Goal: Task Accomplishment & Management: Use online tool/utility

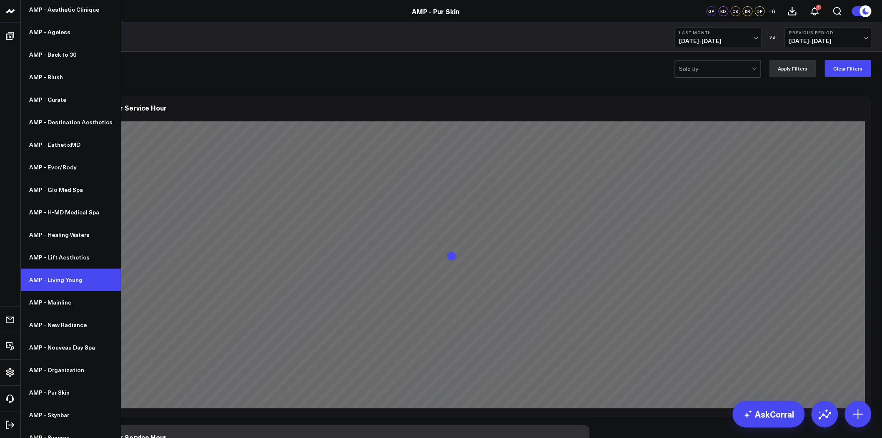
scroll to position [77, 0]
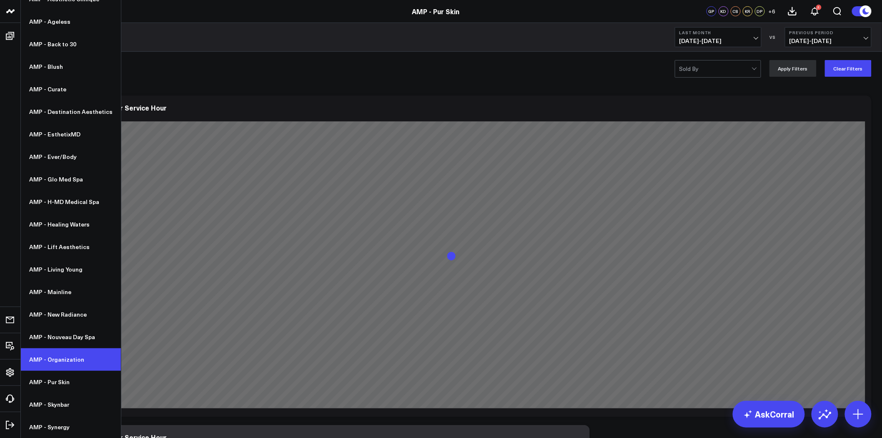
click at [64, 357] on link "AMP - Organization" at bounding box center [71, 359] width 100 height 23
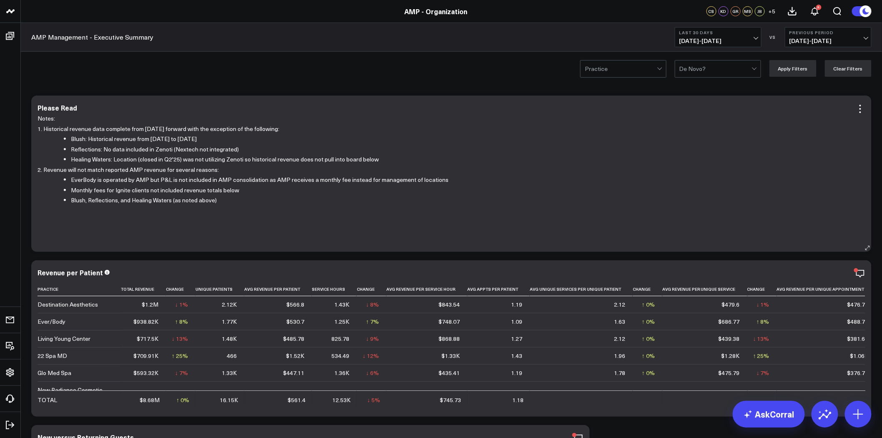
click at [210, 135] on li "Blush: Historical revenue from [DATE] to [DATE]" at bounding box center [465, 139] width 788 height 10
drag, startPoint x: 176, startPoint y: 142, endPoint x: 859, endPoint y: 108, distance: 684.3
click at [859, 108] on icon at bounding box center [860, 109] width 10 height 10
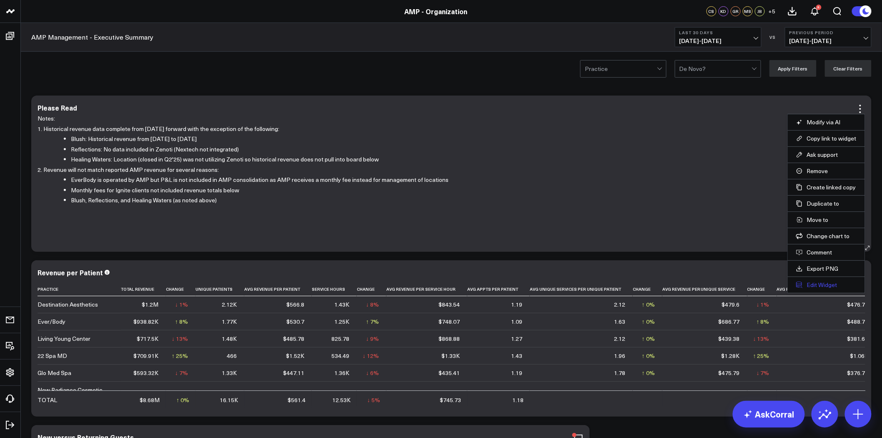
click at [823, 284] on button "Edit Widget" at bounding box center [826, 285] width 60 height 8
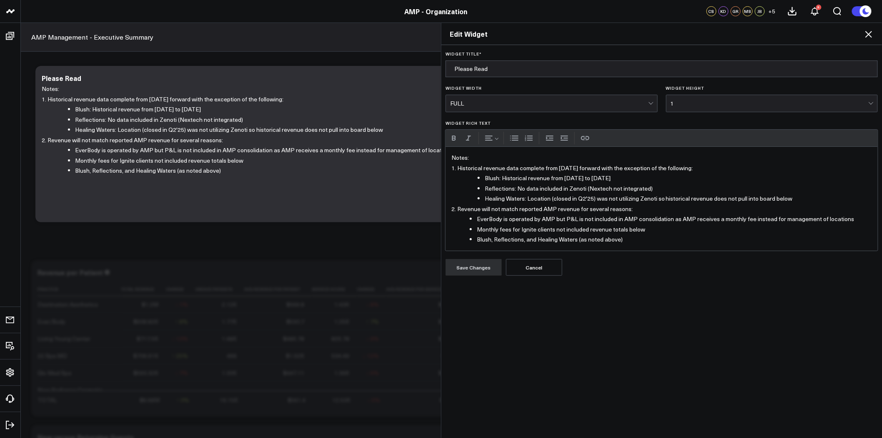
click at [555, 205] on p "2. Revenue will not match reported AMP revenue for several reasons:" at bounding box center [661, 209] width 421 height 10
click at [485, 198] on li "Healing Waters: Location (closed in Q2'25) was not utilizing Zenoti so historic…" at bounding box center [678, 198] width 387 height 10
click at [475, 272] on button "Save Changes" at bounding box center [474, 267] width 56 height 17
click at [512, 208] on p "2. Revenue will not match reported AMP revenue for several reasons:" at bounding box center [661, 209] width 421 height 10
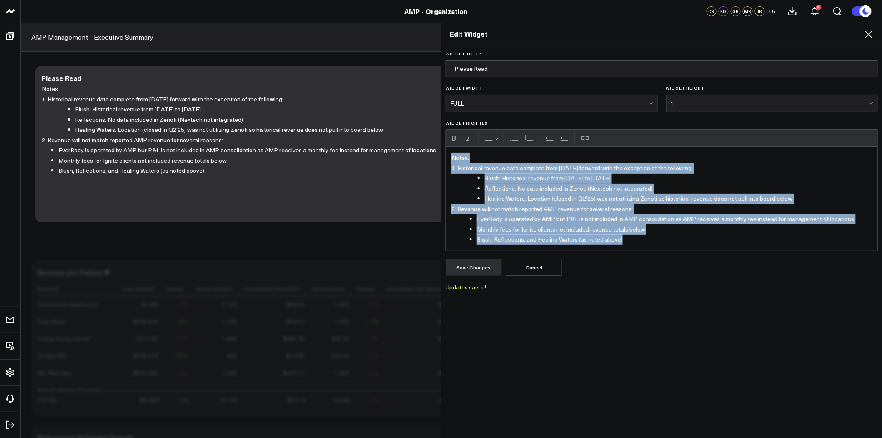
copy div "Notes: 1. Historical revenue data complete from 1/1/24 forward with the excepti…"
click at [870, 34] on icon at bounding box center [869, 34] width 10 height 10
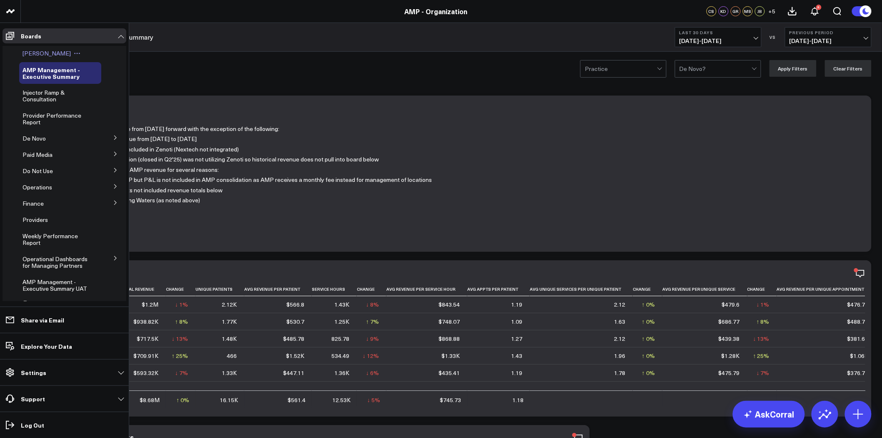
click at [44, 52] on span "[PERSON_NAME]" at bounding box center [47, 53] width 48 height 8
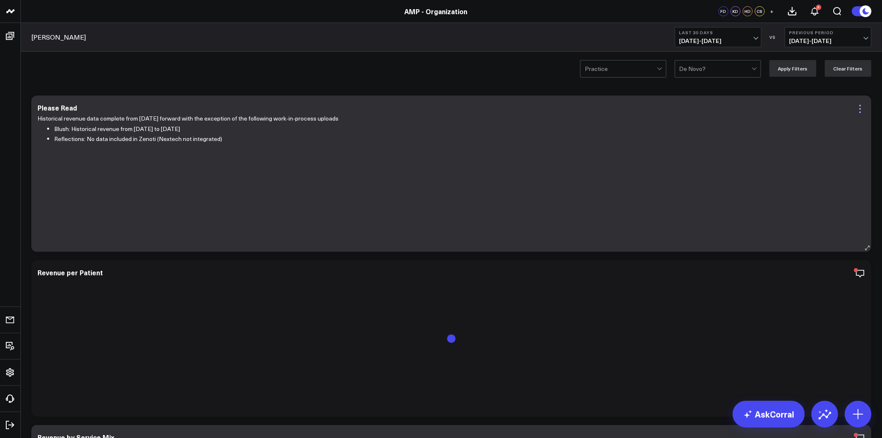
click at [860, 109] on icon at bounding box center [860, 109] width 2 height 2
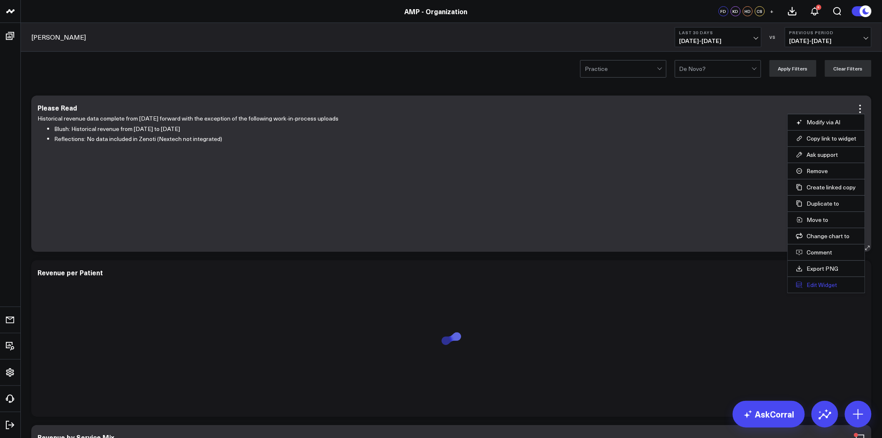
click at [823, 288] on button "Edit Widget" at bounding box center [826, 285] width 60 height 8
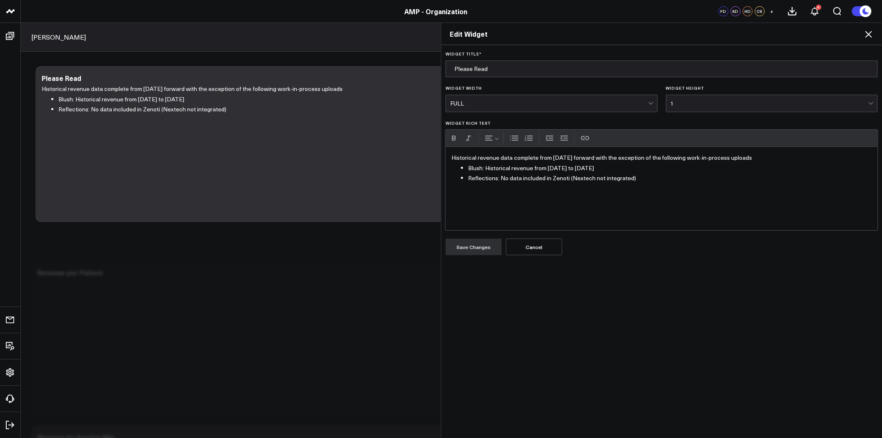
click at [451, 157] on p "Historical revenue data complete from 1/1/24 forward with the exception of the …" at bounding box center [661, 158] width 421 height 10
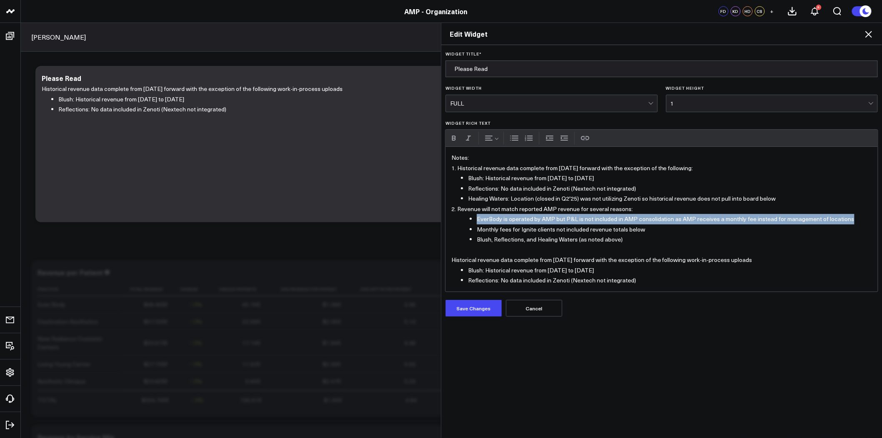
drag, startPoint x: 848, startPoint y: 220, endPoint x: 472, endPoint y: 218, distance: 375.5
click at [472, 218] on ul "EverBody is operated by AMP but P&L is not included in AMP consolidation as AMP…" at bounding box center [661, 229] width 403 height 31
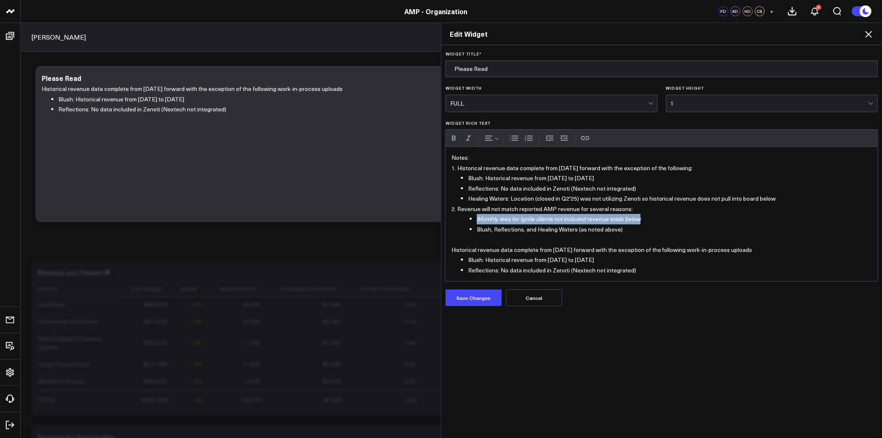
drag, startPoint x: 651, startPoint y: 216, endPoint x: 472, endPoint y: 217, distance: 178.4
click at [472, 217] on ul "Monthly fees for Ignite clients not included revenue totals below Blush, Reflec…" at bounding box center [661, 224] width 403 height 20
click at [468, 135] on button "Italic" at bounding box center [468, 138] width 13 height 13
click at [552, 217] on li "Monthly fees for Ignite clients not included revenue totals below" at bounding box center [670, 219] width 386 height 10
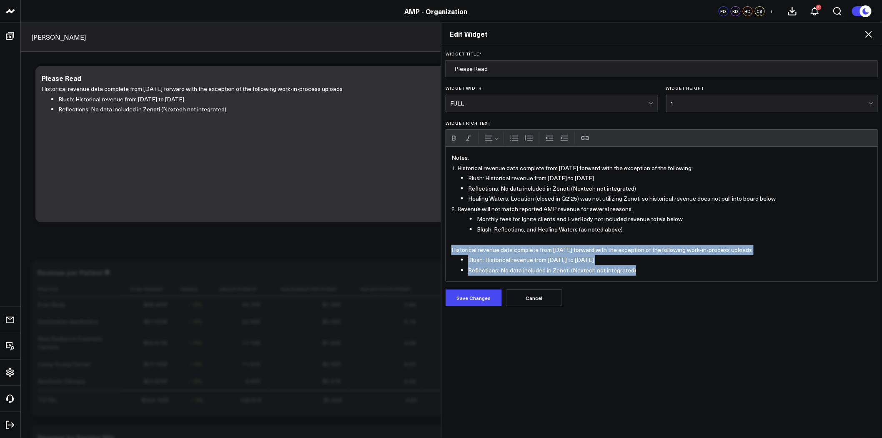
drag, startPoint x: 649, startPoint y: 273, endPoint x: 441, endPoint y: 245, distance: 210.0
click at [441, 245] on div "Widget Title * Please Read Widget Width FULL Widget Height 1 Widget Rich Text U…" at bounding box center [661, 241] width 441 height 393
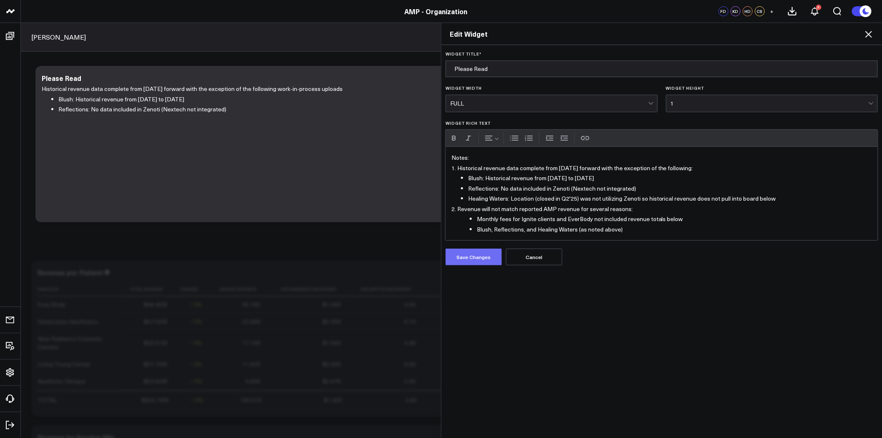
click at [470, 255] on button "Save Changes" at bounding box center [474, 256] width 56 height 17
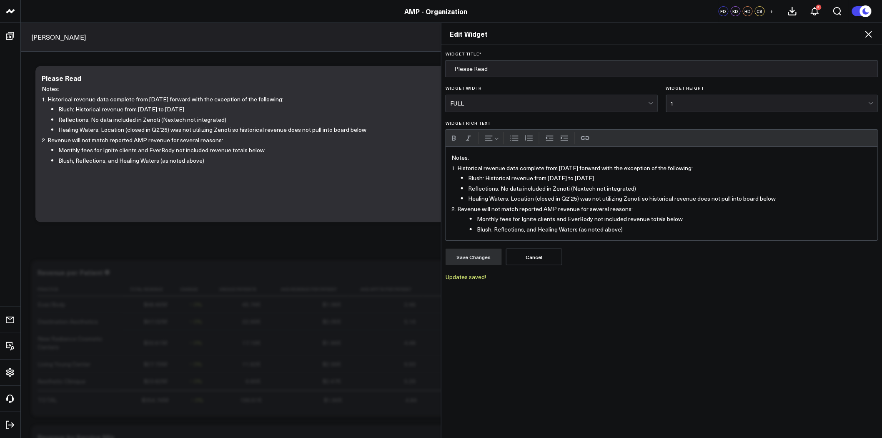
click at [869, 35] on icon at bounding box center [869, 34] width 10 height 10
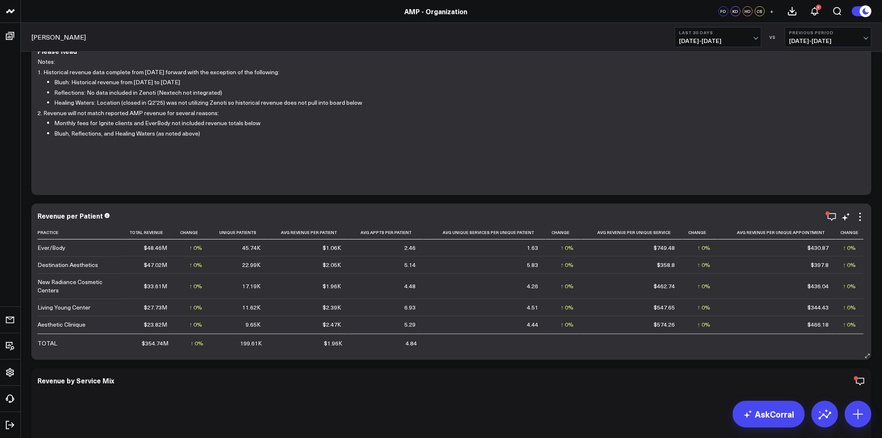
scroll to position [46, 0]
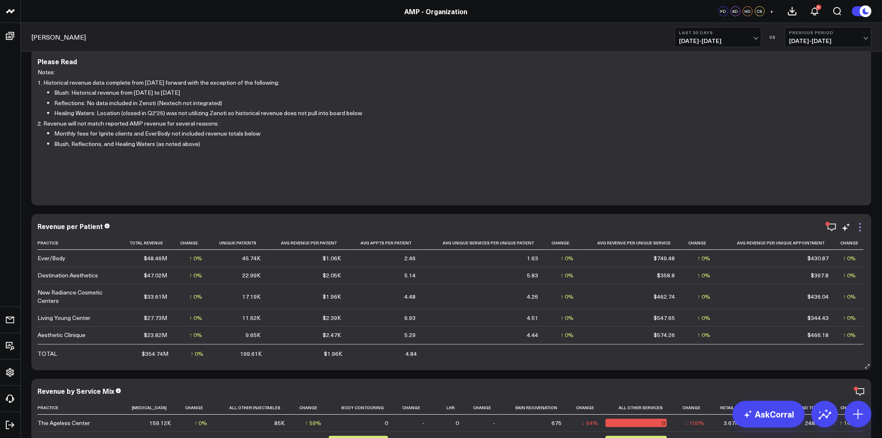
click at [860, 224] on icon at bounding box center [860, 224] width 2 height 2
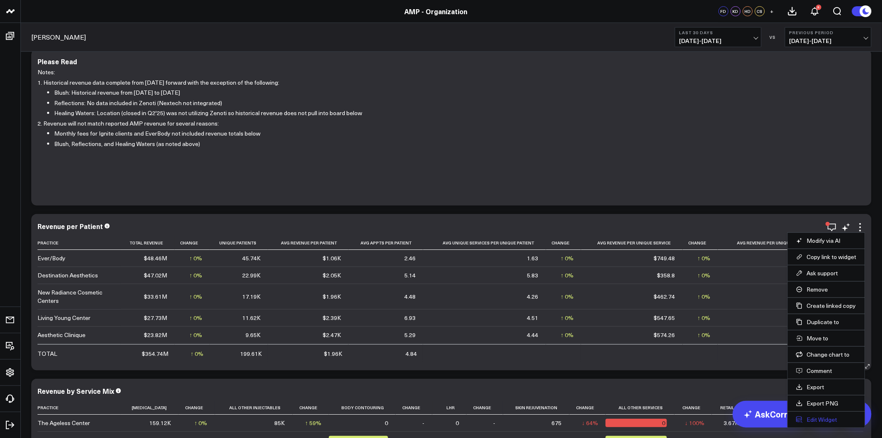
click at [827, 417] on button "Edit Widget" at bounding box center [826, 420] width 60 height 8
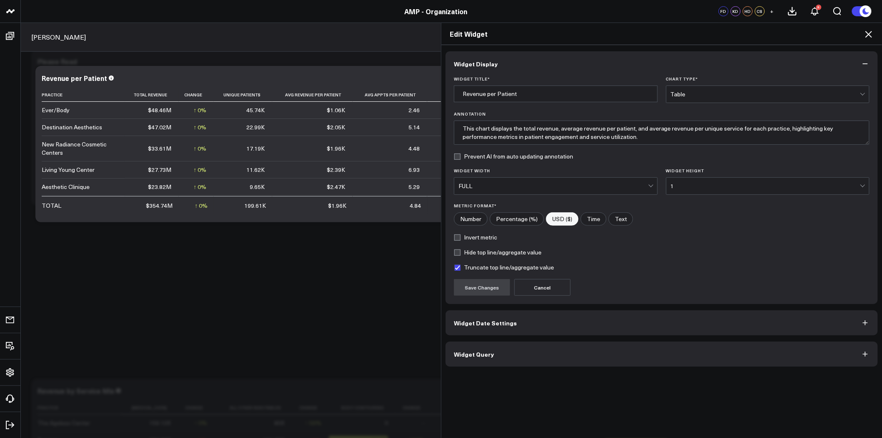
click at [528, 356] on button "Widget Query" at bounding box center [662, 353] width 432 height 25
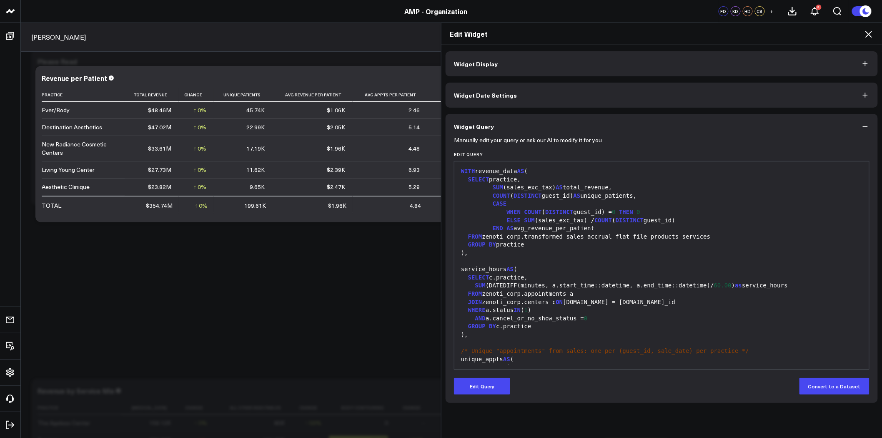
click at [530, 283] on div "SUM (DATEDIFF(minutes, a.start_time::datetime, a.end_time::datetime)/ 60.00 ) a…" at bounding box center [661, 285] width 406 height 8
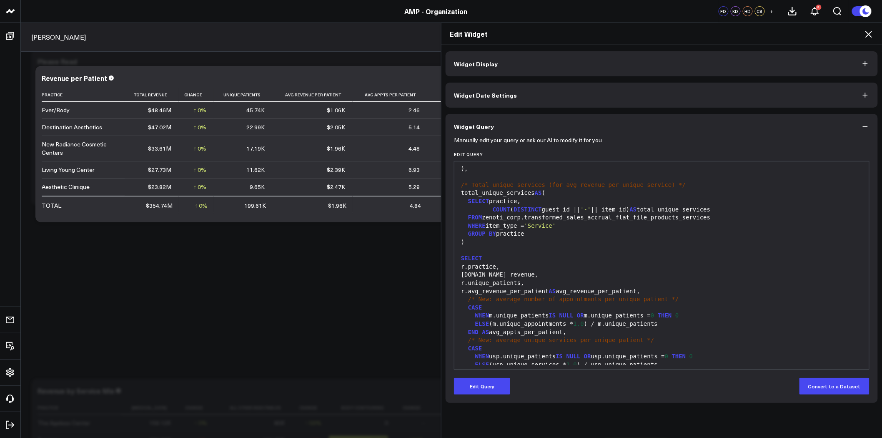
scroll to position [530, 0]
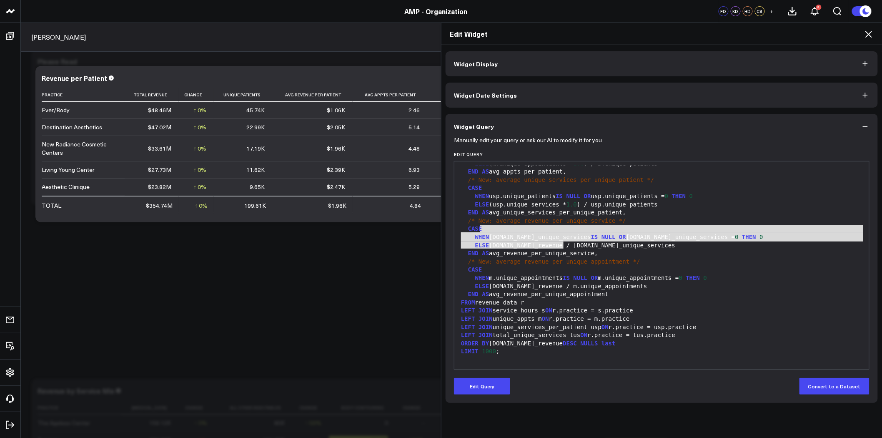
drag, startPoint x: 530, startPoint y: 230, endPoint x: 570, endPoint y: 248, distance: 43.8
click at [570, 248] on div "practice, guest_id, DATE (sale_date) AS visit_date FROM zenoti_corp.transformed…" at bounding box center [661, 0] width 406 height 730
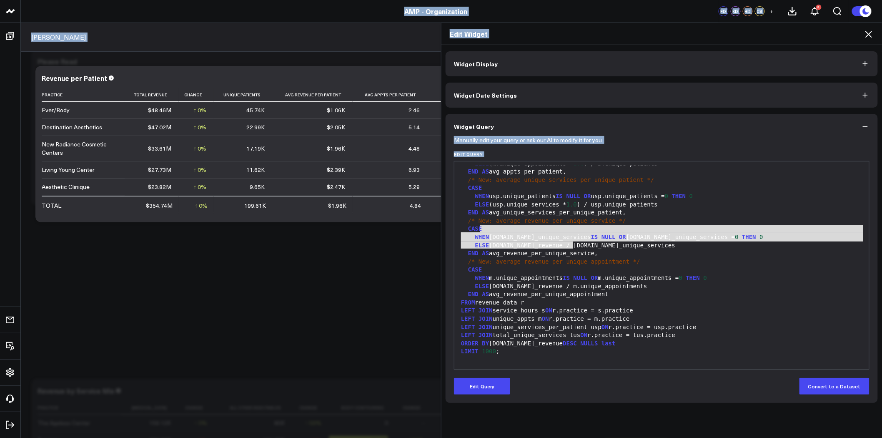
click at [573, 247] on div "ELSE r.total_revenue / tus.total_unique_services" at bounding box center [661, 245] width 406 height 8
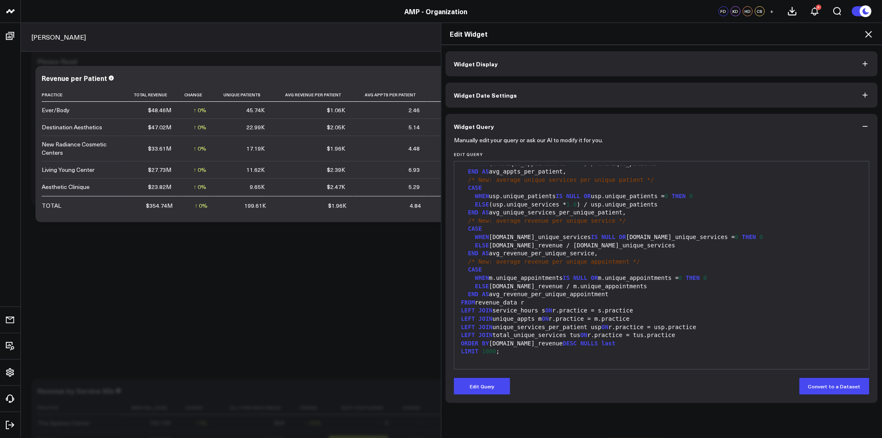
click at [563, 256] on div "END AS avg_revenue_per_unique_service," at bounding box center [661, 253] width 406 height 8
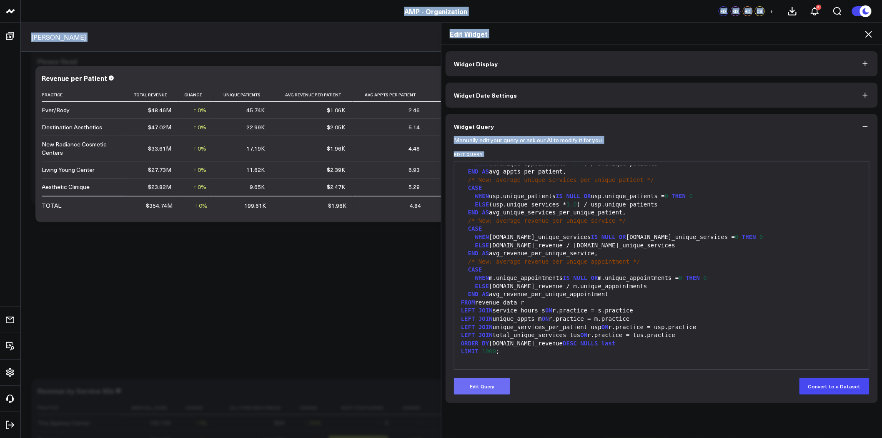
click at [478, 388] on button "Edit Query" at bounding box center [482, 386] width 56 height 17
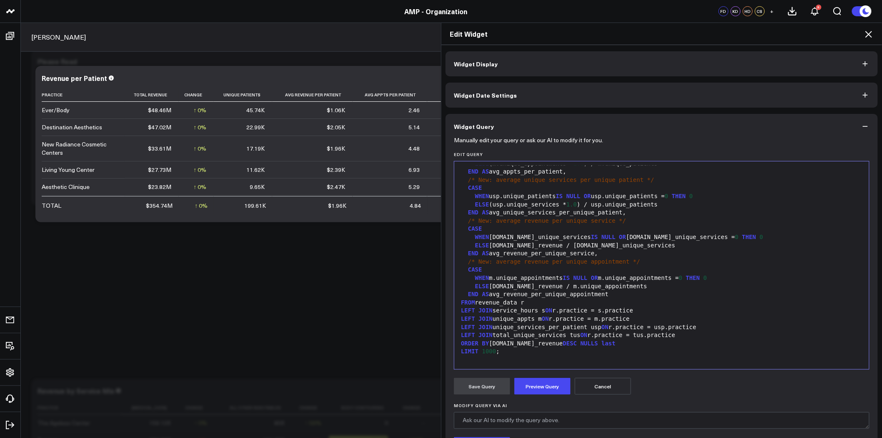
click at [544, 258] on div "/* New: average revenue per unique appointment */" at bounding box center [661, 262] width 406 height 8
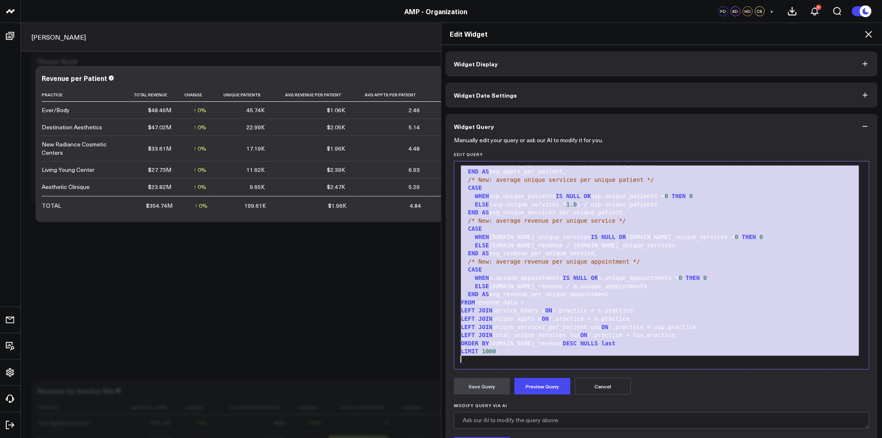
click at [862, 121] on button "Widget Query" at bounding box center [662, 126] width 432 height 25
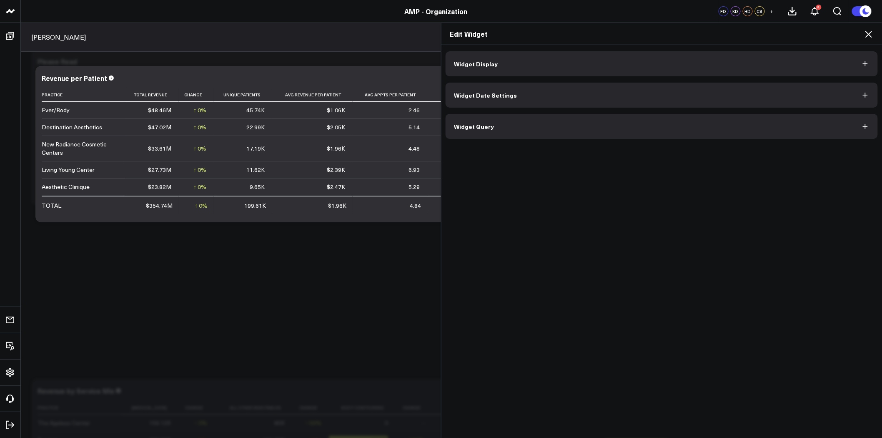
click at [869, 35] on icon at bounding box center [869, 34] width 10 height 10
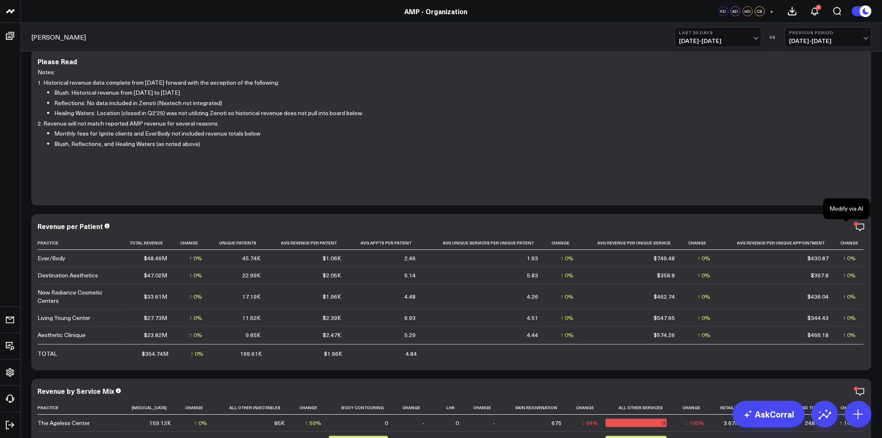
click at [0, 0] on icon at bounding box center [0, 0] width 0 height 0
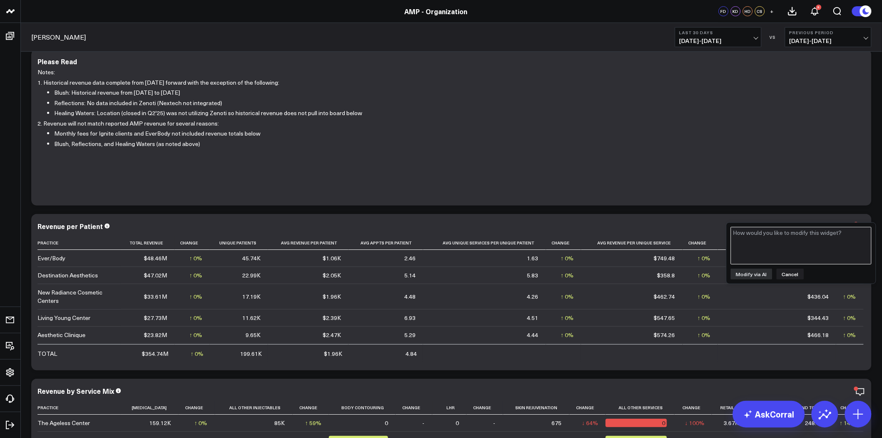
click at [807, 242] on textarea at bounding box center [801, 246] width 141 height 38
type textarea "remove Ever/Body"
click at [759, 273] on button "Modify via AI" at bounding box center [752, 273] width 42 height 11
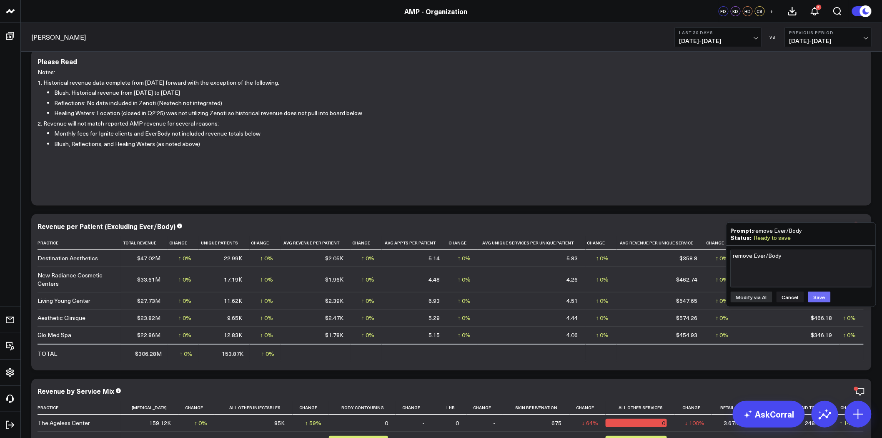
click at [822, 297] on button "Save" at bounding box center [819, 296] width 23 height 11
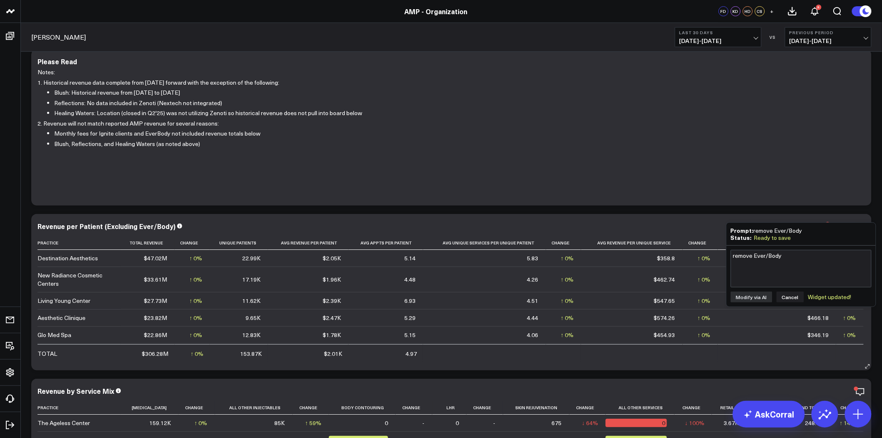
click at [659, 226] on div "Revenue per Patient (Excluding Ever/Body)" at bounding box center [452, 226] width 828 height 8
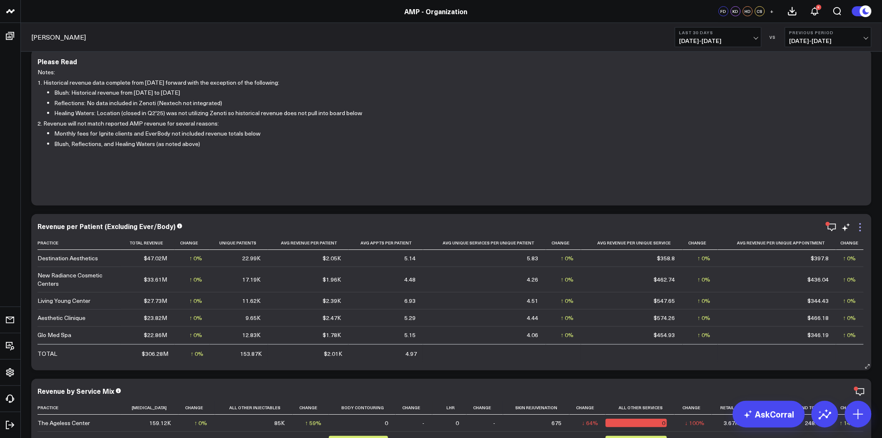
click at [861, 224] on icon at bounding box center [860, 227] width 10 height 10
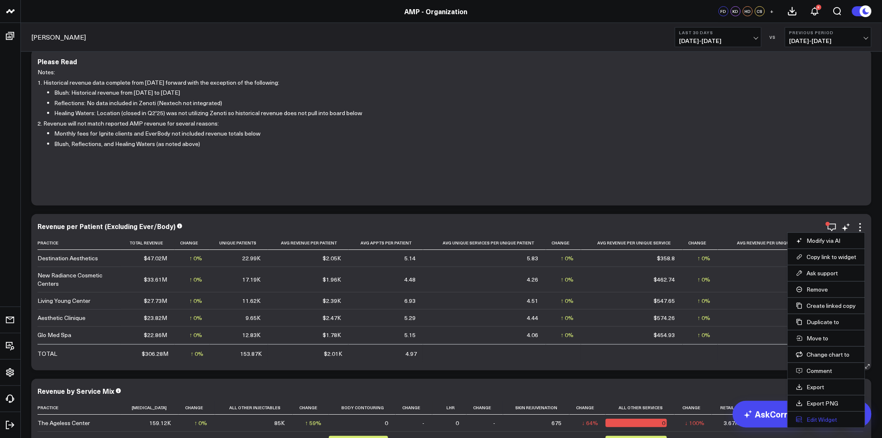
click at [824, 418] on button "Edit Widget" at bounding box center [826, 420] width 60 height 8
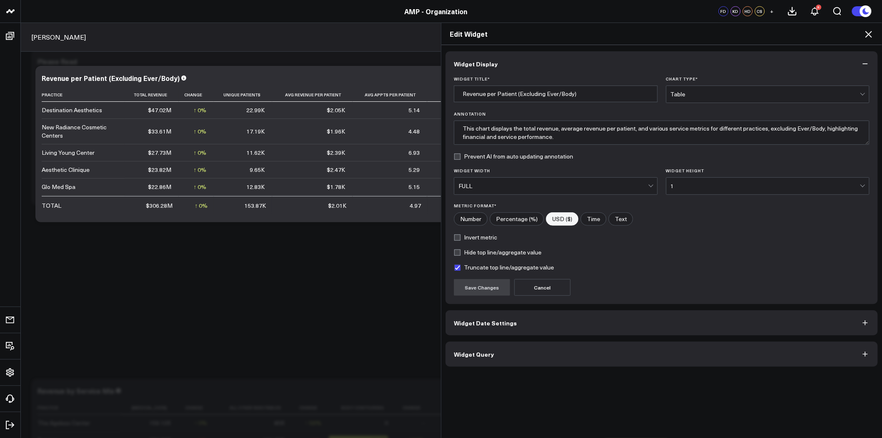
click at [609, 347] on button "Widget Query" at bounding box center [662, 353] width 432 height 25
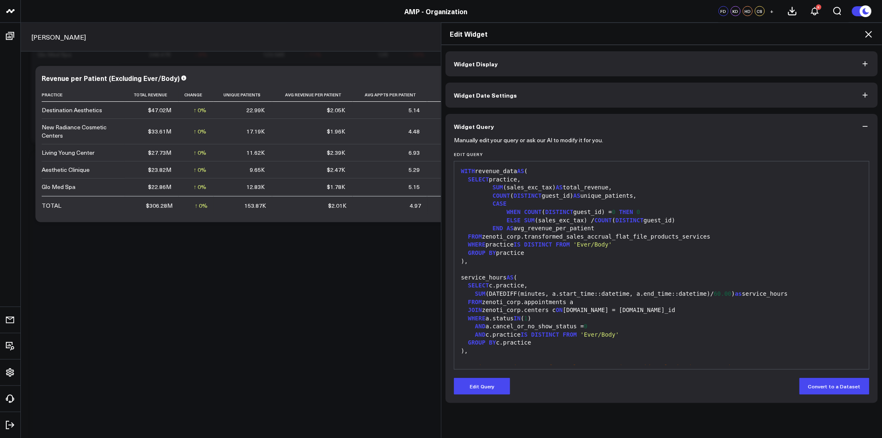
scroll to position [370, 0]
click at [717, 253] on div "GROUP BY practice" at bounding box center [661, 253] width 406 height 8
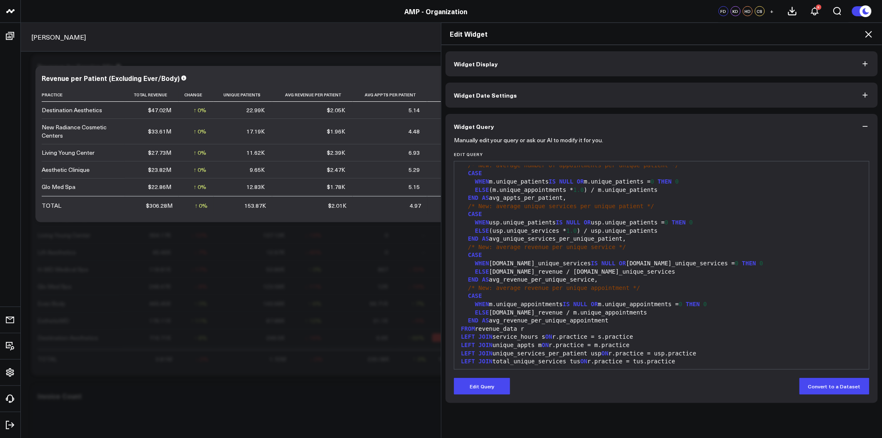
scroll to position [579, 0]
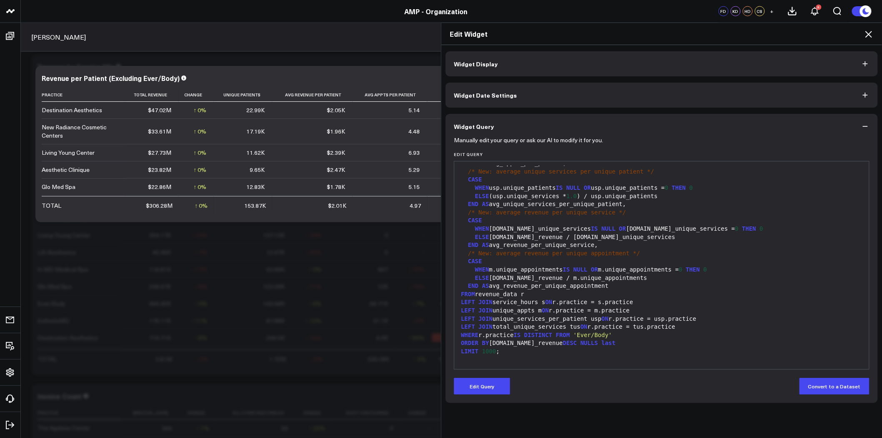
click at [870, 124] on button "Widget Query" at bounding box center [662, 126] width 432 height 25
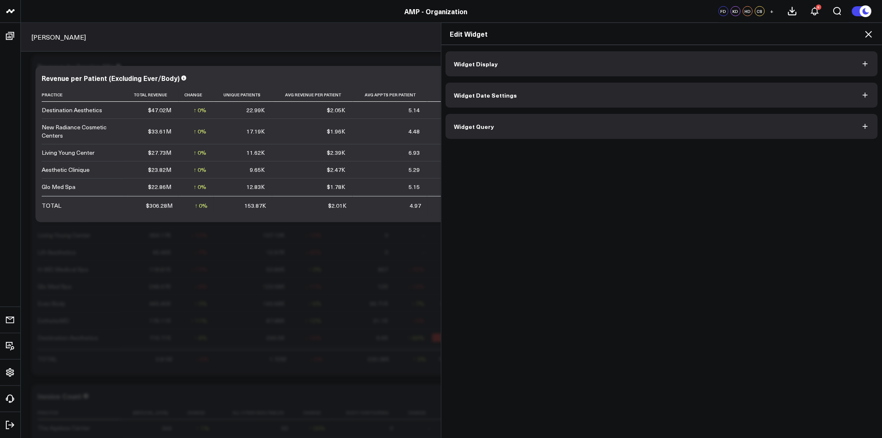
click at [871, 33] on icon at bounding box center [869, 34] width 10 height 10
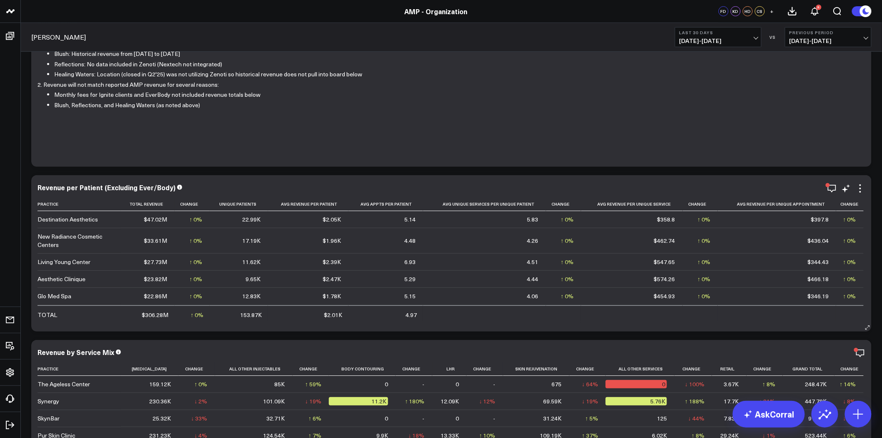
scroll to position [46, 0]
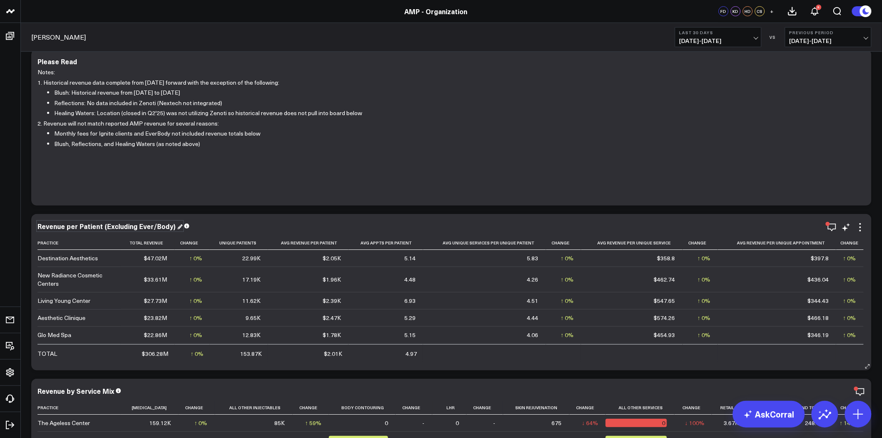
click at [110, 223] on div "Revenue per Patient (Excluding Ever/Body)" at bounding box center [110, 225] width 145 height 9
drag, startPoint x: 102, startPoint y: 226, endPoint x: 186, endPoint y: 224, distance: 84.2
click at [186, 224] on div "Revenue per Patient (Excluding Ever/Body)" at bounding box center [452, 226] width 828 height 8
click at [219, 198] on div "Please Read Notes: 1. Historical revenue data complete from 1/1/24 forward with…" at bounding box center [451, 127] width 840 height 156
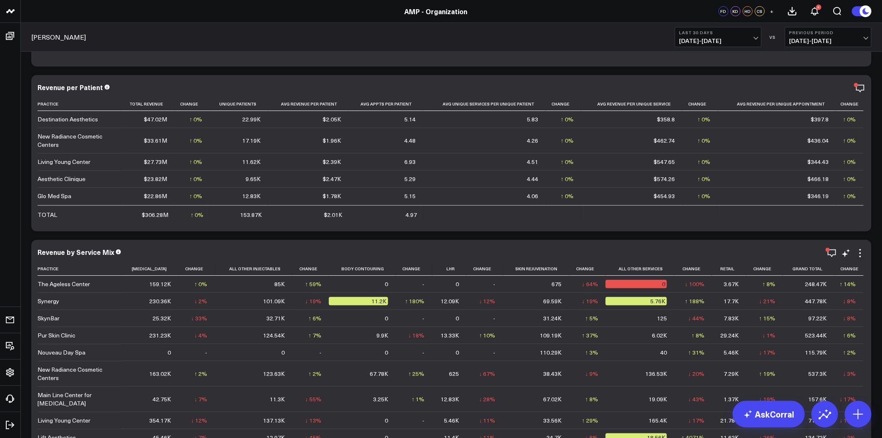
scroll to position [278, 0]
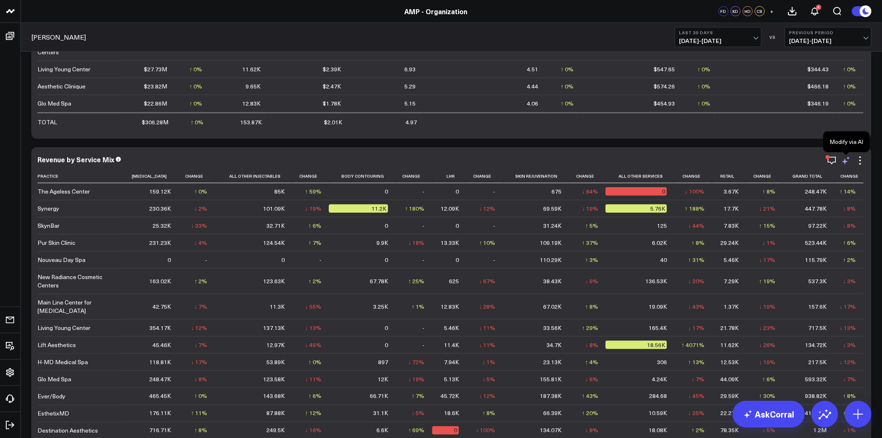
click at [849, 158] on icon at bounding box center [846, 160] width 10 height 10
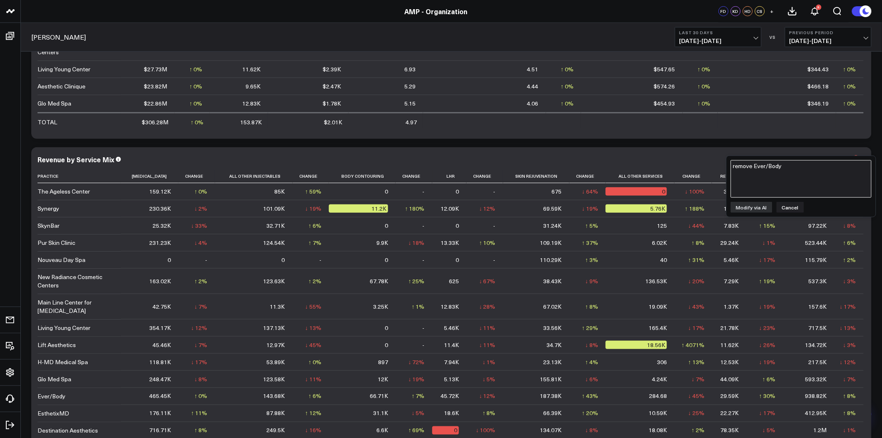
click at [814, 170] on textarea "remove Ever/Body" at bounding box center [801, 179] width 141 height 38
type textarea "remove Ever/Body"
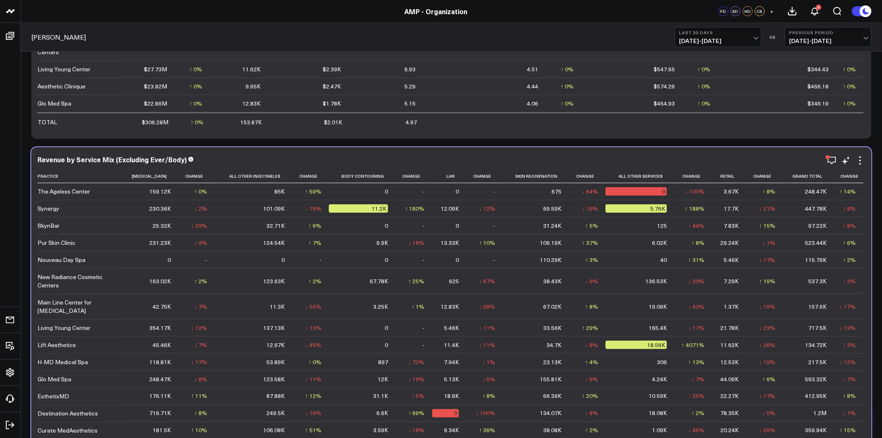
click at [334, 153] on div "Revenue by Service Mix (Excluding Ever/Body) Practice Neurotoxin Change All Oth…" at bounding box center [451, 307] width 840 height 321
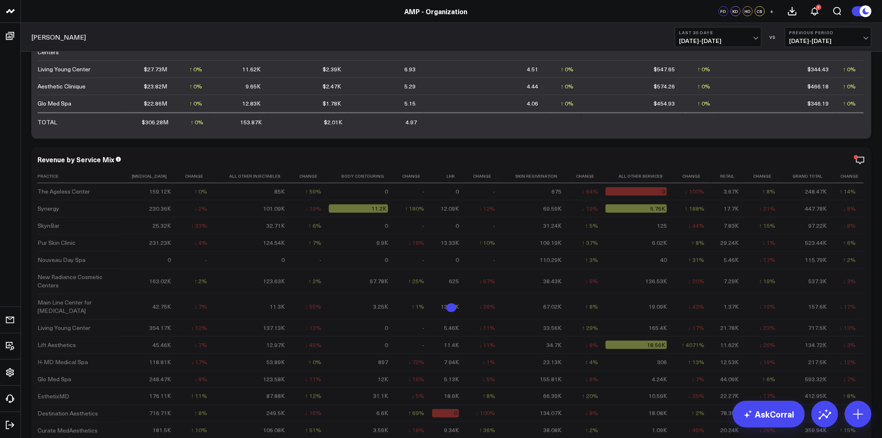
click at [114, 159] on div "Revenue by Service Mix" at bounding box center [76, 159] width 77 height 9
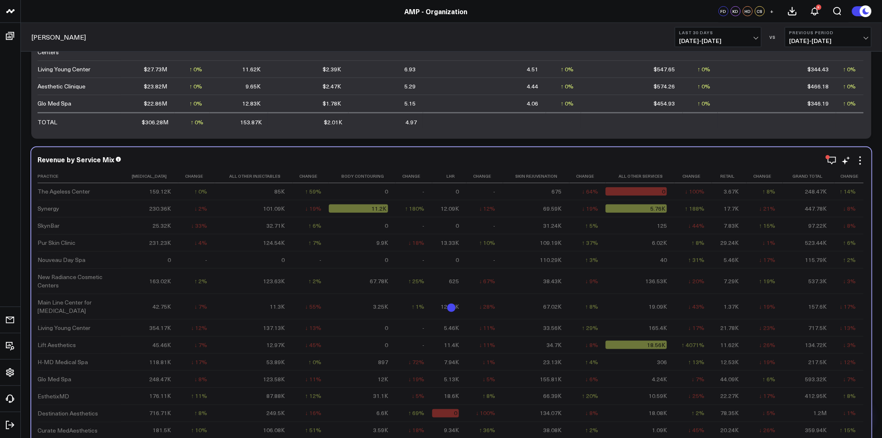
click at [256, 154] on div "Revenue by Service Mix Practice Neurotoxin Change All Other Injectables Change …" at bounding box center [451, 307] width 840 height 321
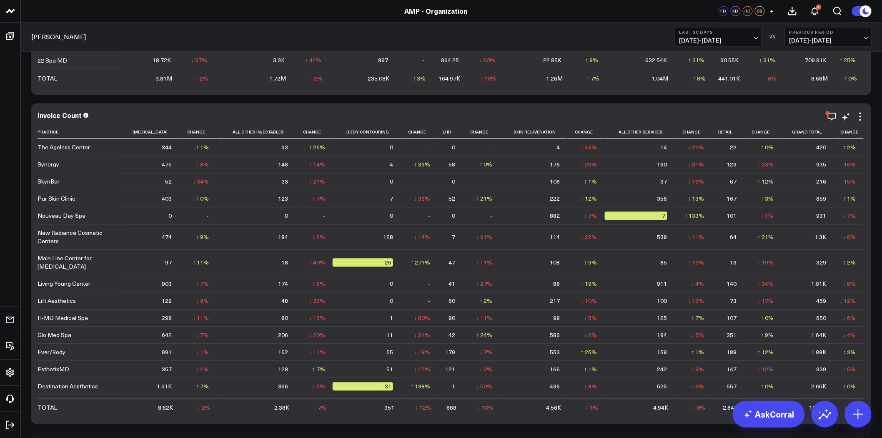
scroll to position [648, 0]
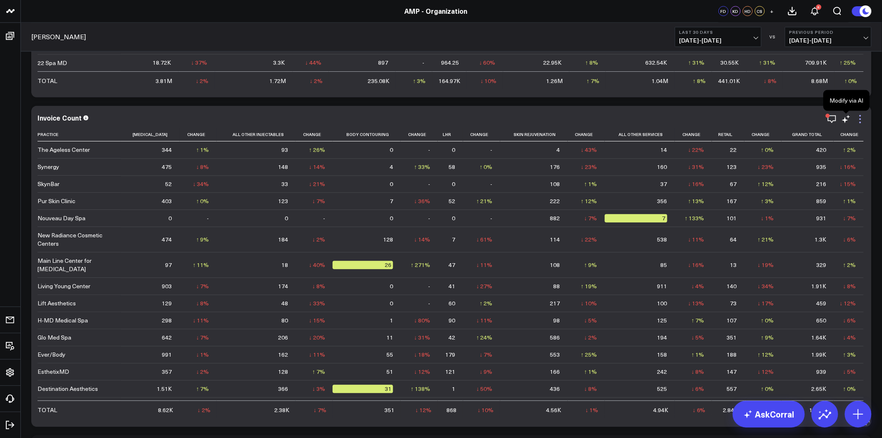
click at [861, 114] on icon at bounding box center [860, 119] width 10 height 10
click at [844, 118] on icon at bounding box center [846, 119] width 10 height 10
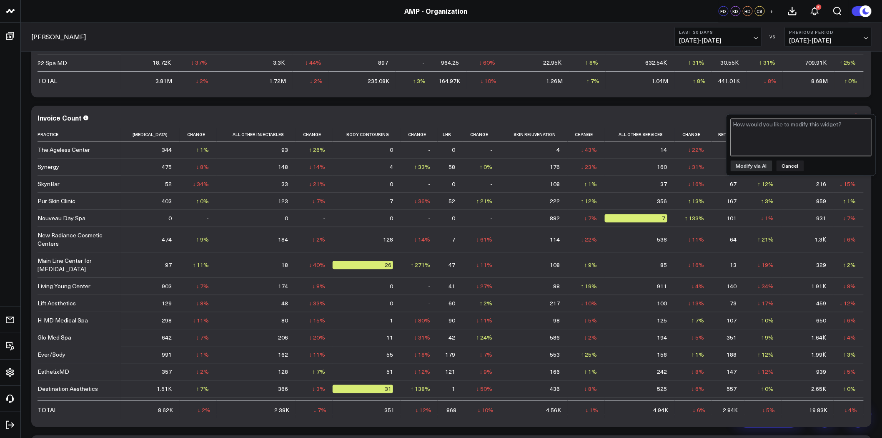
click at [819, 138] on textarea at bounding box center [801, 138] width 141 height 38
type textarea "remove Ever/Body"
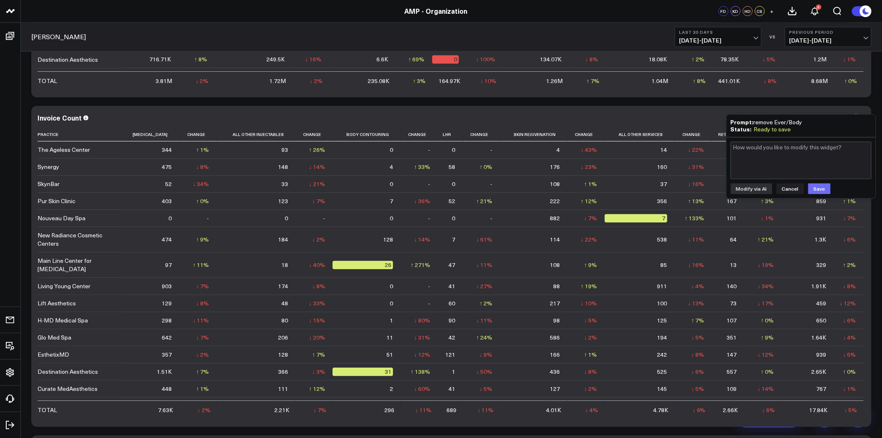
click at [817, 186] on button "Save" at bounding box center [819, 188] width 23 height 11
click at [78, 118] on div "Invoice Count" at bounding box center [63, 117] width 51 height 9
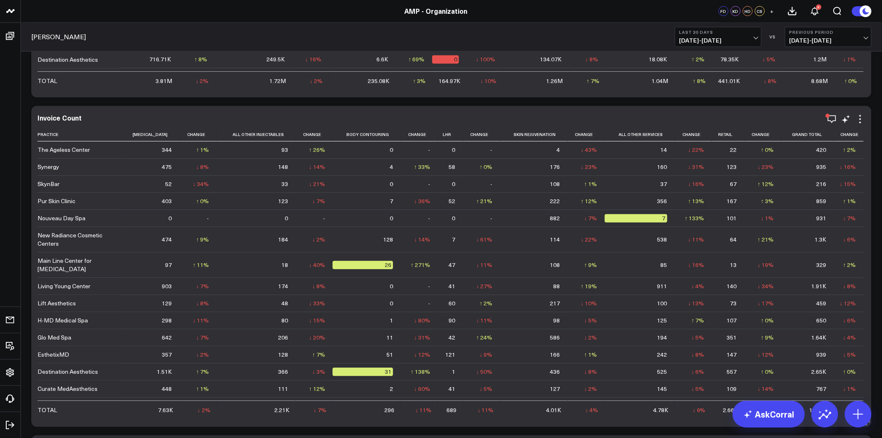
click at [76, 120] on div "Invoice Count" at bounding box center [63, 117] width 51 height 9
click at [114, 106] on div "Invoice Count Practice Neurotoxin Change All Other Injectables Change Body Cont…" at bounding box center [451, 266] width 840 height 321
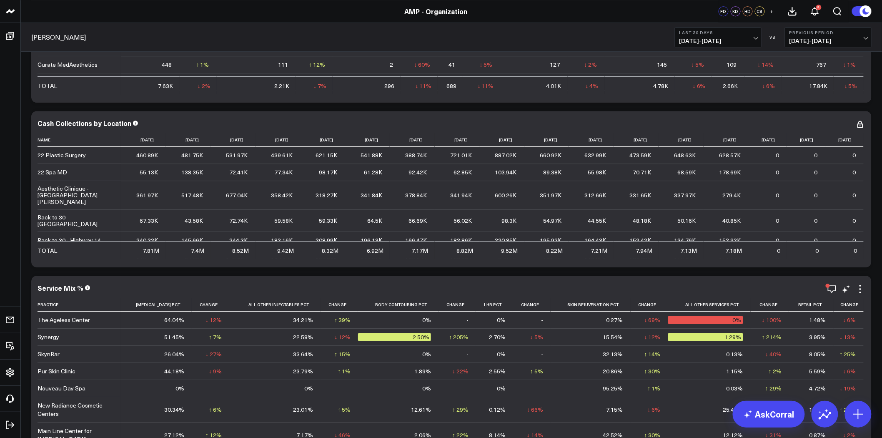
scroll to position [1111, 0]
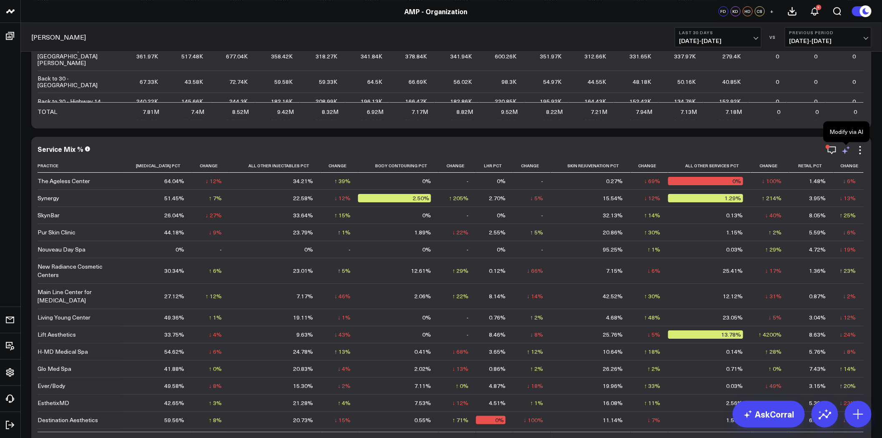
click at [844, 149] on icon at bounding box center [846, 150] width 10 height 10
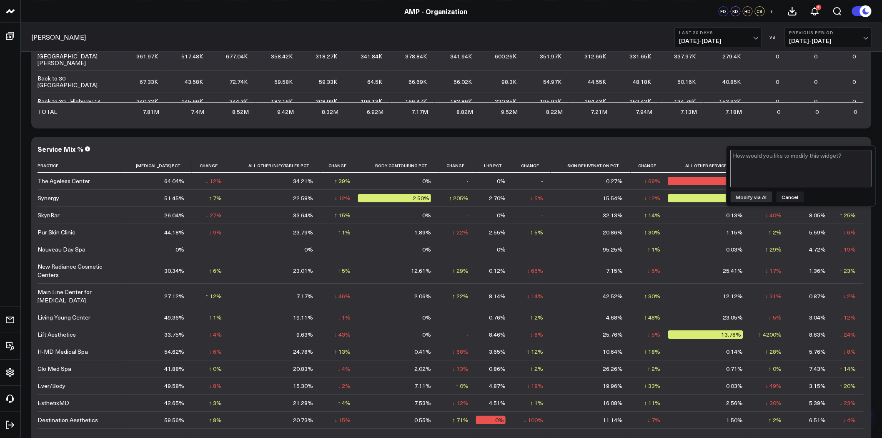
click at [784, 168] on textarea at bounding box center [801, 169] width 141 height 38
type textarea "Remove Ever/Body"
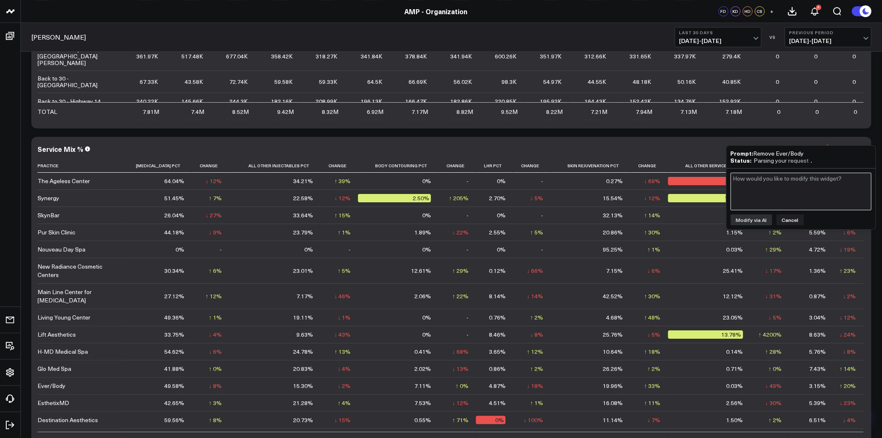
scroll to position [1157, 0]
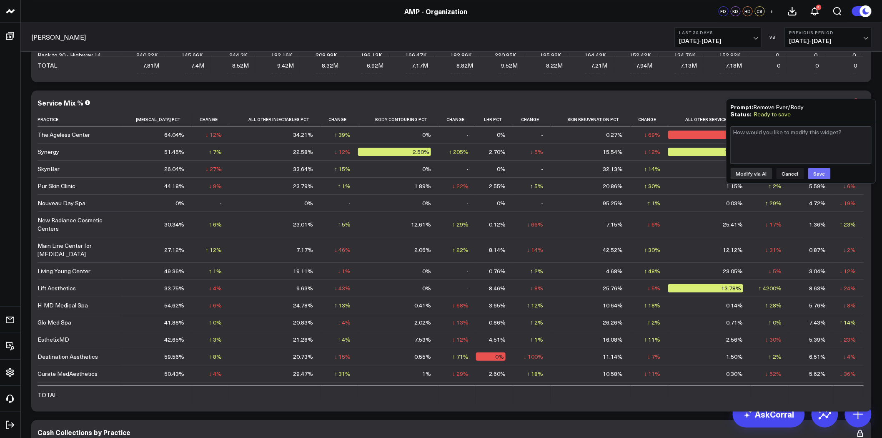
click at [817, 173] on button "Save" at bounding box center [819, 173] width 23 height 11
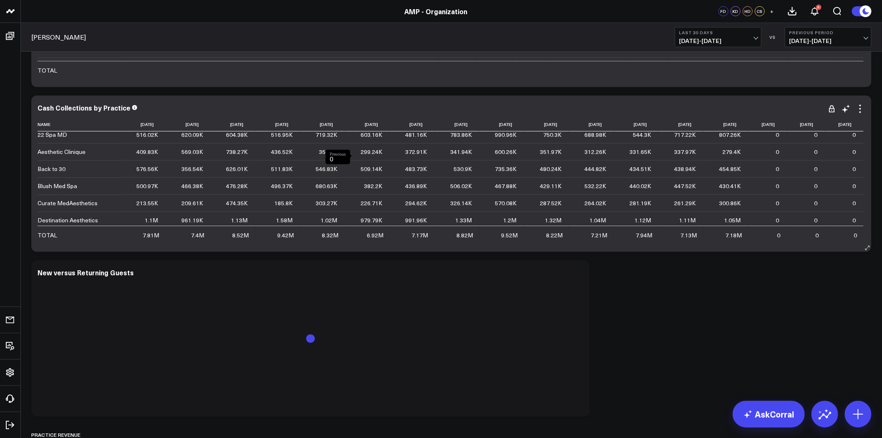
scroll to position [0, 0]
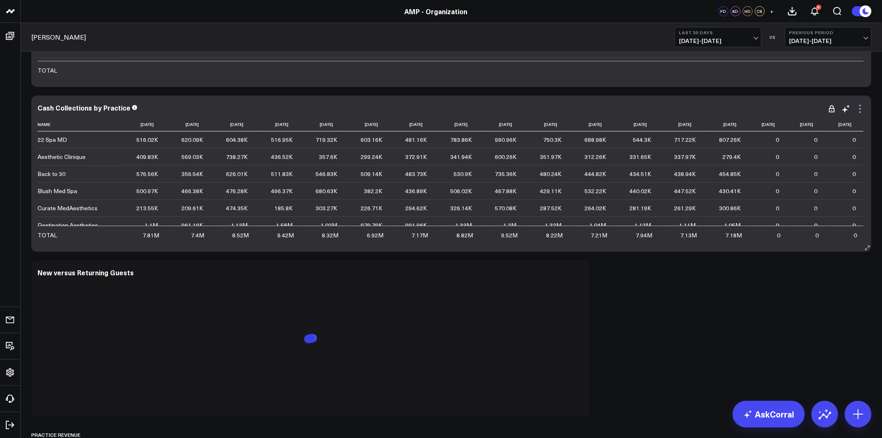
click at [863, 111] on icon at bounding box center [860, 109] width 10 height 10
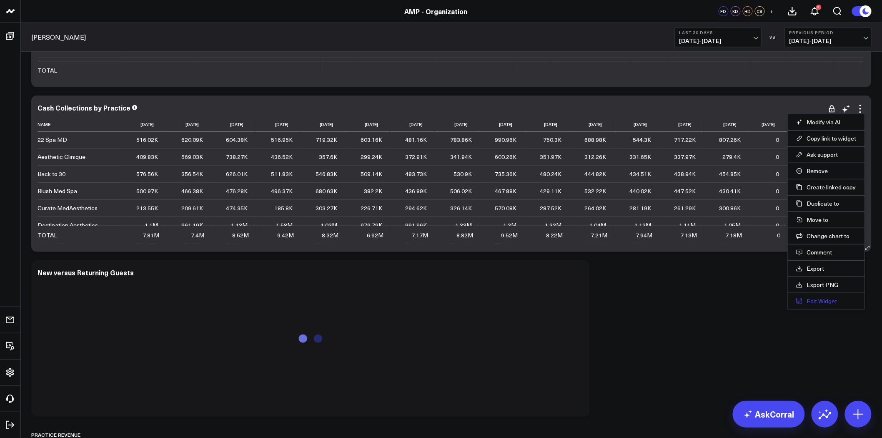
click at [829, 301] on button "Edit Widget" at bounding box center [826, 301] width 60 height 8
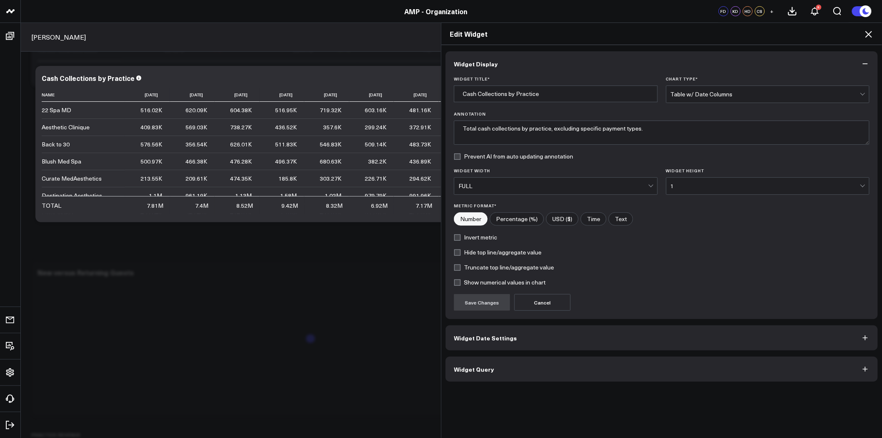
click at [543, 359] on button "Widget Query" at bounding box center [662, 368] width 432 height 25
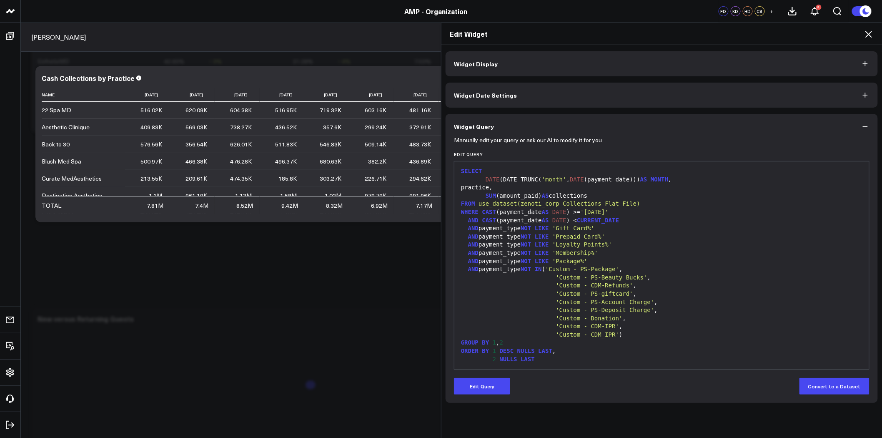
click at [538, 235] on span "LIKE" at bounding box center [542, 236] width 14 height 7
click at [869, 35] on icon at bounding box center [868, 34] width 7 height 7
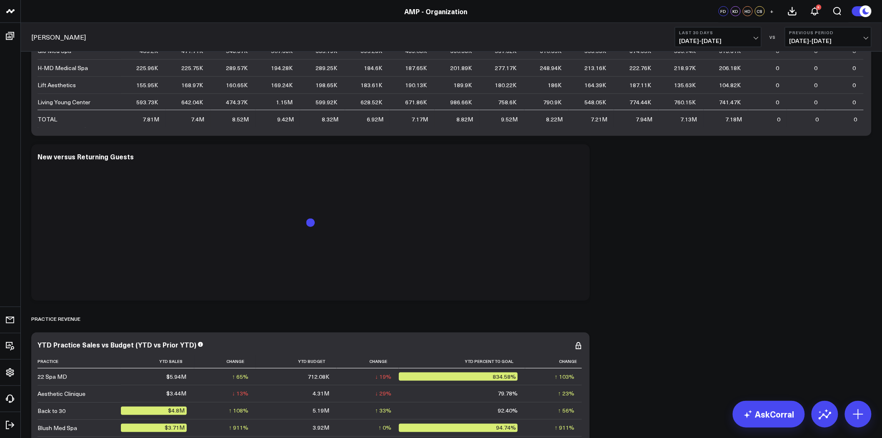
scroll to position [1667, 0]
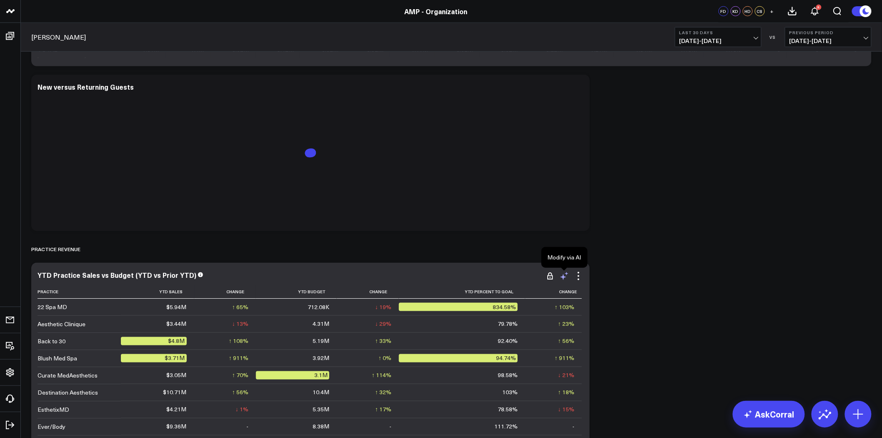
click at [564, 276] on icon at bounding box center [564, 276] width 10 height 10
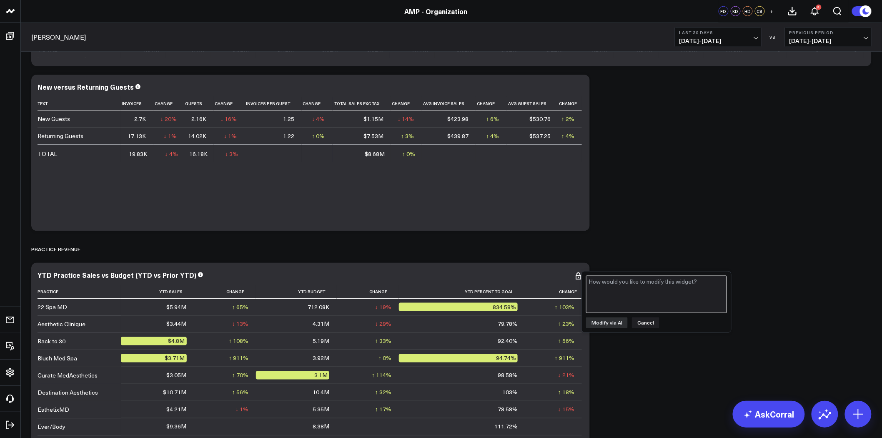
click at [617, 294] on textarea at bounding box center [656, 294] width 141 height 38
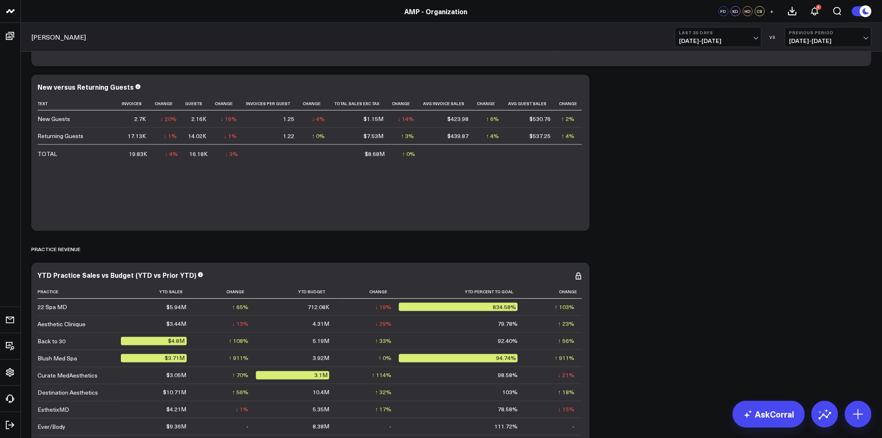
click at [564, 88] on icon at bounding box center [564, 88] width 10 height 10
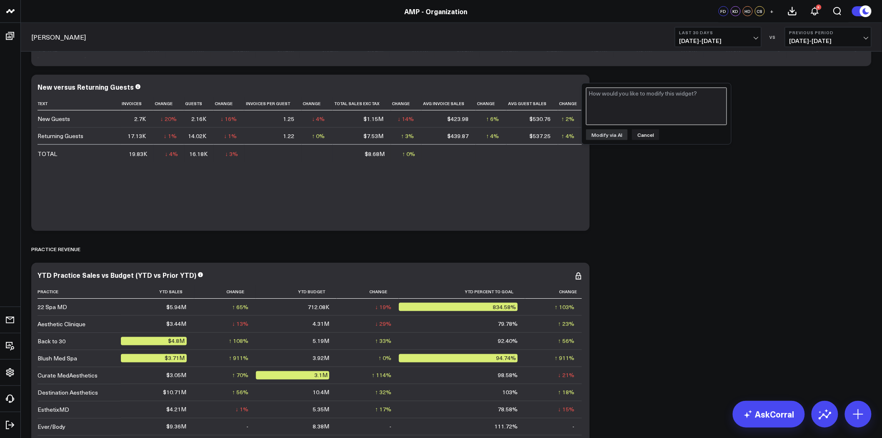
click at [618, 110] on textarea at bounding box center [656, 107] width 141 height 38
type textarea "exclude Ever/Body data"
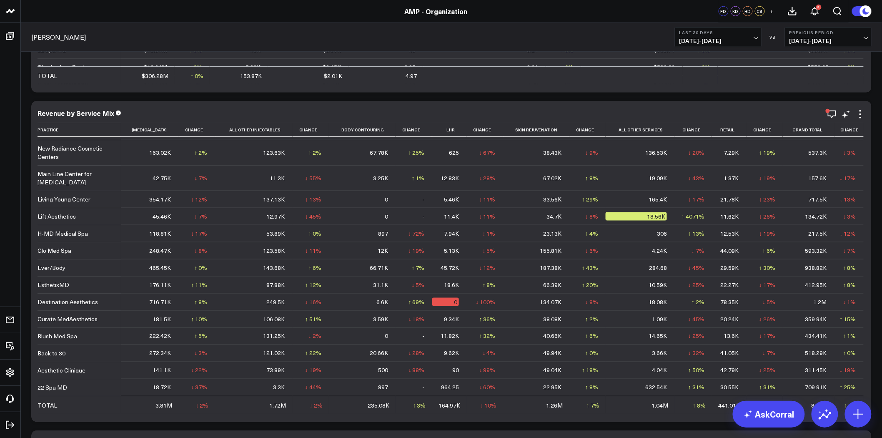
scroll to position [370, 0]
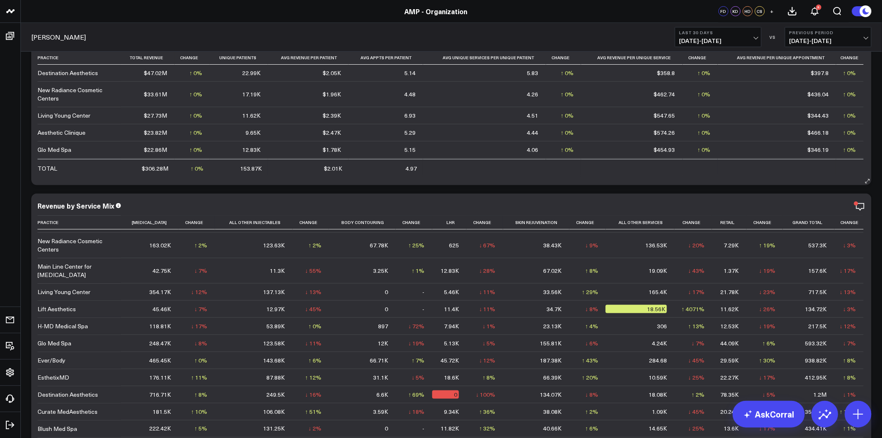
scroll to position [370, 0]
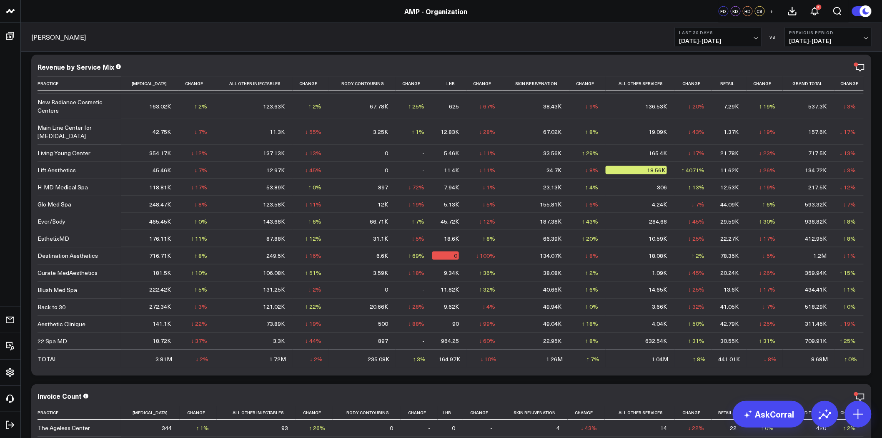
click at [0, 0] on icon at bounding box center [0, 0] width 0 height 0
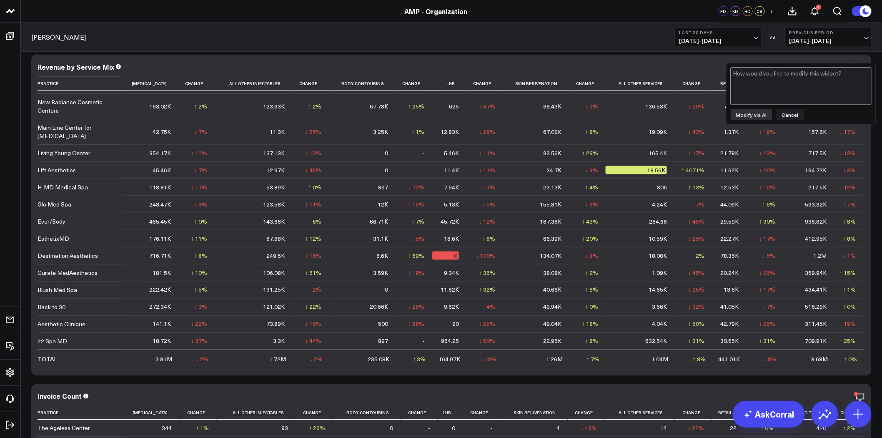
click at [809, 85] on textarea at bounding box center [801, 87] width 141 height 38
click at [698, 63] on div "Revenue by Service Mix" at bounding box center [452, 67] width 828 height 8
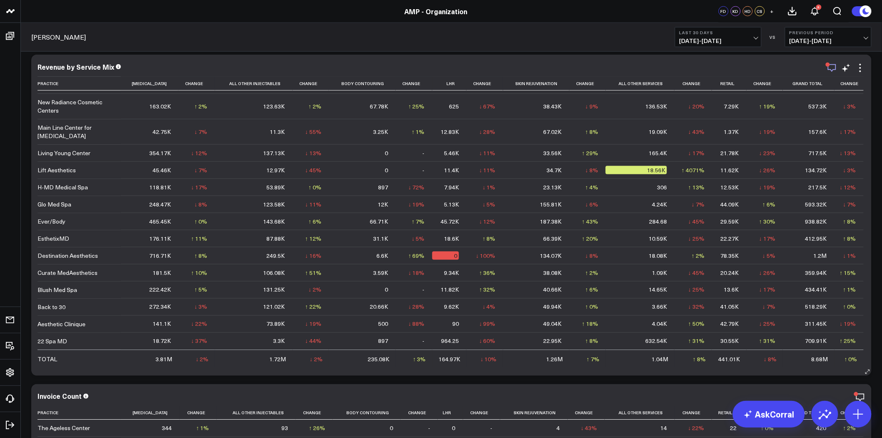
click at [830, 65] on icon "button" at bounding box center [832, 68] width 10 height 10
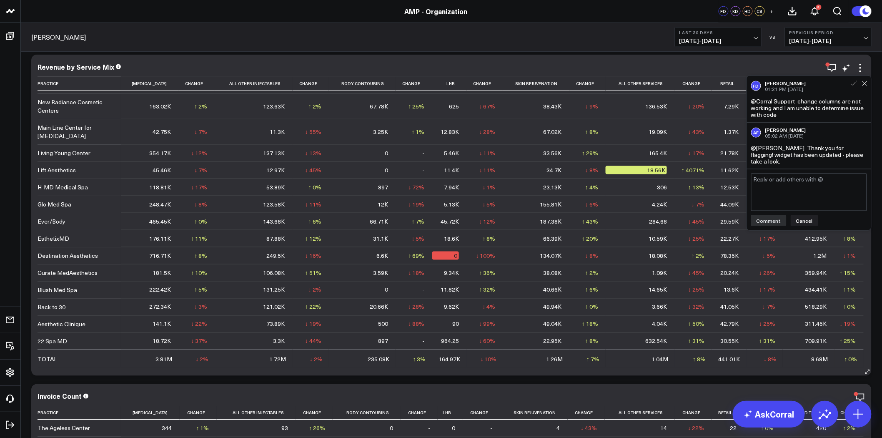
click at [733, 71] on div "Revenue by Service Mix" at bounding box center [452, 68] width 828 height 10
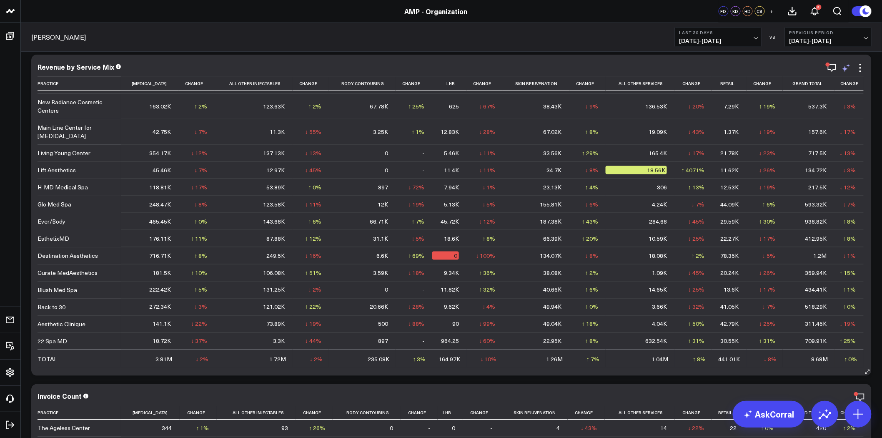
click at [846, 66] on icon at bounding box center [846, 68] width 10 height 10
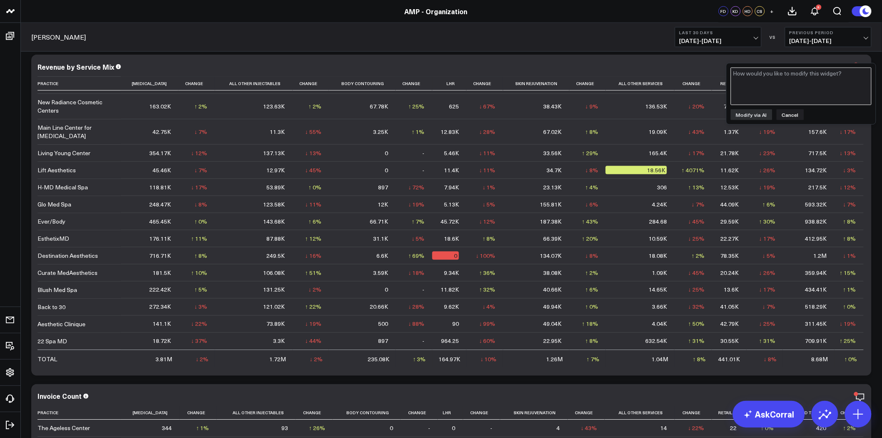
click at [826, 85] on textarea at bounding box center [801, 87] width 141 height 38
type textarea "remove "Ever/Body""
click at [758, 114] on button "Modify via AI" at bounding box center [752, 114] width 42 height 11
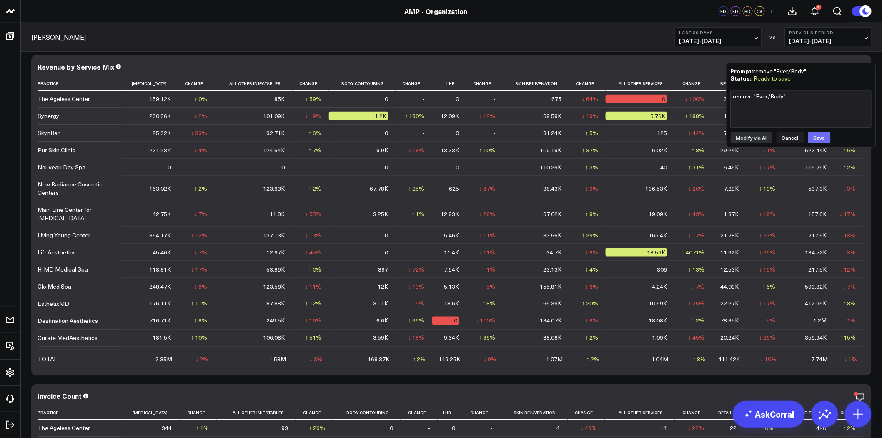
click at [821, 134] on button "Save" at bounding box center [819, 137] width 23 height 11
click at [683, 61] on div "Revenue by Service Mix Practice Neurotoxin Change All Other Injectables Change …" at bounding box center [451, 215] width 840 height 321
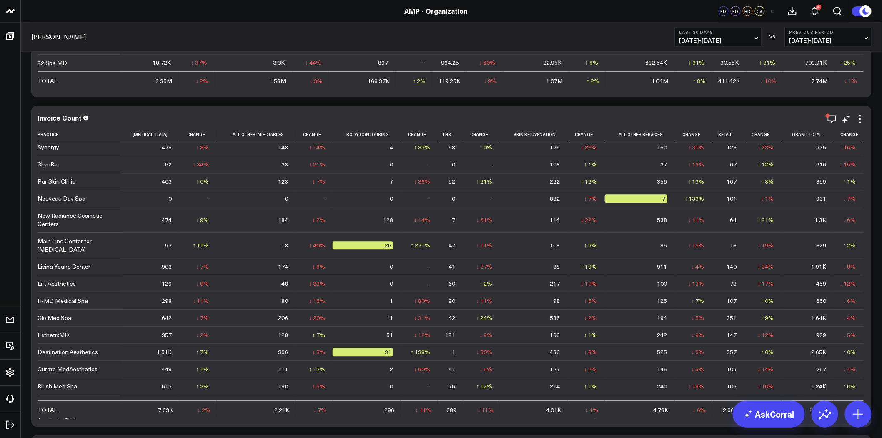
scroll to position [0, 0]
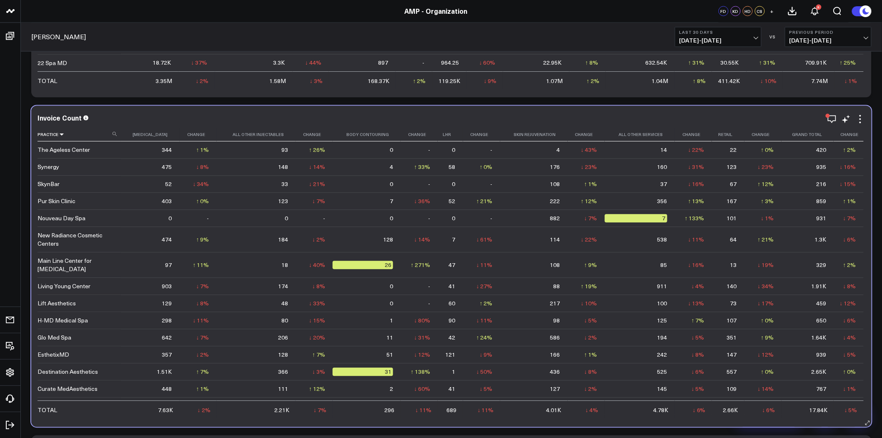
click at [58, 132] on icon at bounding box center [61, 134] width 7 height 5
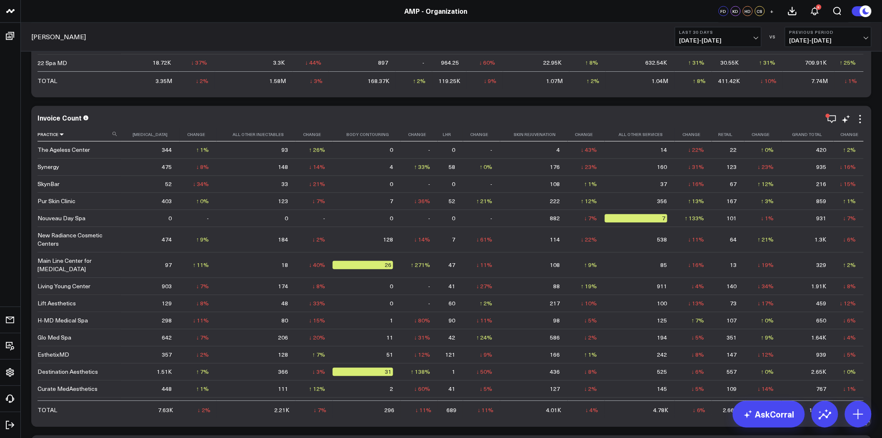
click at [60, 133] on icon at bounding box center [61, 134] width 7 height 5
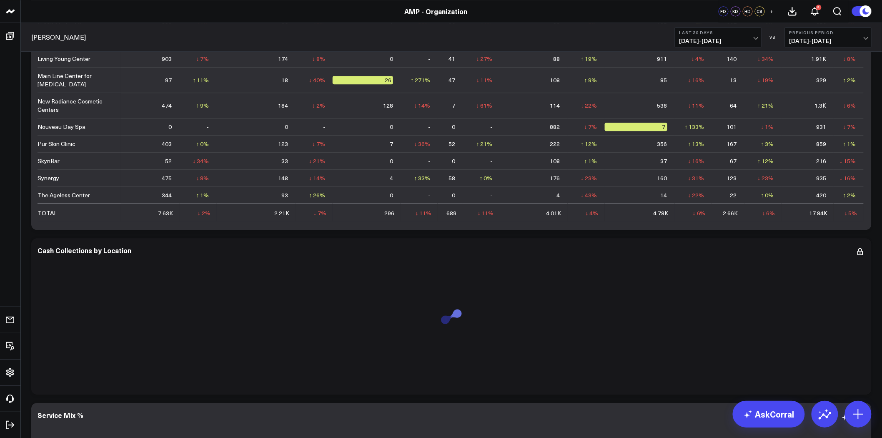
scroll to position [926, 0]
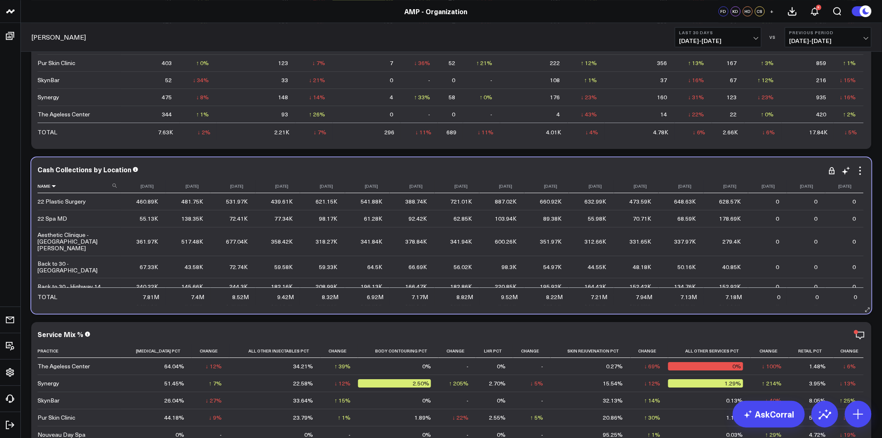
click at [53, 187] on icon at bounding box center [53, 185] width 7 height 5
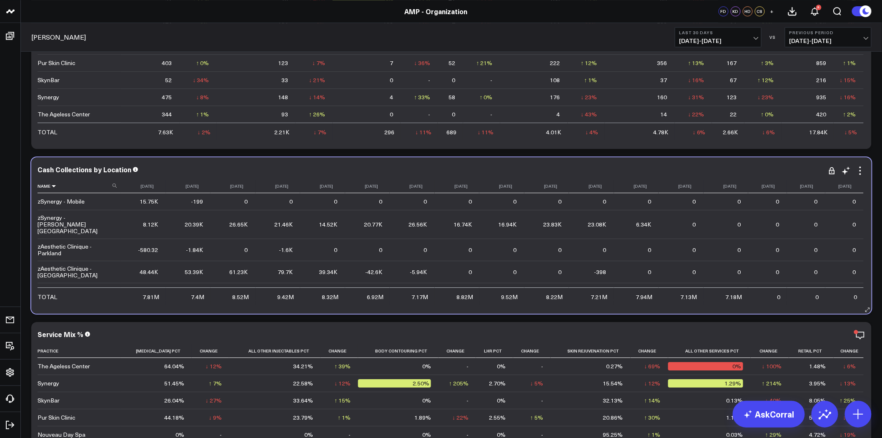
click at [53, 188] on icon at bounding box center [53, 185] width 7 height 5
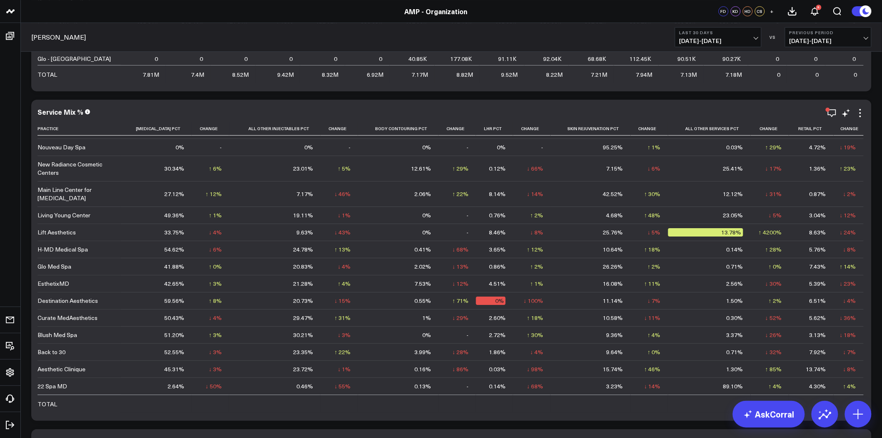
scroll to position [1157, 0]
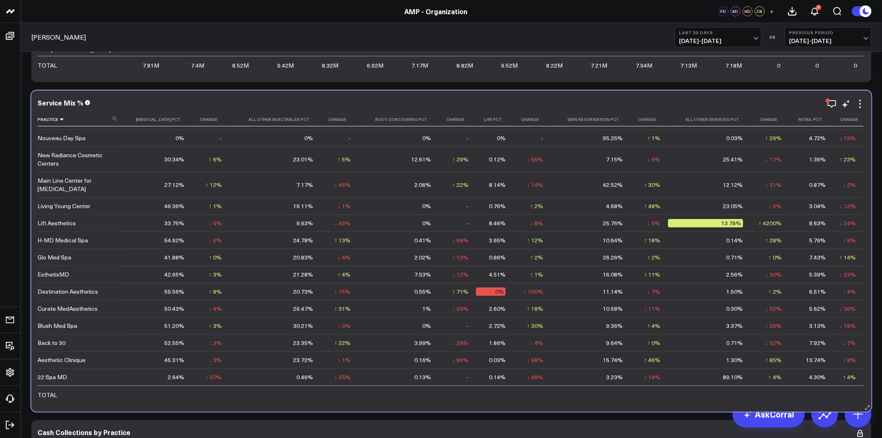
click at [60, 118] on icon at bounding box center [61, 119] width 7 height 5
click at [61, 120] on icon at bounding box center [61, 119] width 7 height 5
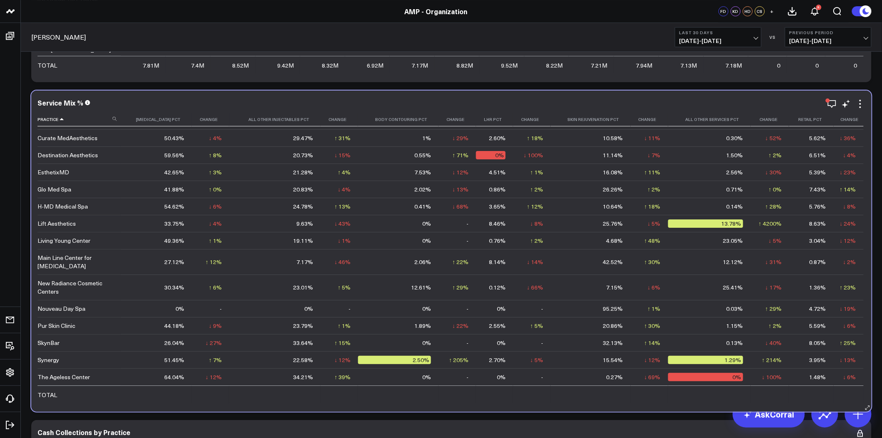
click at [61, 118] on icon at bounding box center [61, 119] width 7 height 5
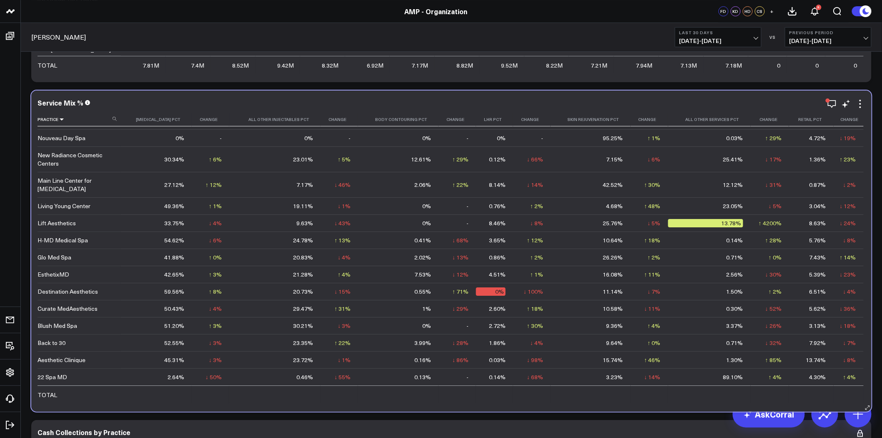
click at [61, 118] on icon at bounding box center [61, 119] width 7 height 5
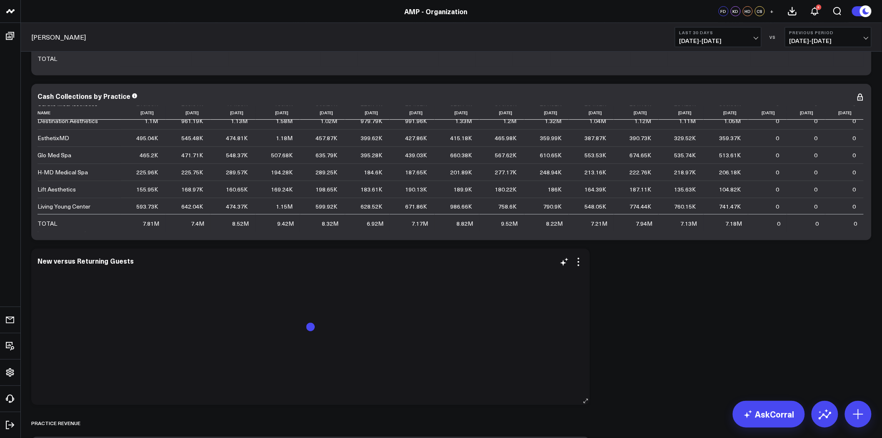
scroll to position [1528, 0]
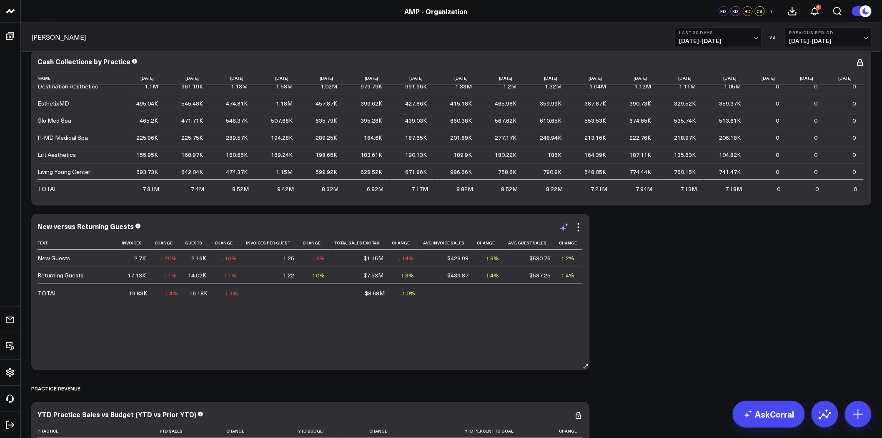
click at [564, 228] on icon at bounding box center [563, 228] width 6 height 6
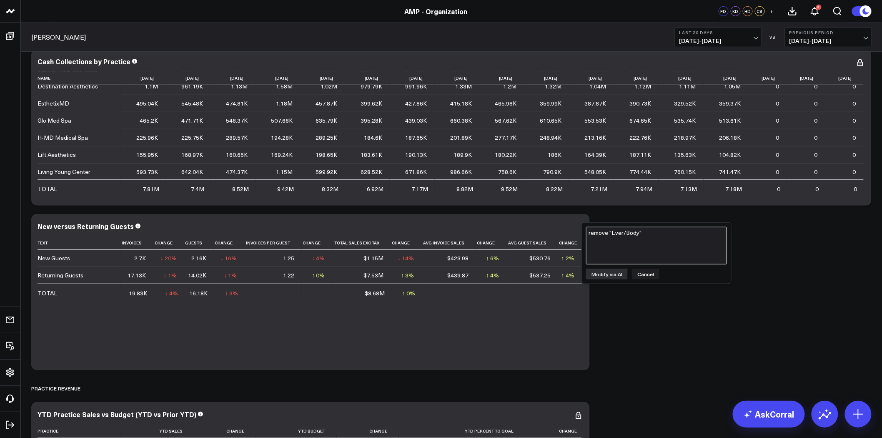
click at [622, 230] on textarea "remove "Ever/Body"" at bounding box center [656, 246] width 141 height 38
type textarea "r"
type textarea "exclude "Ever/Body""
click at [616, 271] on button "Modify via AI" at bounding box center [607, 273] width 42 height 11
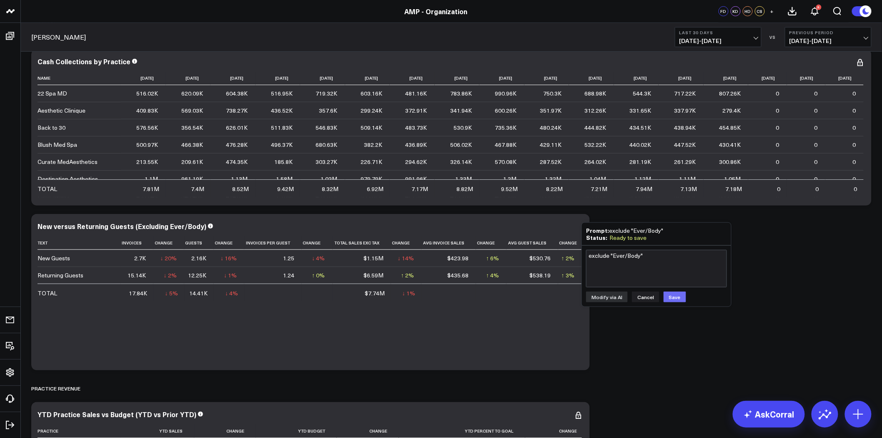
click at [673, 292] on button "Save" at bounding box center [675, 296] width 23 height 11
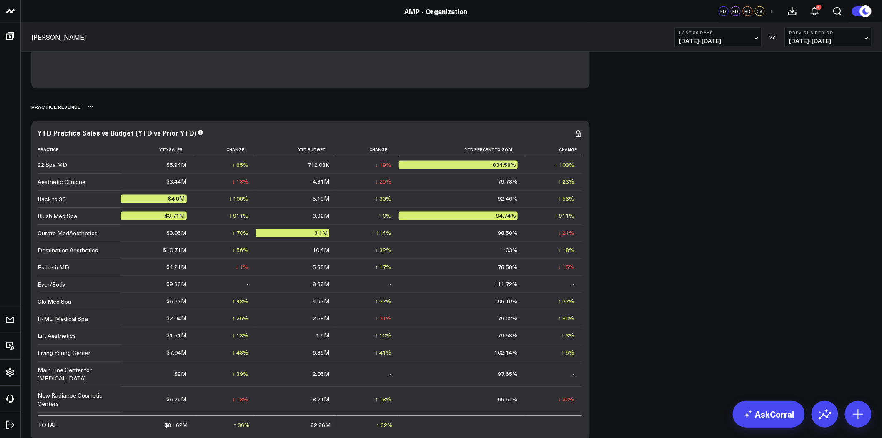
scroll to position [1852, 0]
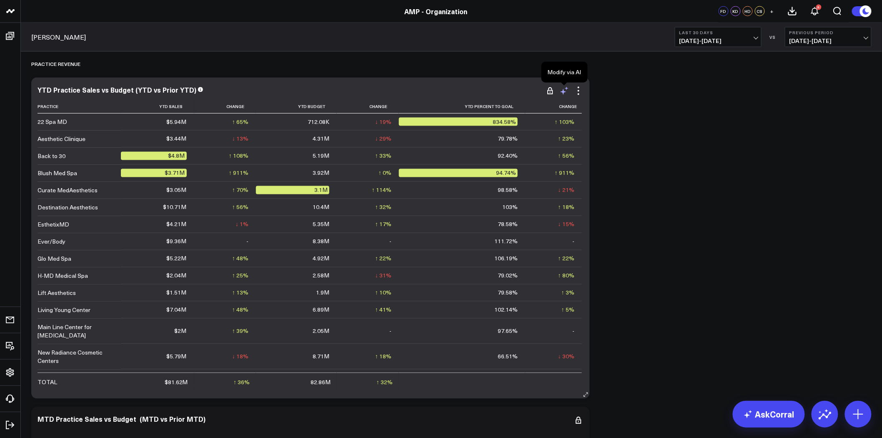
click at [564, 89] on icon at bounding box center [564, 91] width 10 height 10
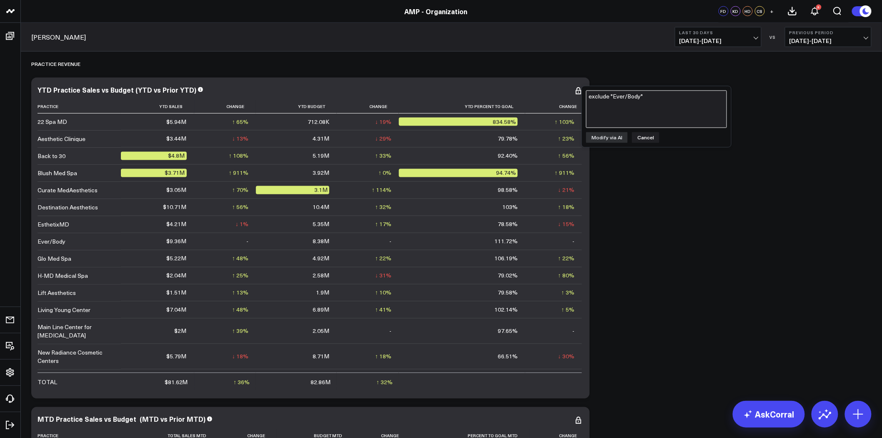
click at [613, 103] on textarea "exclude "Ever/Body"" at bounding box center [656, 109] width 141 height 38
type textarea "remove "Ever/Body""
click at [611, 135] on button "Modify via AI" at bounding box center [607, 137] width 42 height 11
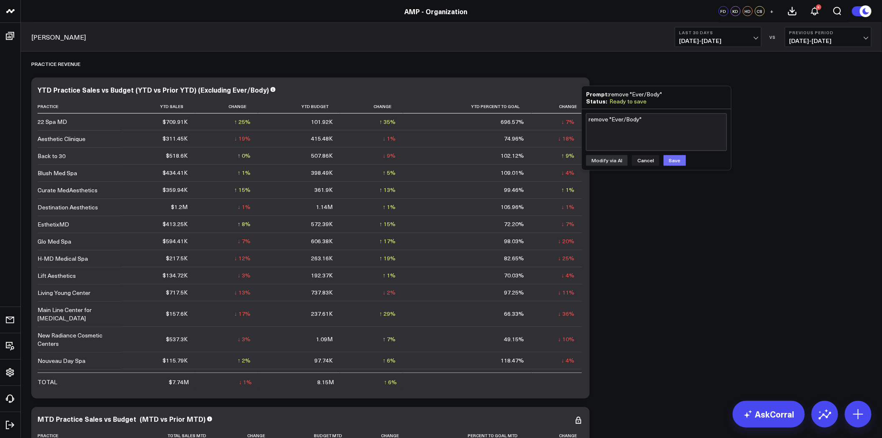
click at [674, 157] on button "Save" at bounding box center [675, 160] width 23 height 11
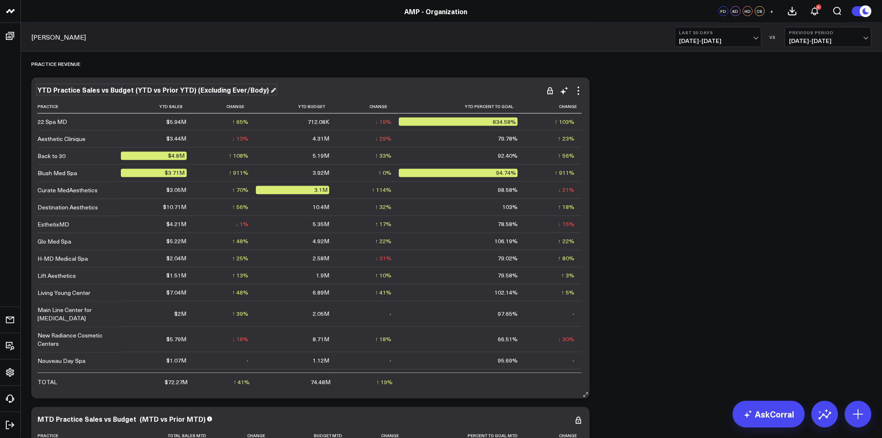
click at [217, 86] on div "YTD Practice Sales vs Budget (YTD vs Prior YTD) (Excluding Ever/Body)" at bounding box center [157, 89] width 238 height 9
click at [217, 86] on div "YTD Practice Sales vs Budget (YTD vs Prior YTD) (Excluding Ever/Body)" at bounding box center [154, 89] width 233 height 9
drag, startPoint x: 189, startPoint y: 90, endPoint x: 277, endPoint y: 89, distance: 87.9
click at [277, 89] on div "YTD Practice Sales vs Budget (YTD vs Prior YTD) (Excluding Ever/Body)" at bounding box center [311, 90] width 546 height 8
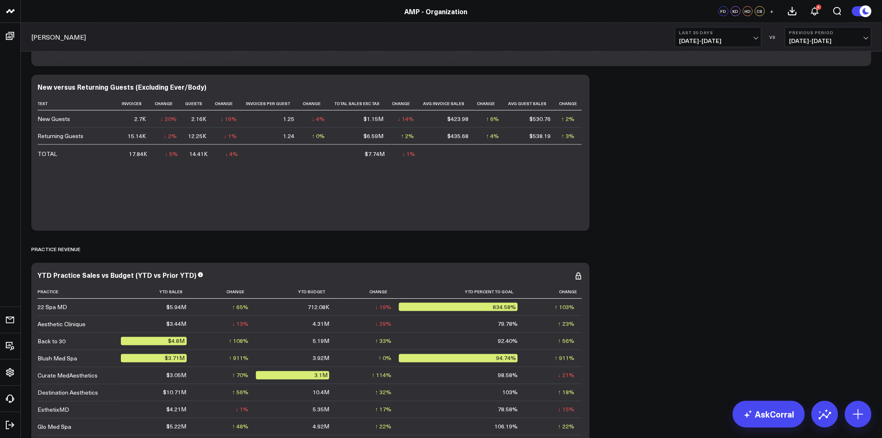
scroll to position [1482, 0]
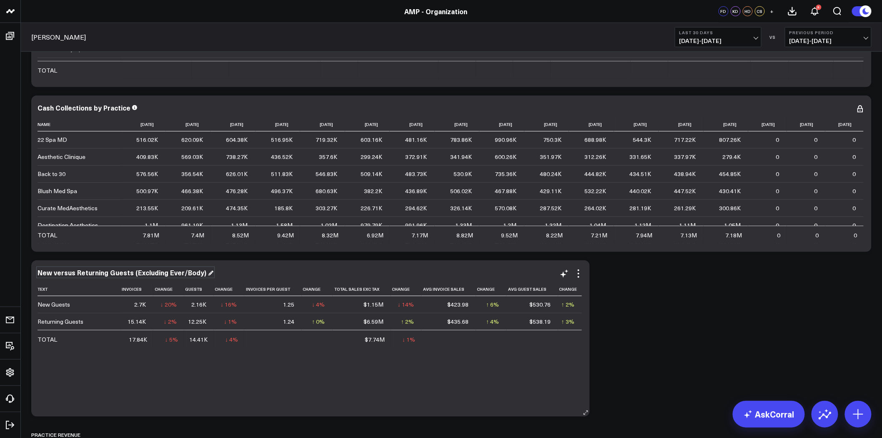
click at [139, 268] on div "New versus Returning Guests (Excluding Ever/Body)" at bounding box center [126, 272] width 176 height 9
click at [139, 268] on div "New versus Returning Guests (Excluding Ever/Body)" at bounding box center [123, 272] width 170 height 9
drag, startPoint x: 132, startPoint y: 272, endPoint x: 240, endPoint y: 272, distance: 107.9
click at [240, 272] on div "New versus Returning Guests (Excluding Ever/Body)" at bounding box center [311, 272] width 546 height 8
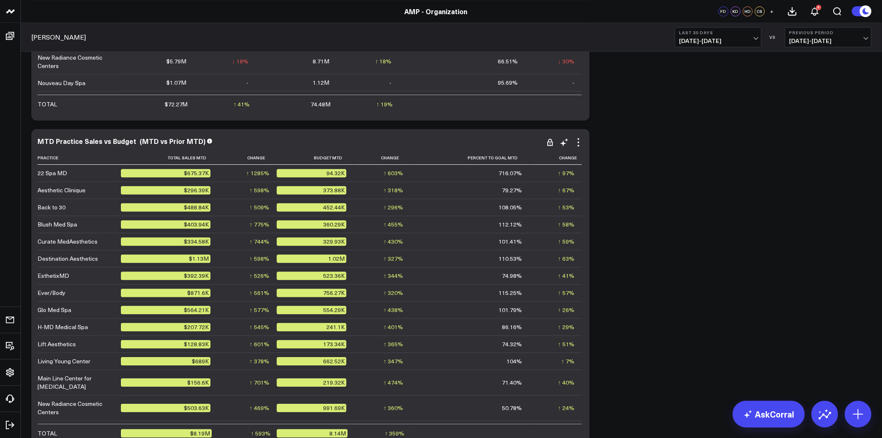
scroll to position [46, 0]
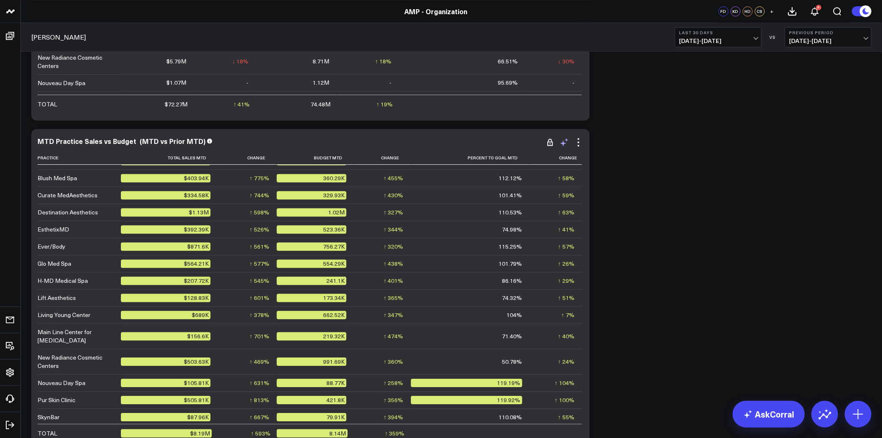
click at [566, 140] on icon at bounding box center [567, 139] width 4 height 3
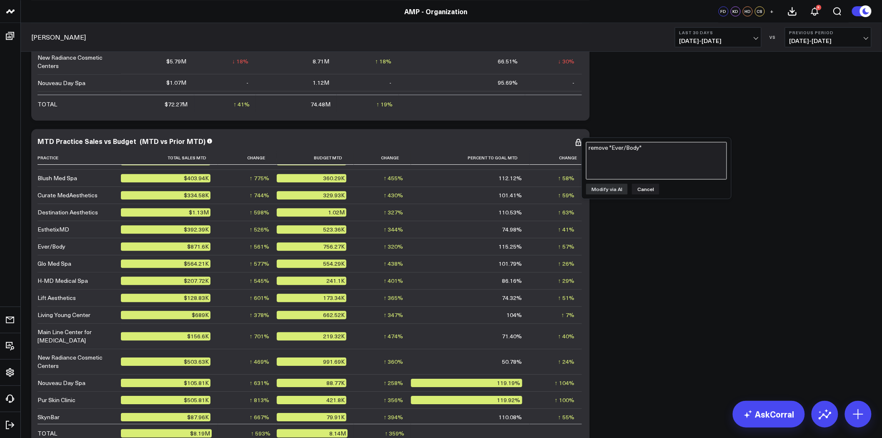
click at [621, 157] on textarea "remove "Ever/Body"" at bounding box center [656, 161] width 141 height 38
click at [613, 146] on textarea "remove "Ever/Body" at bounding box center [656, 161] width 141 height 38
type textarea "remove Ever/Body"
drag, startPoint x: 563, startPoint y: 151, endPoint x: 518, endPoint y: 151, distance: 45.4
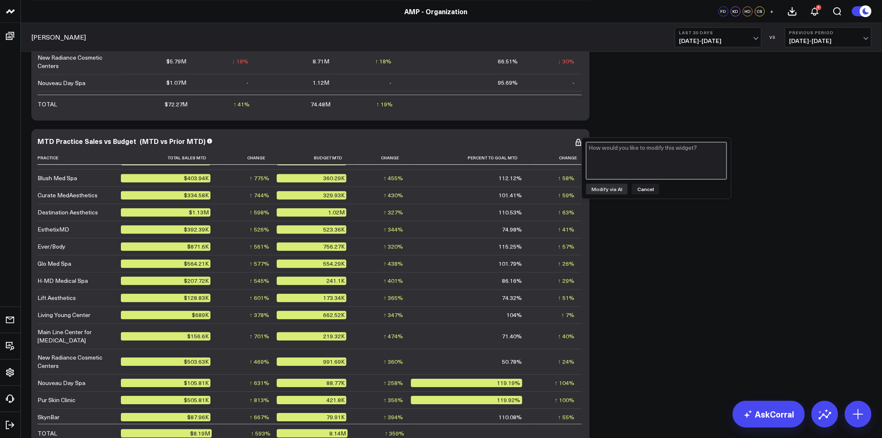
click at [611, 163] on textarea at bounding box center [656, 161] width 141 height 38
paste textarea "remove Ever/Body"
type textarea "remove Ever/Body"
click at [610, 189] on button "Modify via AI" at bounding box center [607, 188] width 42 height 11
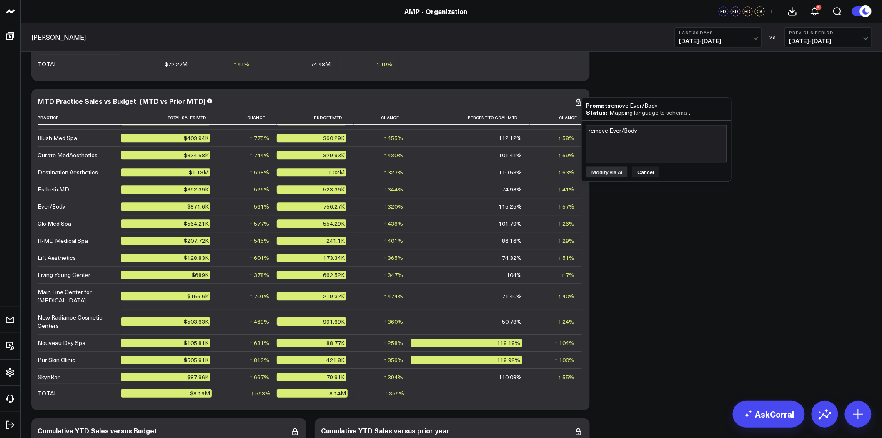
scroll to position [2176, 0]
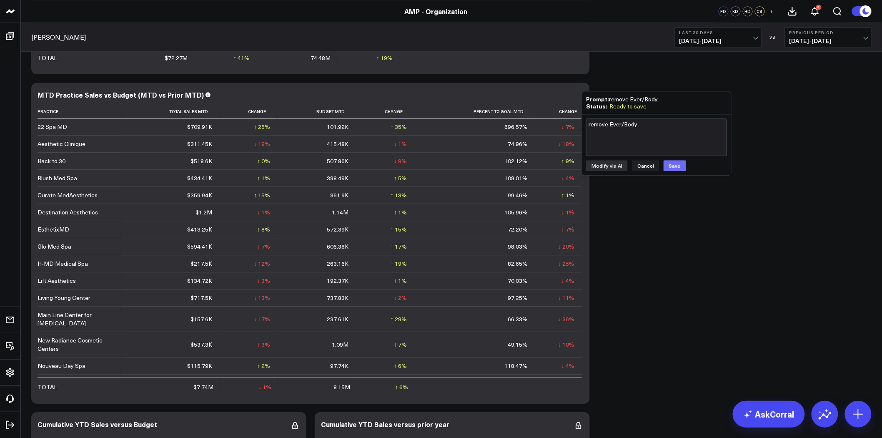
click at [675, 163] on button "Save" at bounding box center [675, 165] width 23 height 11
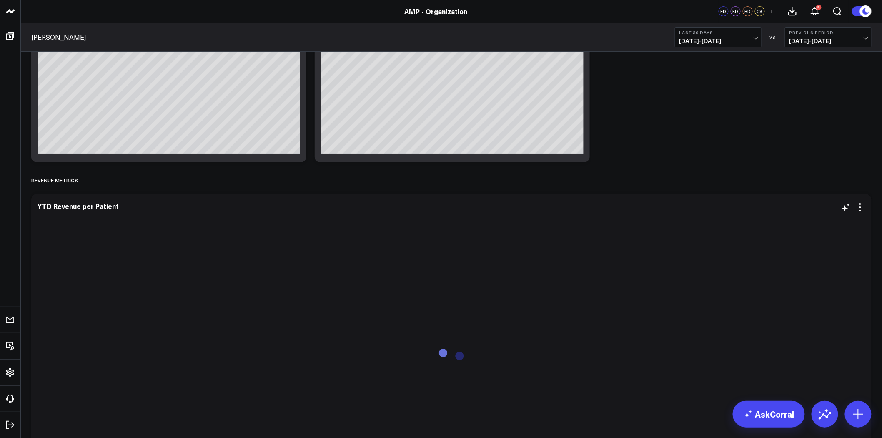
scroll to position [2585, 0]
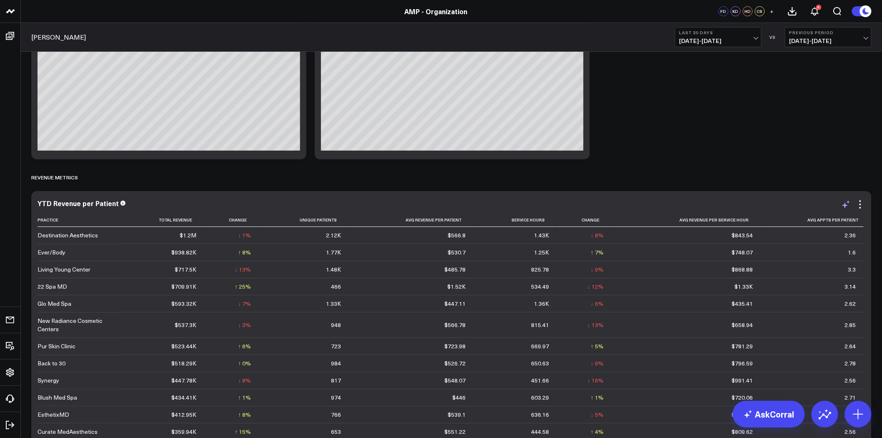
click at [845, 205] on icon at bounding box center [845, 205] width 6 height 6
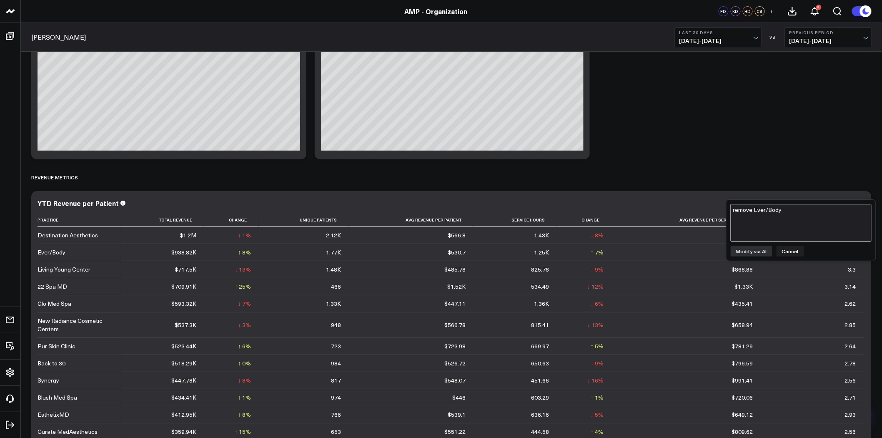
click at [823, 215] on textarea "remove Ever/Body" at bounding box center [801, 223] width 141 height 38
paste textarea "remove Ever/Body"
type textarea "remove Ever/Body"
click at [746, 248] on button "Modify via AI" at bounding box center [752, 250] width 42 height 11
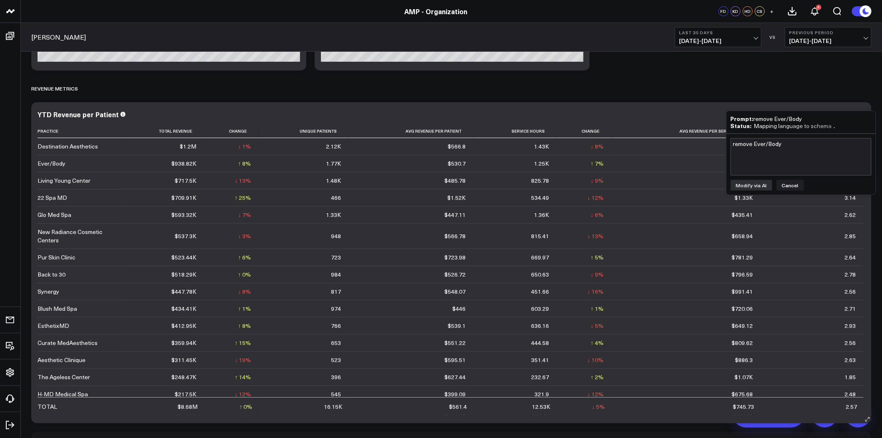
scroll to position [2678, 0]
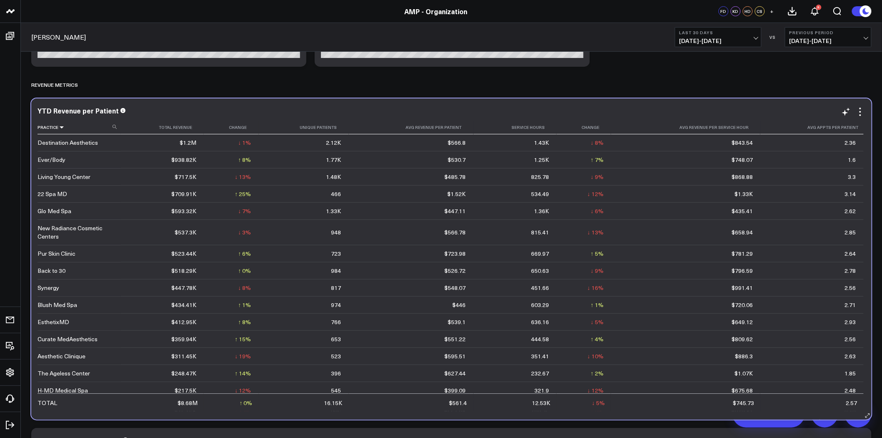
click at [60, 127] on icon at bounding box center [61, 127] width 7 height 5
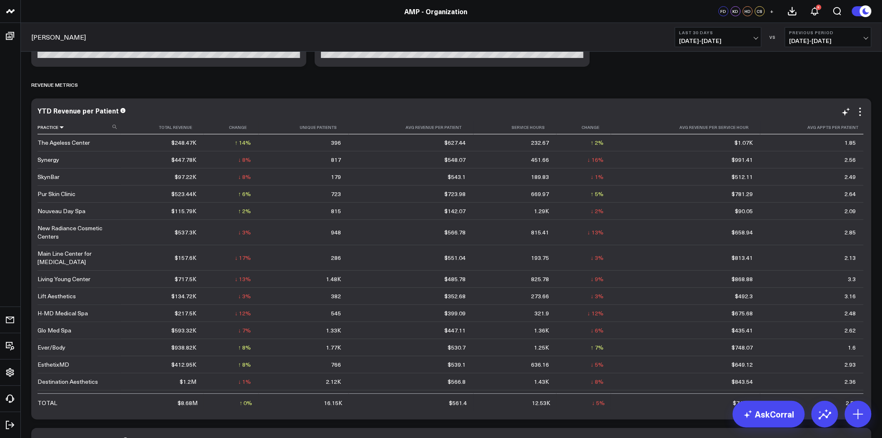
click at [60, 127] on icon at bounding box center [61, 127] width 7 height 5
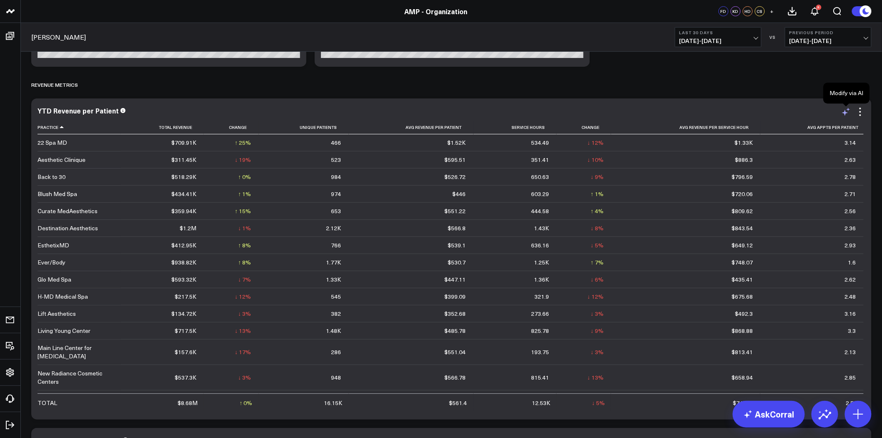
click at [847, 111] on icon at bounding box center [846, 112] width 10 height 10
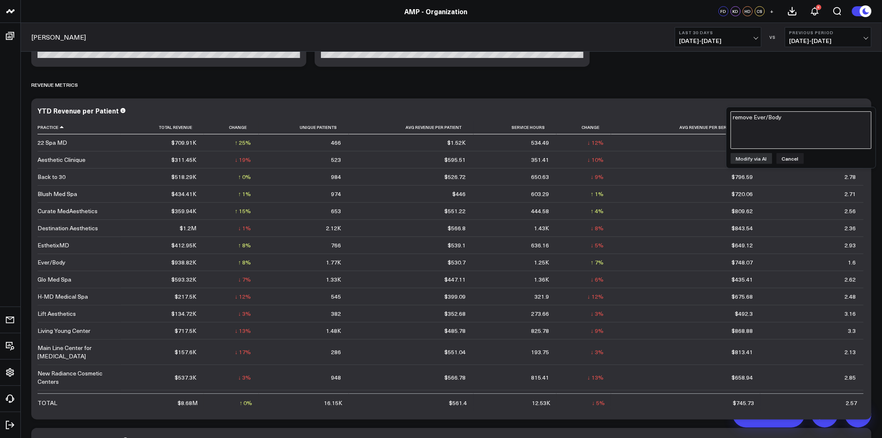
click at [760, 134] on textarea "remove Ever/Body" at bounding box center [801, 130] width 141 height 38
paste textarea "remove Ever/Body"
type textarea "remove Ever/Body"
click at [752, 158] on button "Modify via AI" at bounding box center [752, 158] width 42 height 11
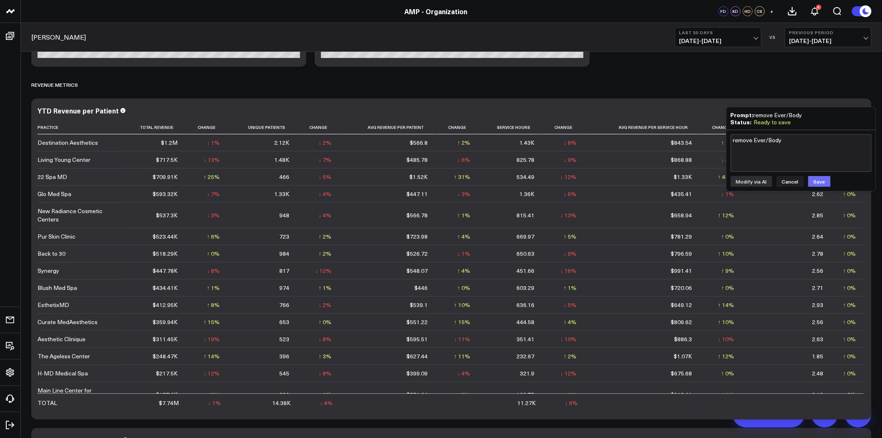
click at [821, 178] on button "Save" at bounding box center [819, 181] width 23 height 11
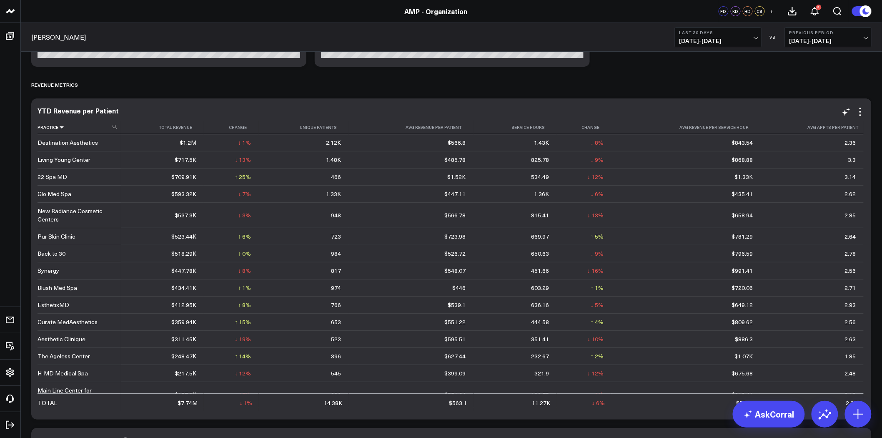
click at [61, 127] on icon at bounding box center [61, 127] width 7 height 5
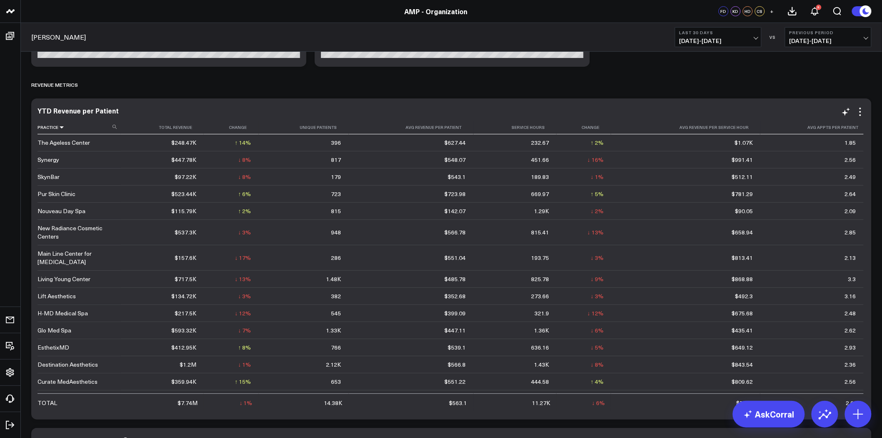
click at [61, 127] on icon at bounding box center [61, 127] width 7 height 5
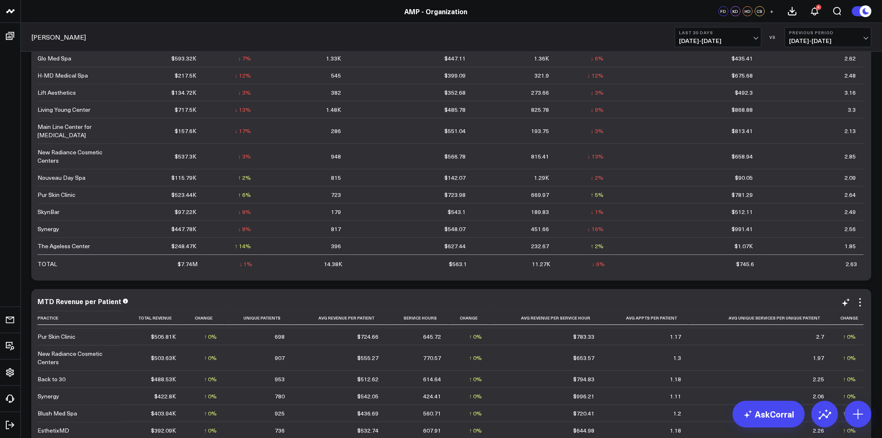
scroll to position [2956, 0]
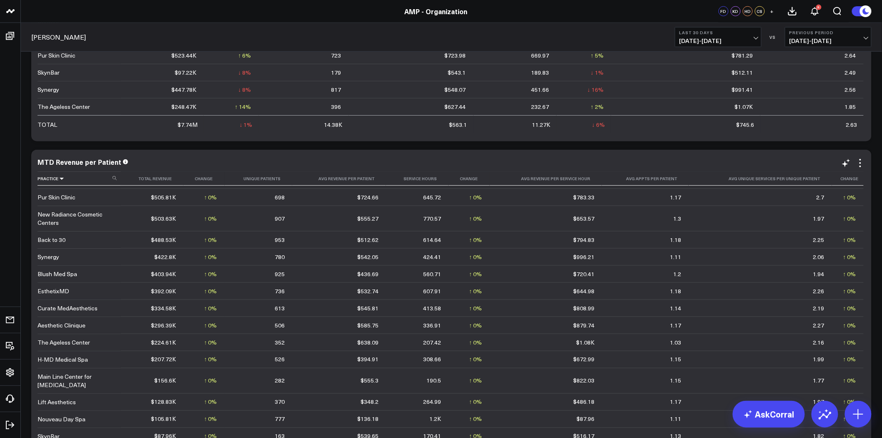
click at [62, 180] on icon at bounding box center [61, 178] width 7 height 5
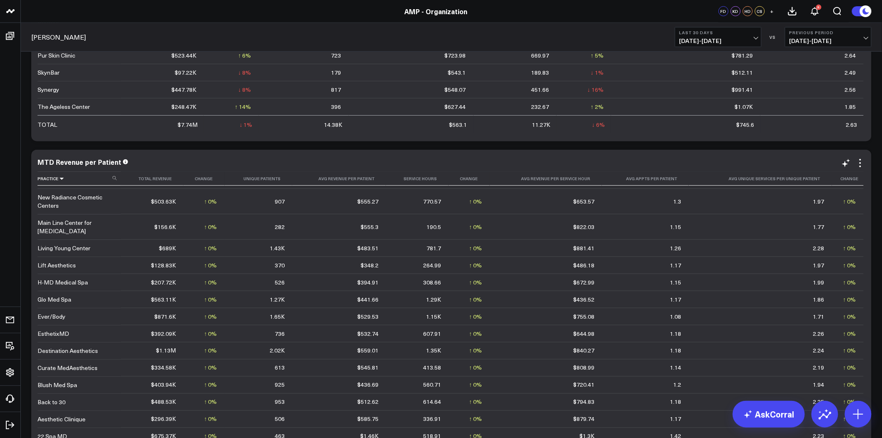
click at [62, 180] on icon at bounding box center [61, 178] width 7 height 5
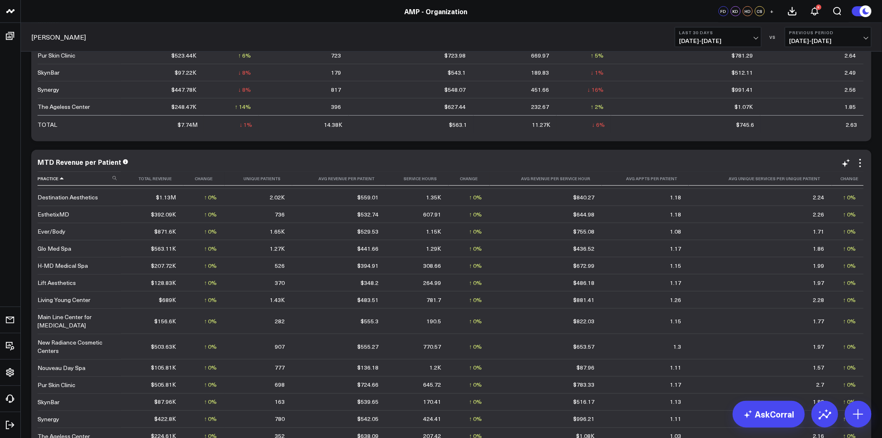
click at [62, 180] on icon at bounding box center [61, 178] width 7 height 5
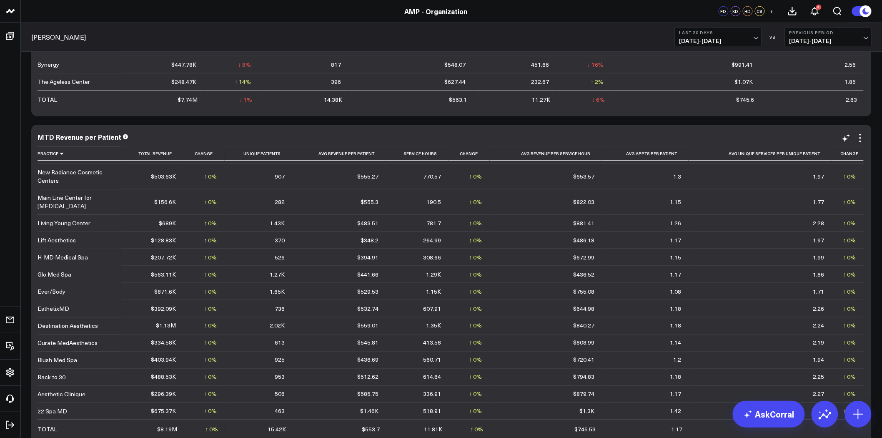
scroll to position [3002, 0]
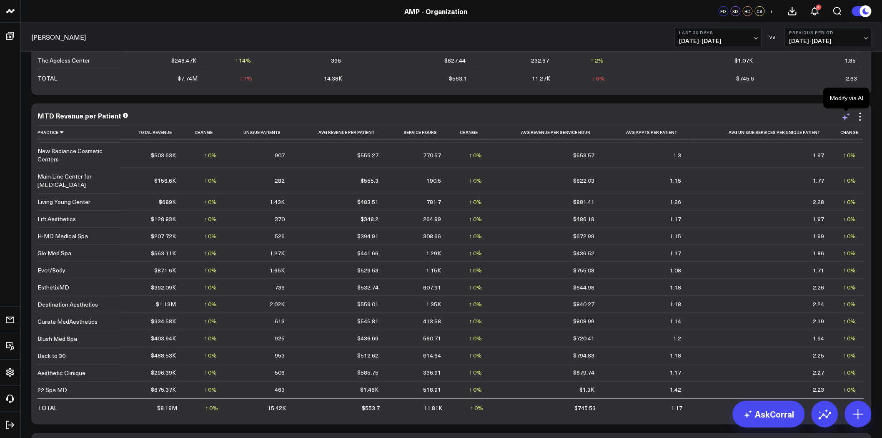
click at [846, 116] on icon at bounding box center [846, 117] width 10 height 10
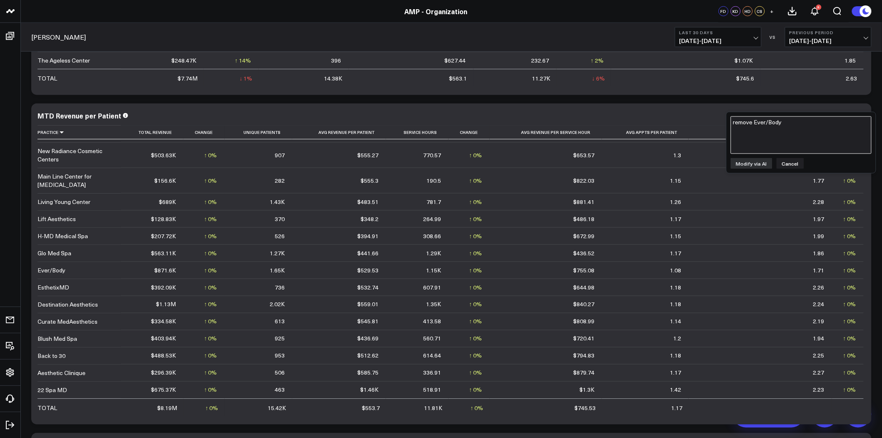
click at [814, 138] on textarea "remove Ever/Body" at bounding box center [801, 135] width 141 height 38
paste textarea "remove Ever/Body"
type textarea "remove Ever/Body"
click at [767, 160] on button "Modify via AI" at bounding box center [752, 163] width 42 height 11
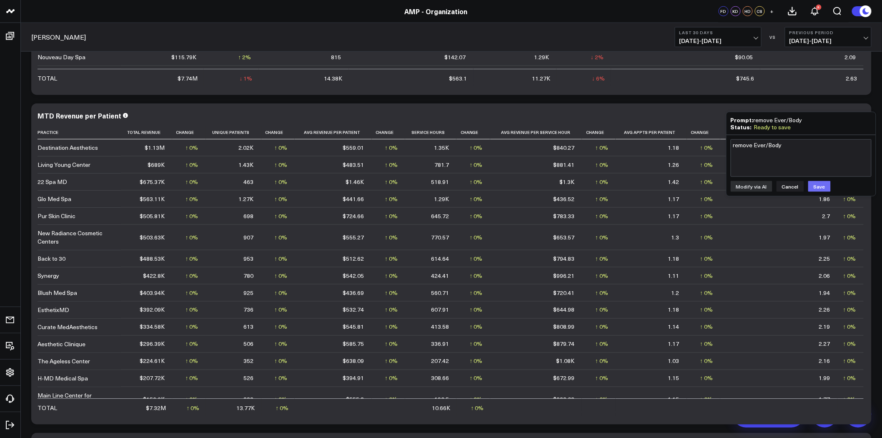
click at [821, 183] on button "Save" at bounding box center [819, 186] width 23 height 11
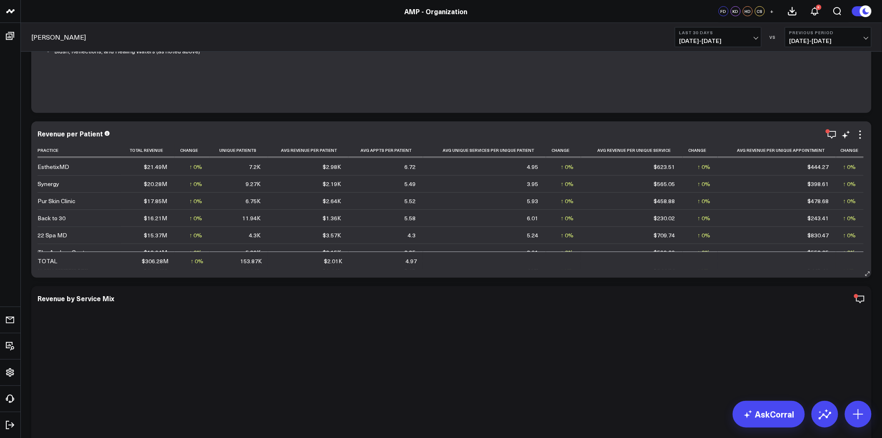
scroll to position [139, 0]
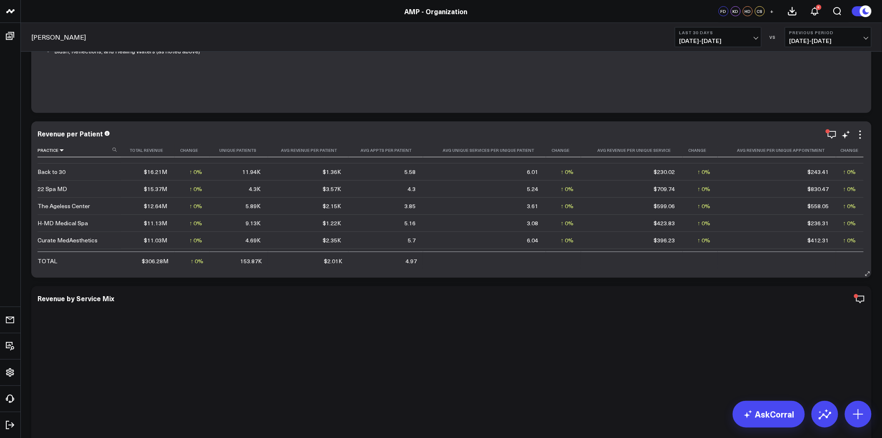
click at [59, 151] on icon at bounding box center [61, 150] width 7 height 5
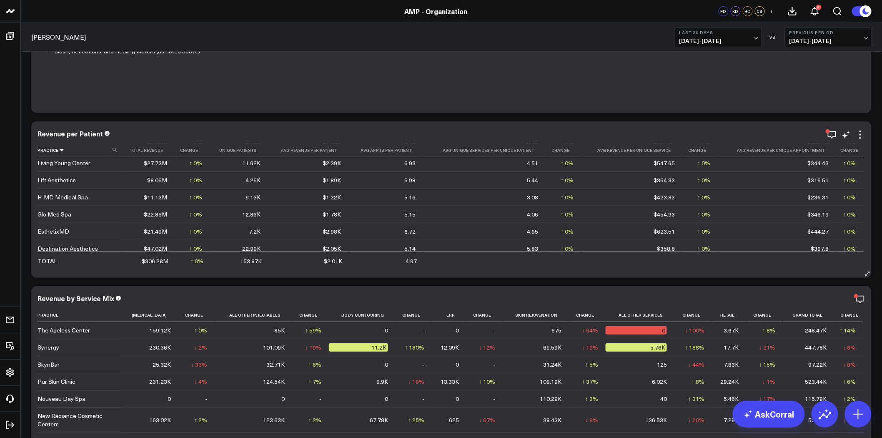
click at [59, 151] on icon at bounding box center [61, 150] width 7 height 5
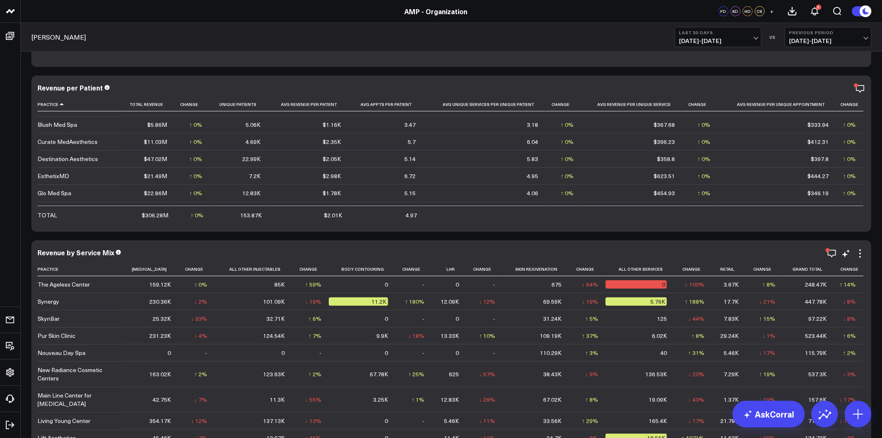
scroll to position [231, 0]
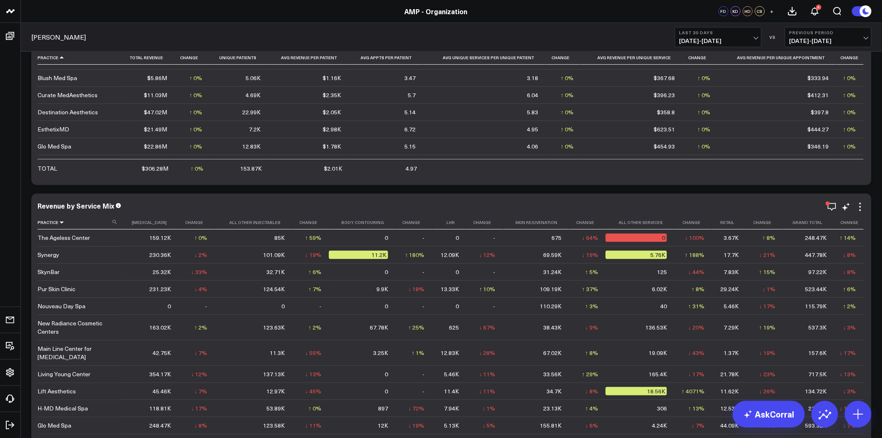
click at [60, 222] on icon at bounding box center [61, 222] width 7 height 5
click at [61, 220] on icon at bounding box center [61, 222] width 7 height 5
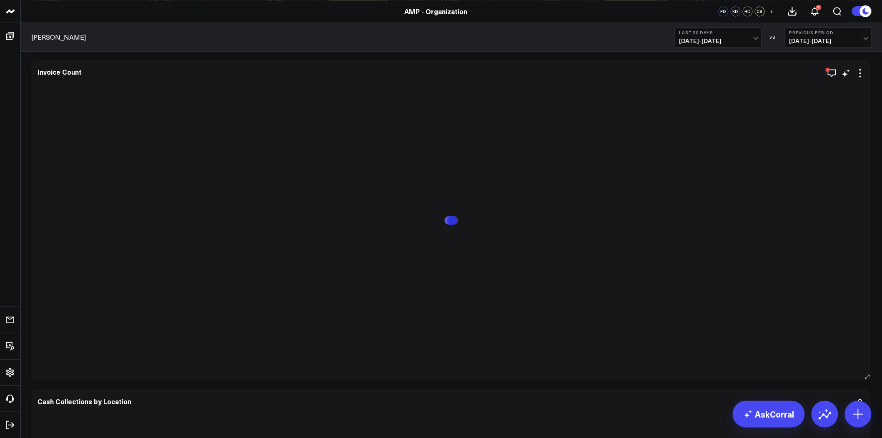
scroll to position [648, 0]
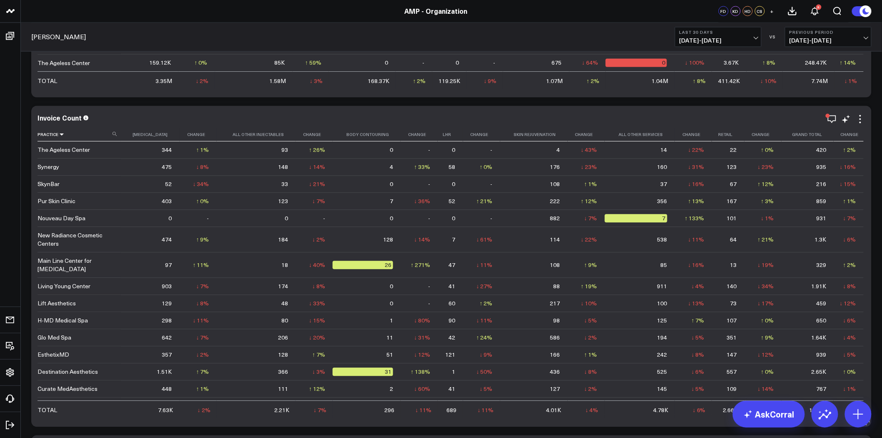
click at [61, 135] on icon at bounding box center [61, 134] width 7 height 5
click at [61, 133] on icon at bounding box center [61, 134] width 7 height 5
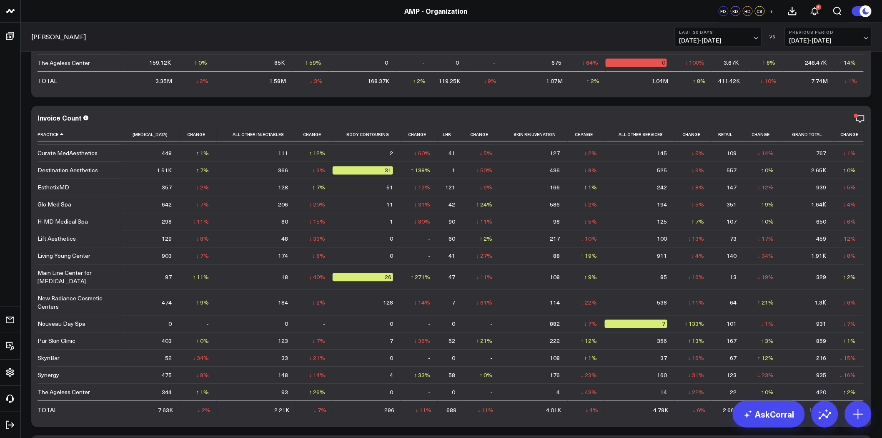
scroll to position [880, 0]
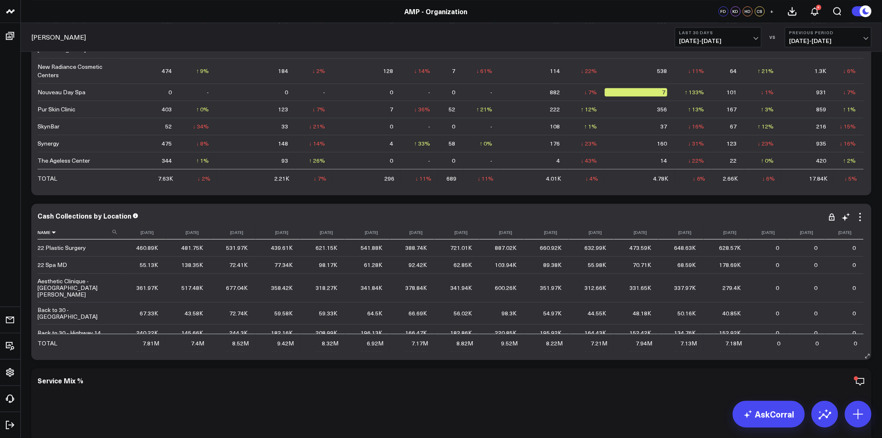
click at [53, 231] on icon at bounding box center [53, 232] width 7 height 5
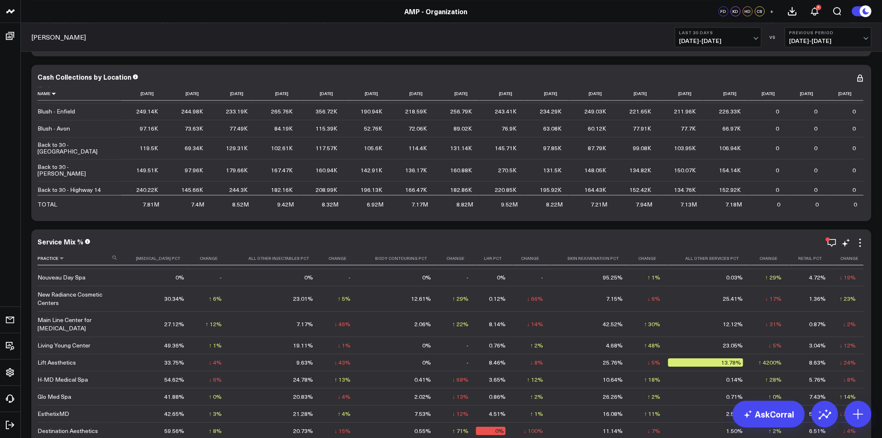
scroll to position [66, 0]
click at [61, 259] on icon at bounding box center [61, 257] width 7 height 5
click at [61, 257] on icon at bounding box center [61, 257] width 7 height 5
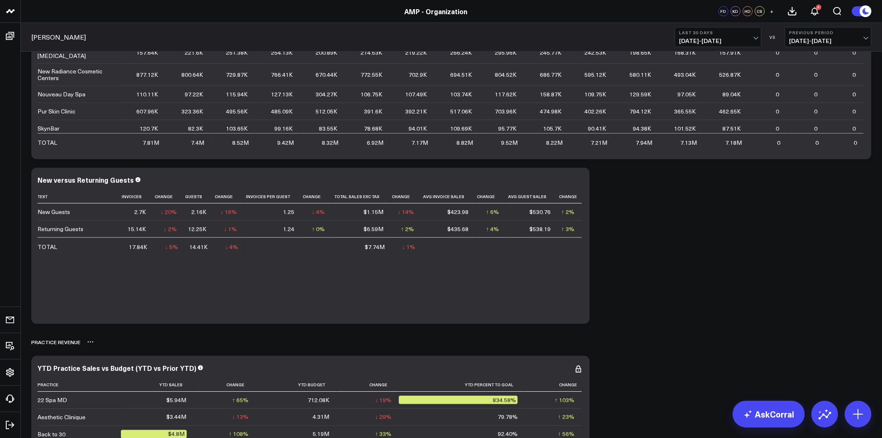
scroll to position [1760, 0]
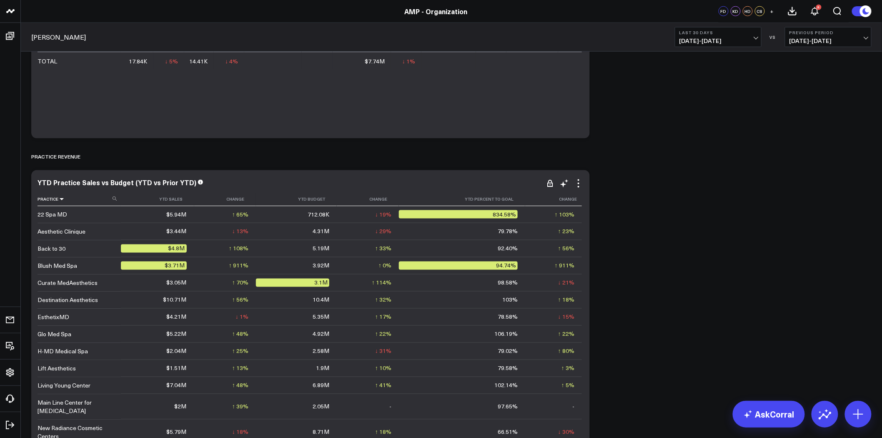
click at [63, 198] on icon at bounding box center [61, 198] width 7 height 5
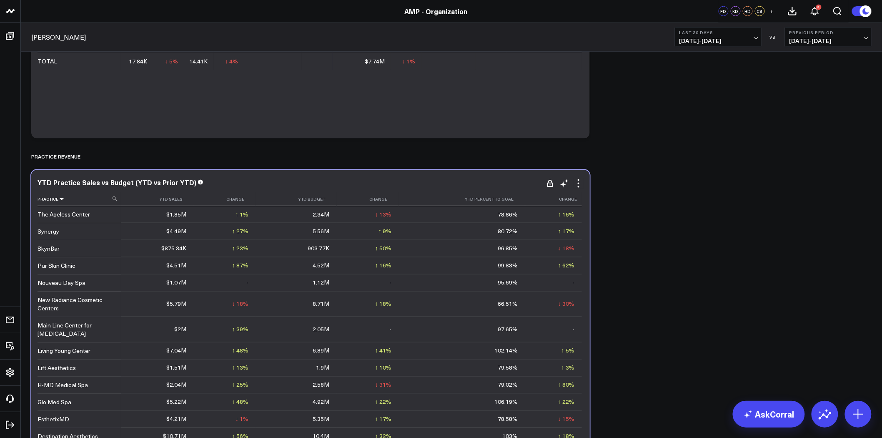
click at [62, 198] on icon at bounding box center [61, 198] width 7 height 5
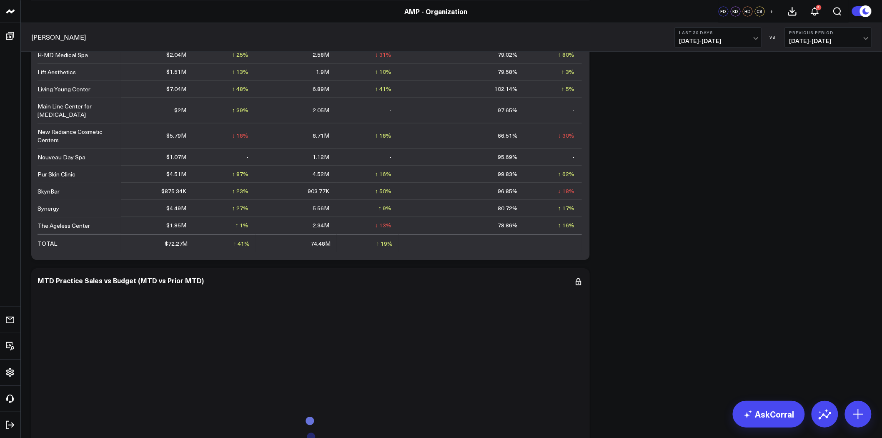
scroll to position [2130, 0]
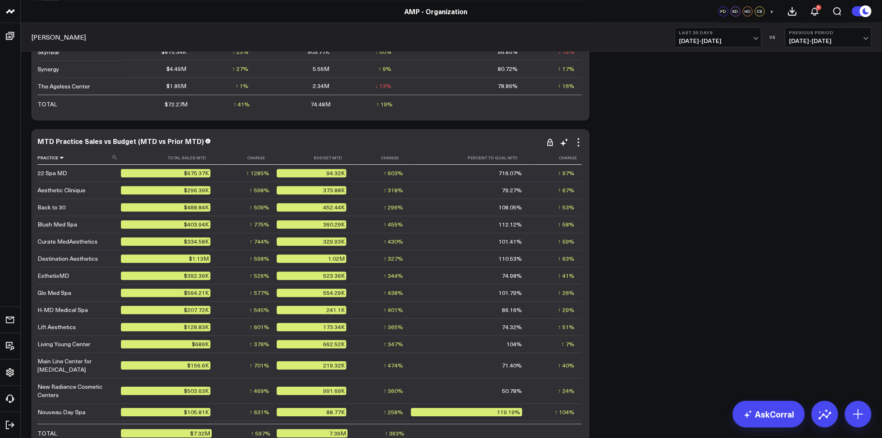
click at [62, 158] on icon at bounding box center [61, 157] width 7 height 5
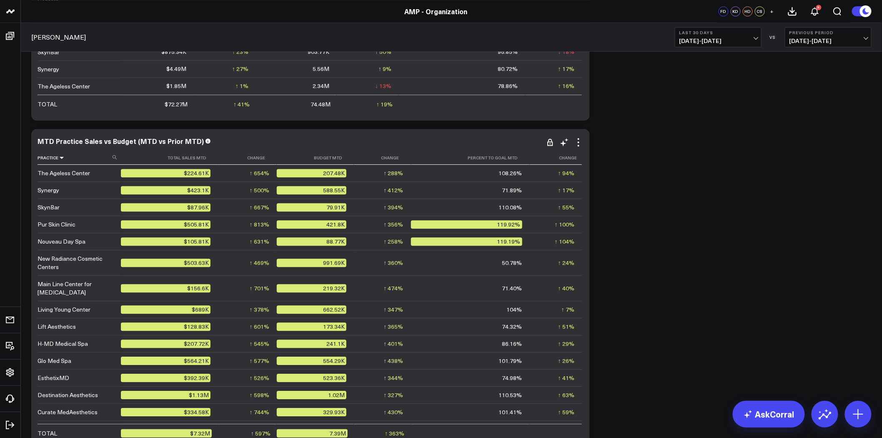
click at [62, 158] on icon at bounding box center [61, 157] width 7 height 5
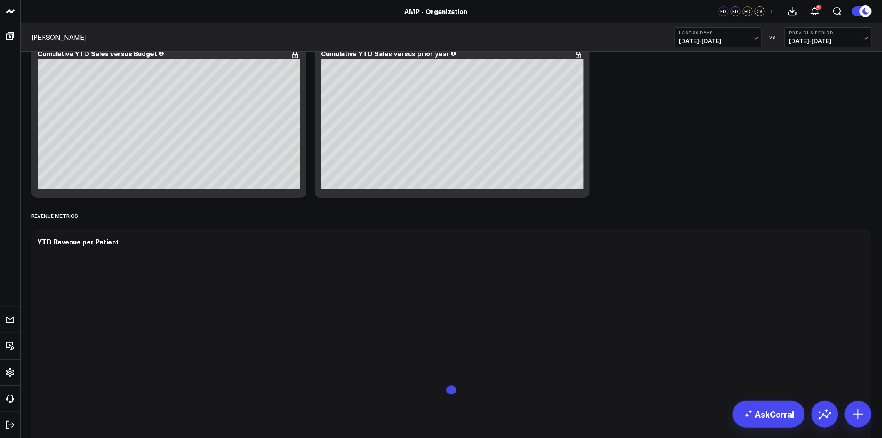
scroll to position [2501, 0]
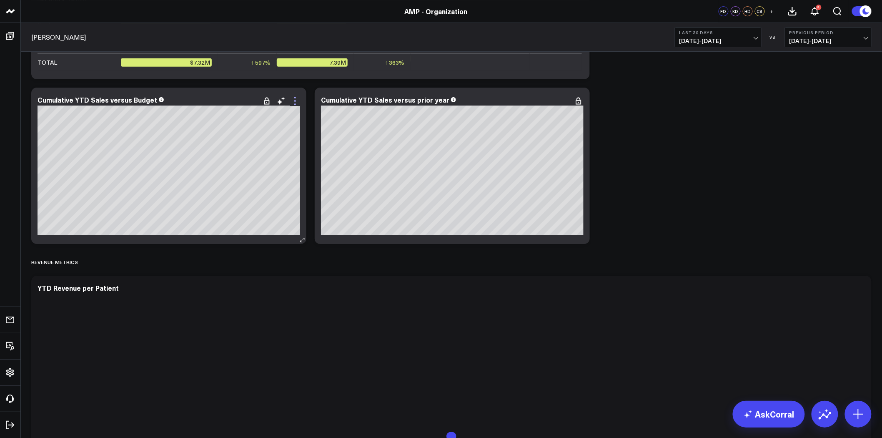
click at [293, 100] on icon at bounding box center [295, 101] width 10 height 10
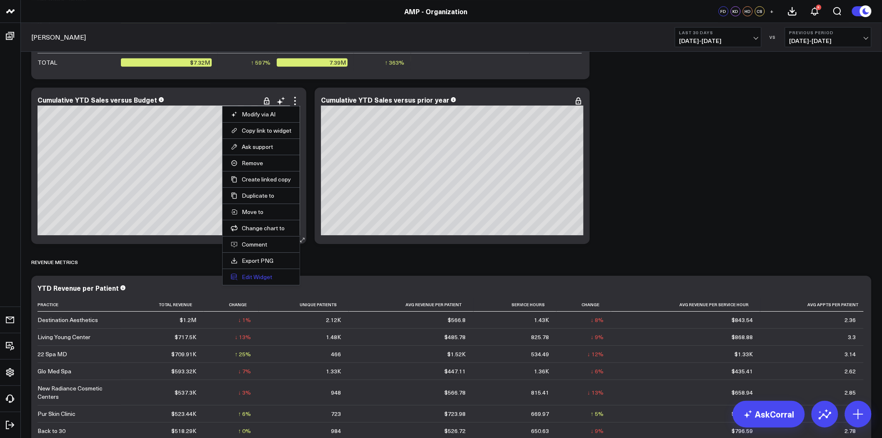
click at [255, 278] on button "Edit Widget" at bounding box center [261, 277] width 60 height 8
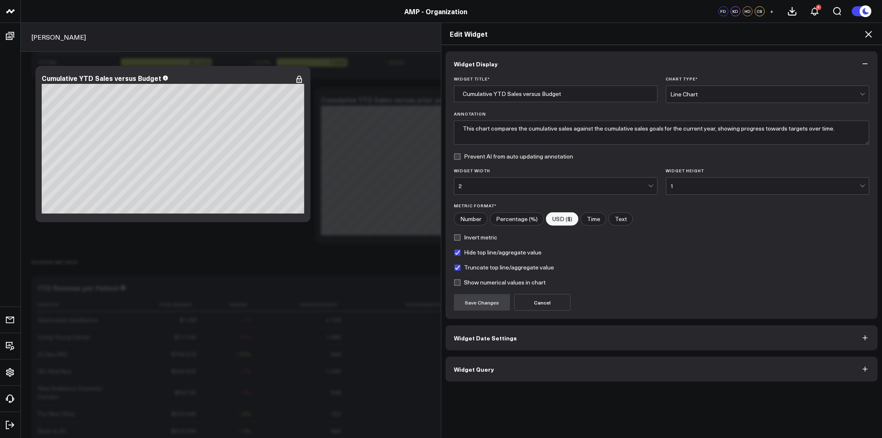
click at [869, 35] on icon at bounding box center [869, 34] width 10 height 10
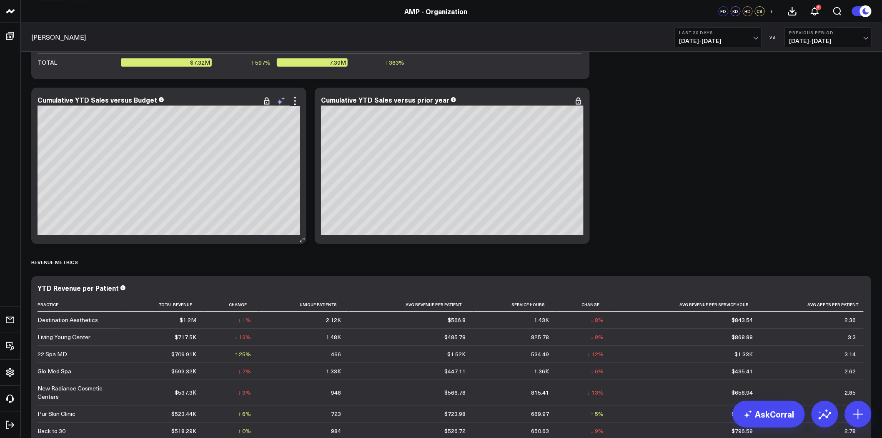
click at [279, 101] on icon at bounding box center [280, 102] width 6 height 6
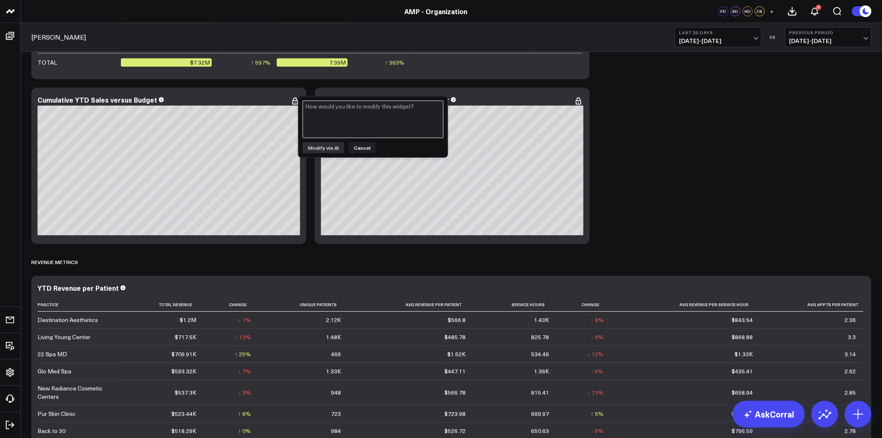
click at [335, 118] on textarea at bounding box center [373, 119] width 141 height 38
type textarea "E"
paste textarea "remove Ever/Body"
type textarea "remove Ever/Body"
click at [326, 150] on button "Modify via AI" at bounding box center [324, 147] width 42 height 11
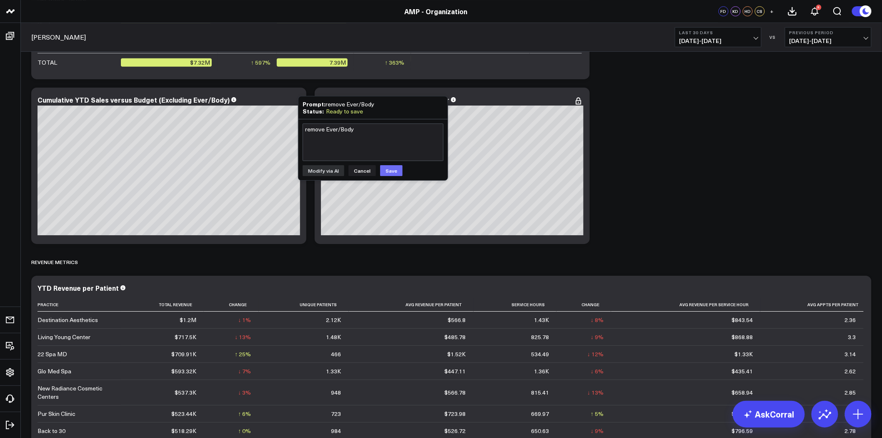
click at [388, 169] on button "Save" at bounding box center [391, 170] width 23 height 11
click at [160, 98] on div "Cumulative YTD Sales versus Budget (Excluding Ever/Body)" at bounding box center [137, 99] width 199 height 9
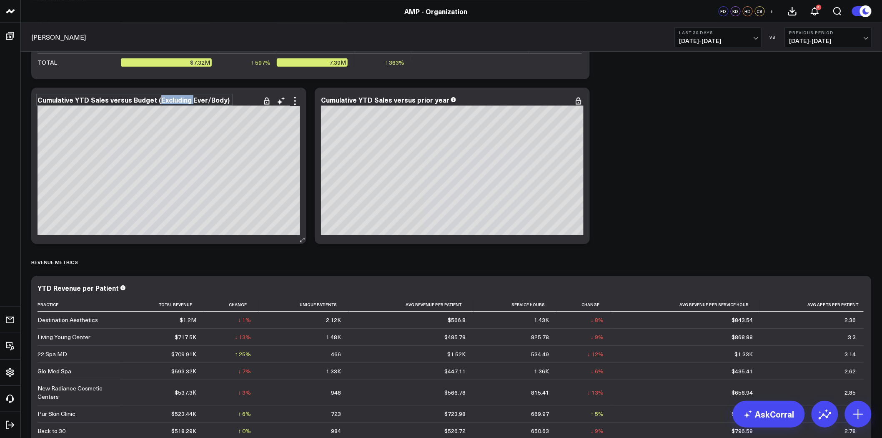
click at [160, 98] on div "Cumulative YTD Sales versus Budget (Excluding Ever/Body)" at bounding box center [135, 99] width 194 height 9
drag, startPoint x: 153, startPoint y: 98, endPoint x: 239, endPoint y: 100, distance: 85.5
click at [239, 100] on div "Cumulative YTD Sales versus Budget (Excluding Ever/Body)" at bounding box center [169, 100] width 263 height 8
click at [563, 101] on icon at bounding box center [563, 102] width 6 height 6
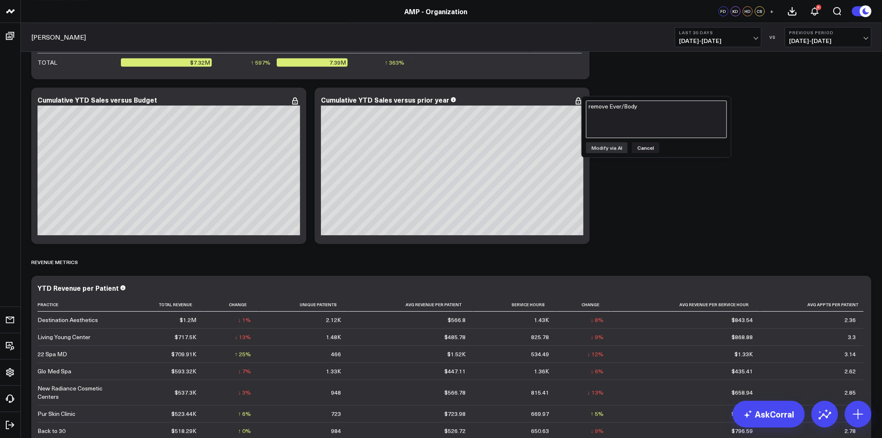
click at [617, 117] on textarea "remove Ever/Body" at bounding box center [656, 119] width 141 height 38
paste textarea "(Excluding Ever/Body)"
click at [590, 107] on textarea "(Excluding Ever/Body" at bounding box center [656, 119] width 141 height 38
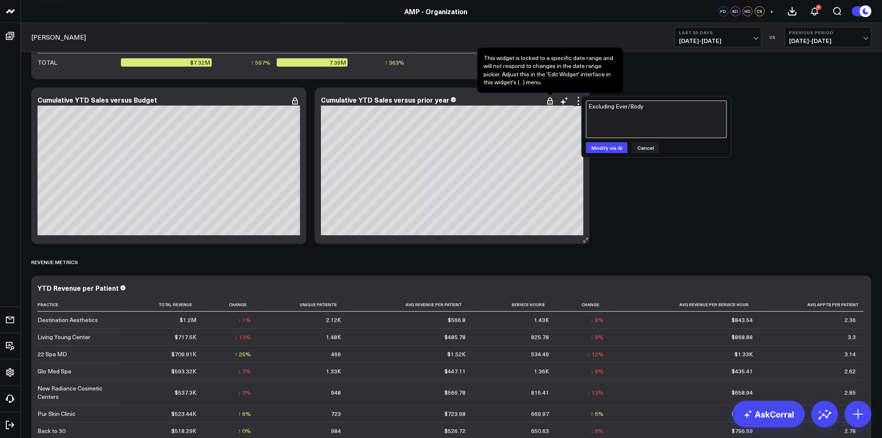
drag, startPoint x: 646, startPoint y: 106, endPoint x: 551, endPoint y: 102, distance: 95.5
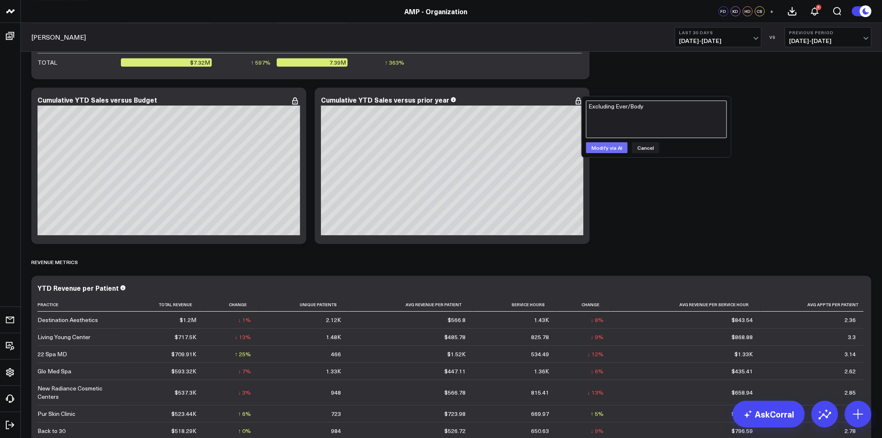
type textarea "Excluding Ever/Body"
click at [613, 145] on button "Modify via AI" at bounding box center [607, 147] width 42 height 11
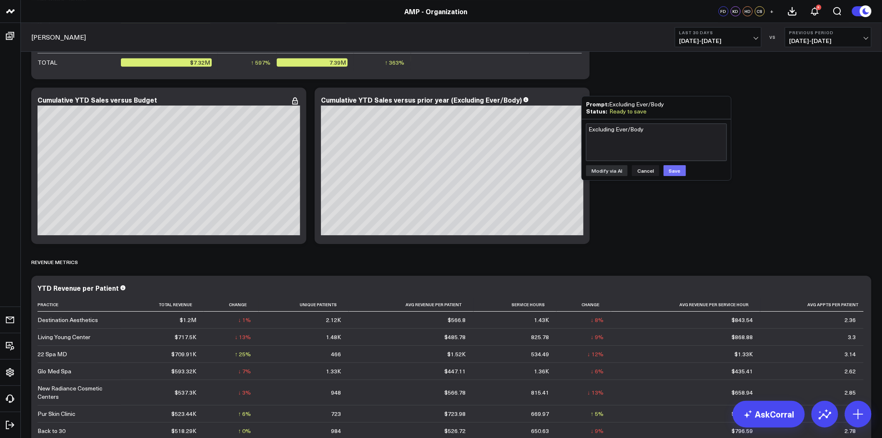
click at [676, 169] on button "Save" at bounding box center [675, 170] width 23 height 11
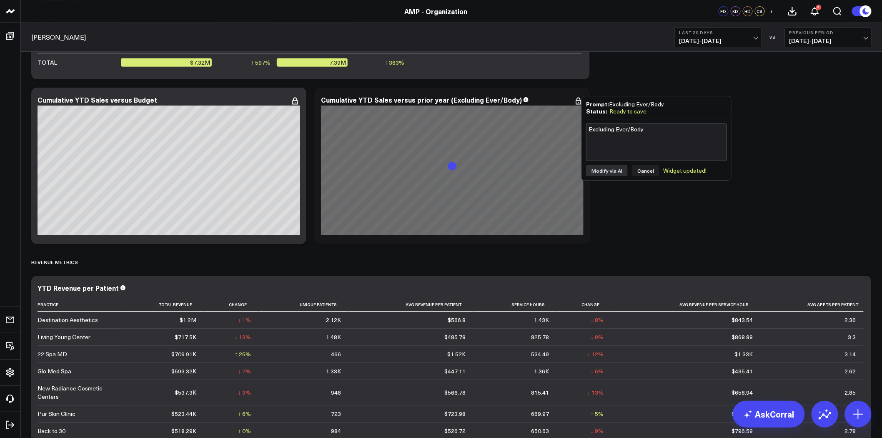
drag, startPoint x: 676, startPoint y: 169, endPoint x: 781, endPoint y: 133, distance: 111.2
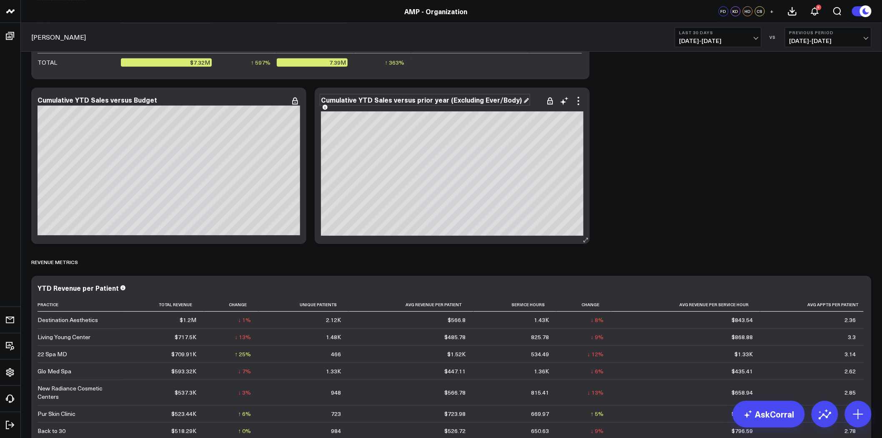
drag, startPoint x: 445, startPoint y: 98, endPoint x: 471, endPoint y: 99, distance: 26.3
click at [471, 99] on div "Cumulative YTD Sales versus prior year (Excluding Ever/Body)" at bounding box center [425, 99] width 208 height 9
click at [463, 99] on div "Cumulative YTD Sales versus prior year (Excluding Ever/Body)" at bounding box center [422, 99] width 203 height 9
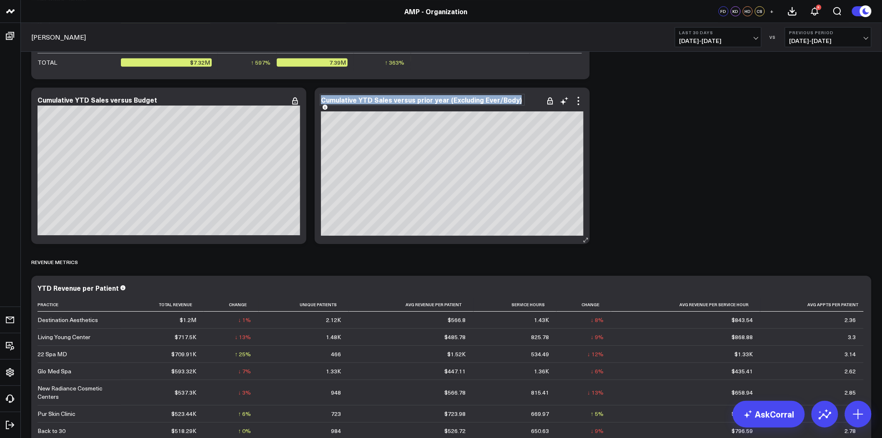
click at [444, 99] on div "Cumulative YTD Sales versus prior year (Excluding Ever/Body)" at bounding box center [422, 99] width 203 height 9
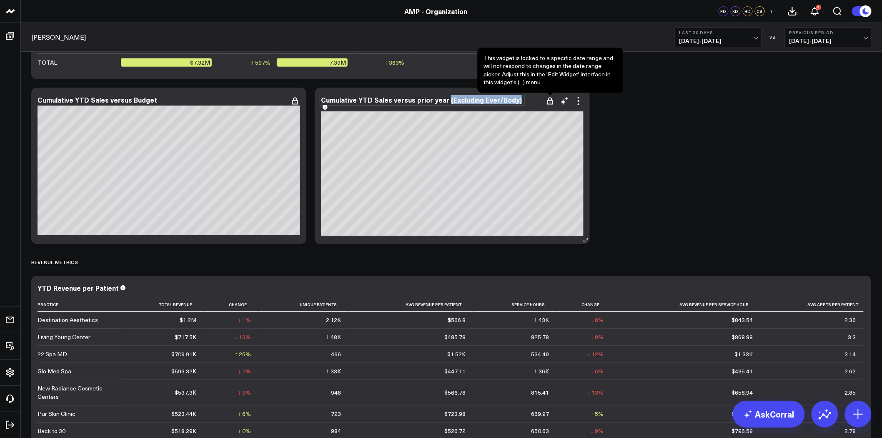
drag, startPoint x: 444, startPoint y: 99, endPoint x: 553, endPoint y: 102, distance: 109.2
click at [551, 101] on div "Modify via AI Copy link to widget Ask support Remove Create linked copy Leon Da…" at bounding box center [452, 166] width 275 height 156
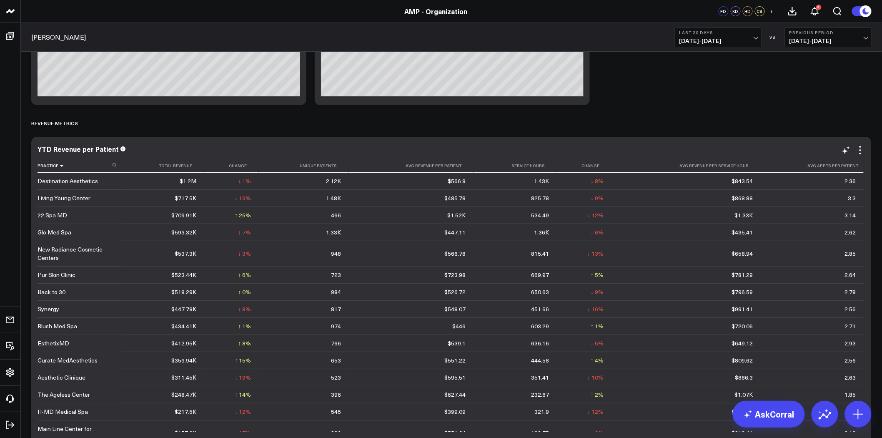
click at [60, 166] on icon at bounding box center [61, 165] width 7 height 5
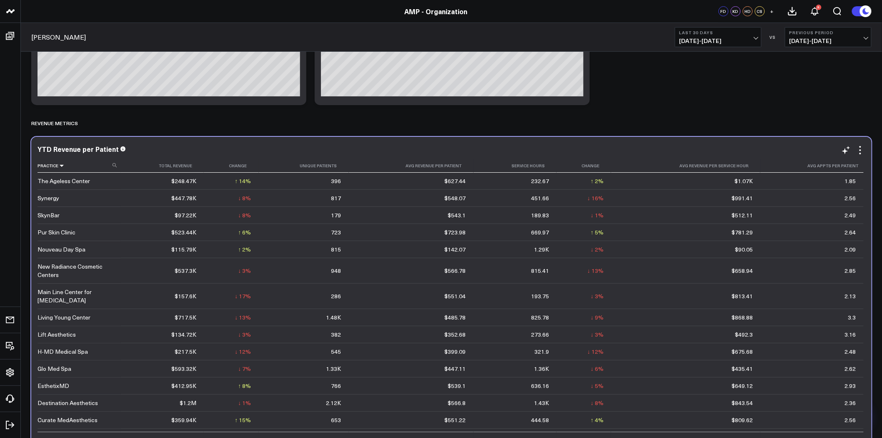
click at [60, 166] on icon at bounding box center [61, 165] width 7 height 5
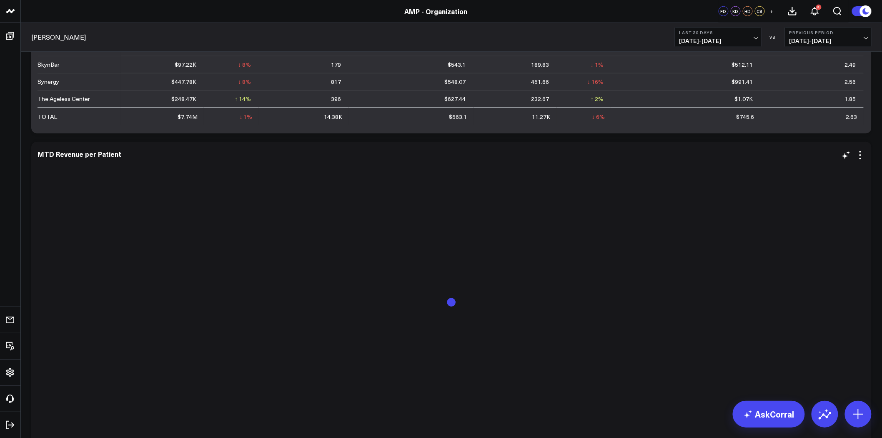
scroll to position [3010, 0]
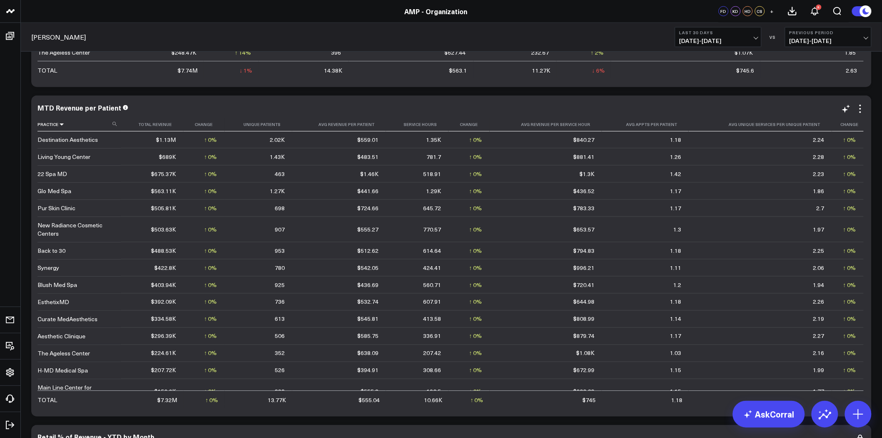
click at [60, 125] on icon at bounding box center [61, 124] width 7 height 5
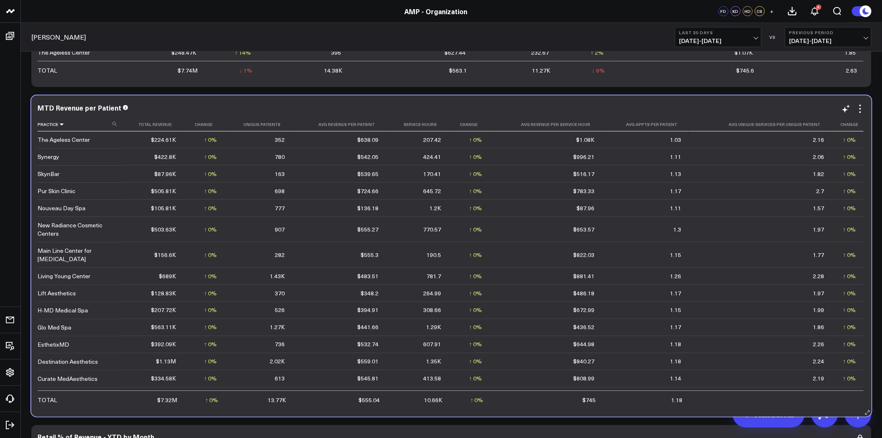
click at [60, 125] on icon at bounding box center [61, 124] width 7 height 5
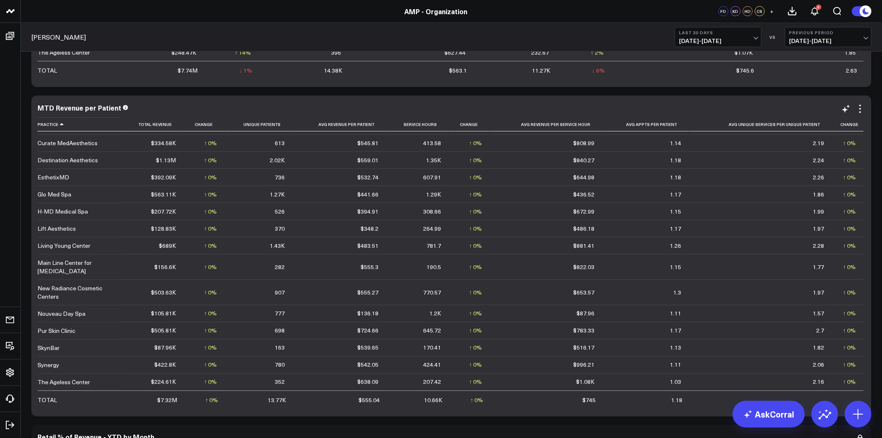
scroll to position [3241, 0]
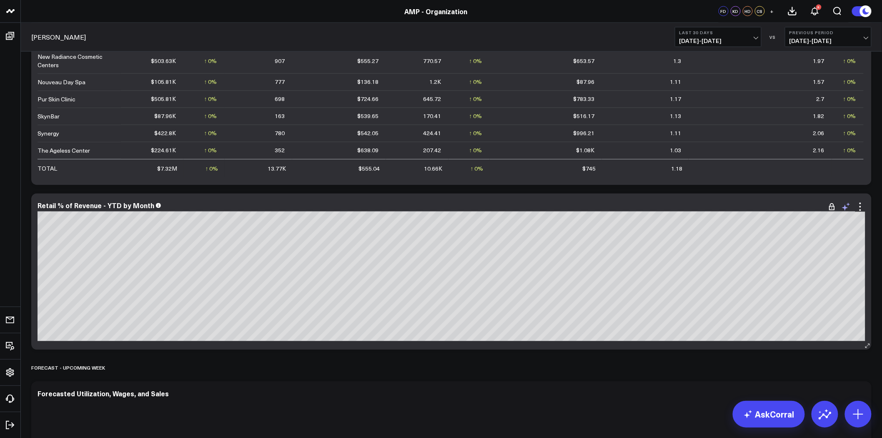
click at [848, 208] on icon at bounding box center [846, 207] width 10 height 10
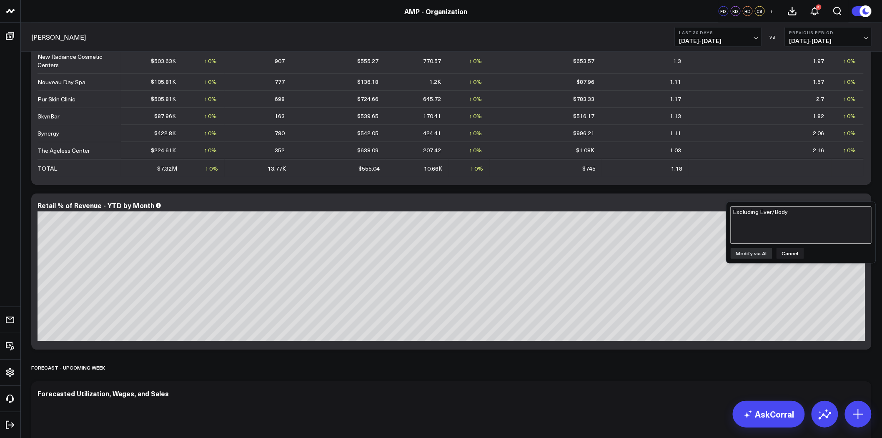
click at [799, 222] on textarea "Excluding Ever/Body" at bounding box center [801, 225] width 141 height 38
paste textarea "Excluding Ever/Body"
click at [758, 212] on textarea "Excluding Ever/Body" at bounding box center [801, 225] width 141 height 38
click at [688, 212] on div "AMP AMP - 22 Spa MD AMP - Aesthetic Clinique AMP - Ageless AMP - Back to 30 AMP…" at bounding box center [441, 368] width 882 height 7219
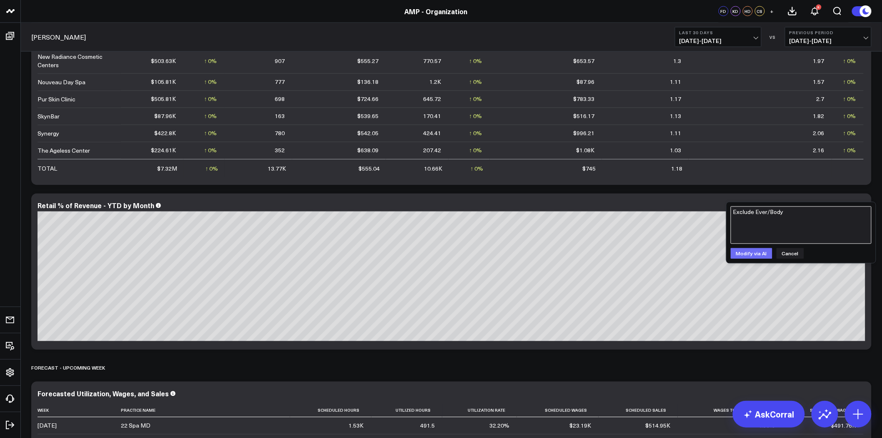
type textarea "Exclude Ever/Body"
click at [749, 252] on button "Modify via AI" at bounding box center [752, 253] width 42 height 11
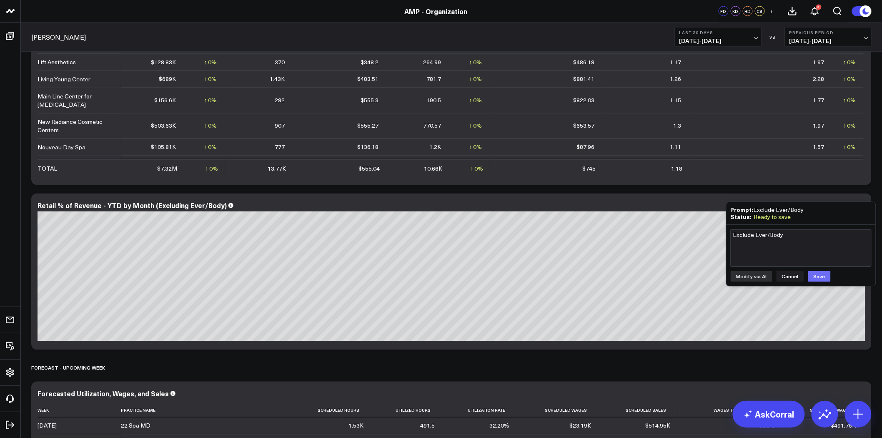
click at [823, 273] on button "Save" at bounding box center [819, 276] width 23 height 11
click at [163, 204] on div "Retail % of Revenue - YTD by Month (Excluding Ever/Body)" at bounding box center [136, 205] width 196 height 9
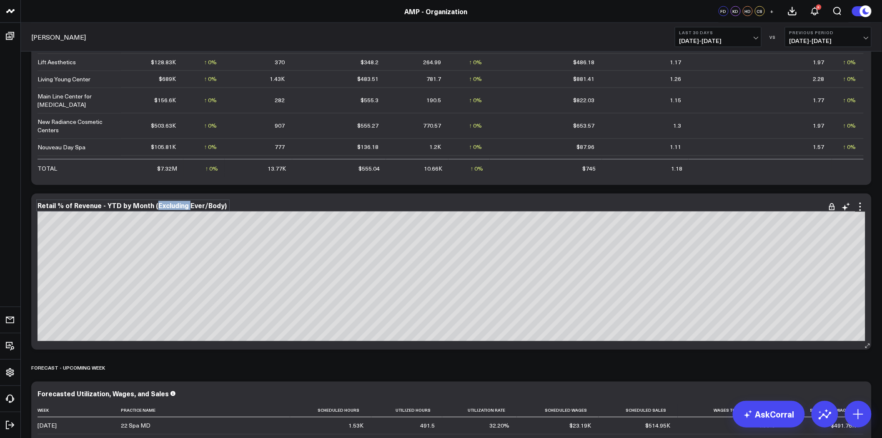
click at [163, 204] on div "Retail % of Revenue - YTD by Month (Excluding Ever/Body)" at bounding box center [133, 205] width 191 height 9
drag, startPoint x: 151, startPoint y: 205, endPoint x: 258, endPoint y: 202, distance: 106.3
click at [258, 202] on div "Retail % of Revenue - YTD by Month (Excluding Ever/Body)" at bounding box center [452, 206] width 828 height 8
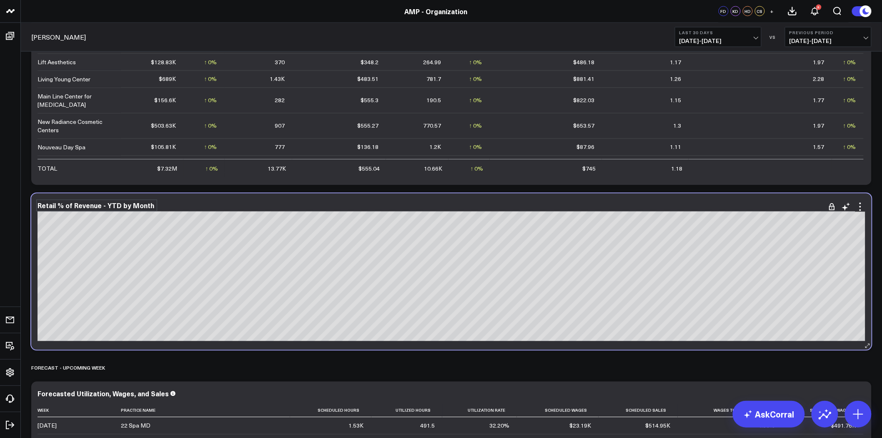
click at [268, 195] on div "Retail % of Revenue - YTD by Month [fontSize:14px lineHeight:16px]22 Spa MD[/] …" at bounding box center [451, 271] width 840 height 156
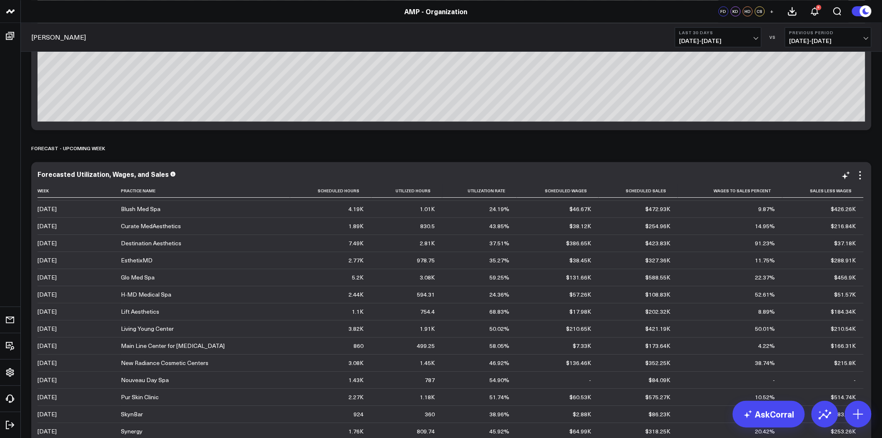
scroll to position [3473, 0]
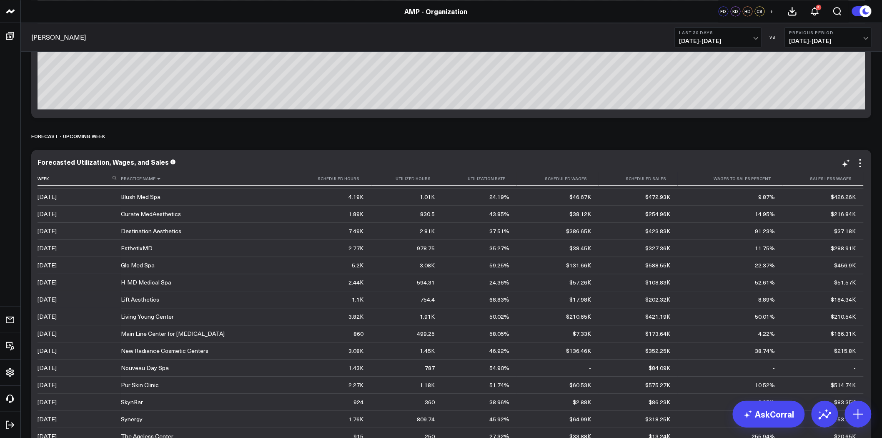
click at [156, 179] on icon at bounding box center [158, 178] width 7 height 5
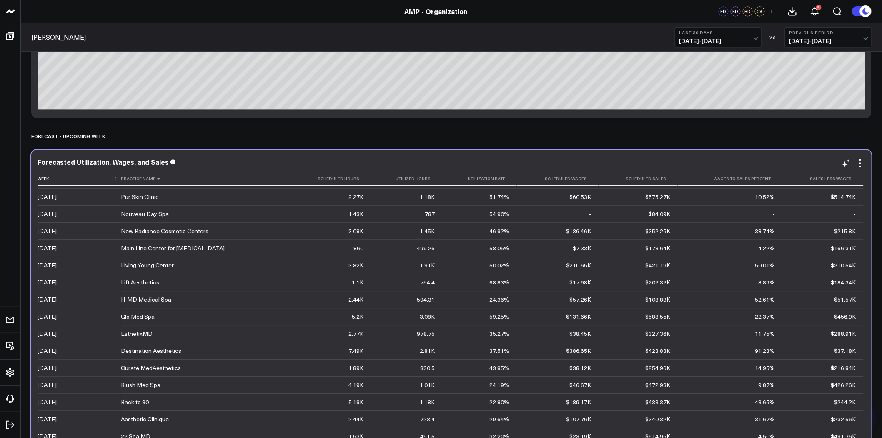
click at [156, 179] on icon at bounding box center [158, 178] width 7 height 5
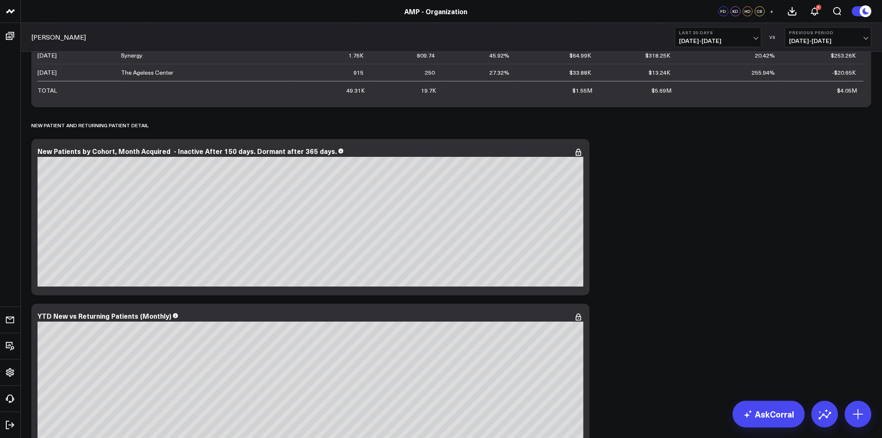
scroll to position [3844, 0]
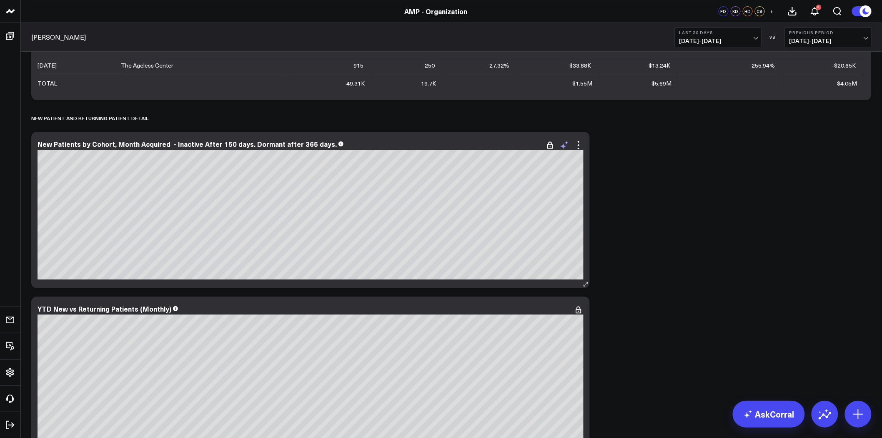
click at [567, 144] on icon at bounding box center [564, 145] width 10 height 10
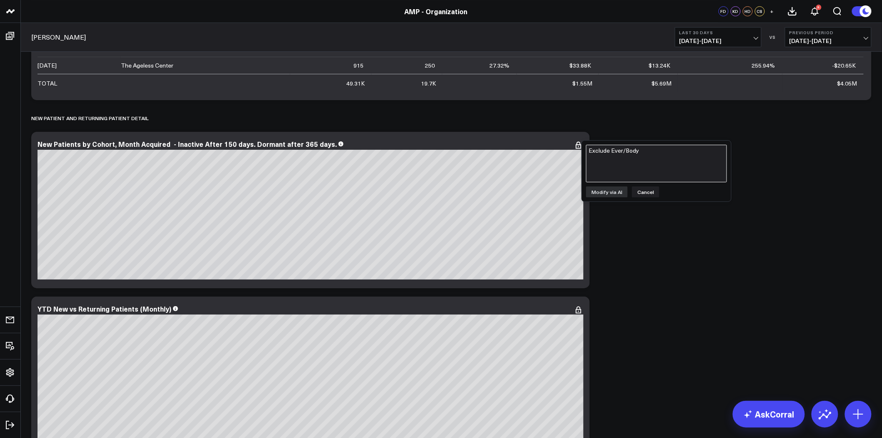
click at [607, 161] on textarea "Exclude Ever/Body" at bounding box center [656, 164] width 141 height 38
paste textarea "Exclude Ever/Body"
type textarea "Exclude Ever/Body"
click at [613, 191] on button "Modify via AI" at bounding box center [607, 191] width 42 height 11
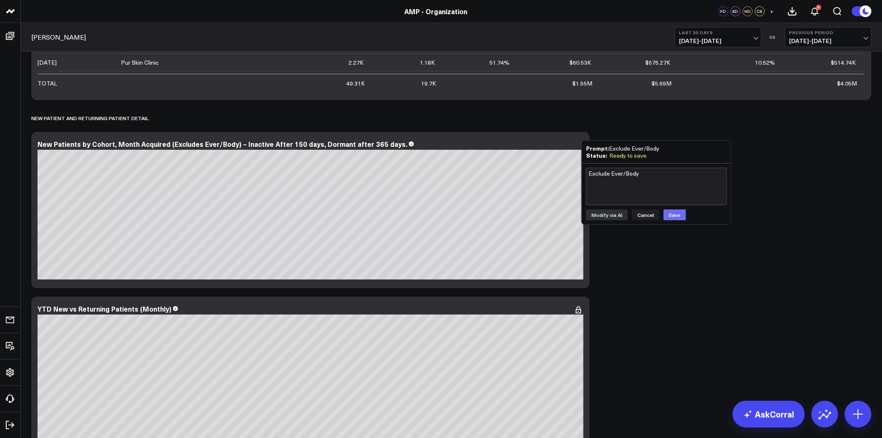
click at [673, 214] on button "Save" at bounding box center [675, 214] width 23 height 11
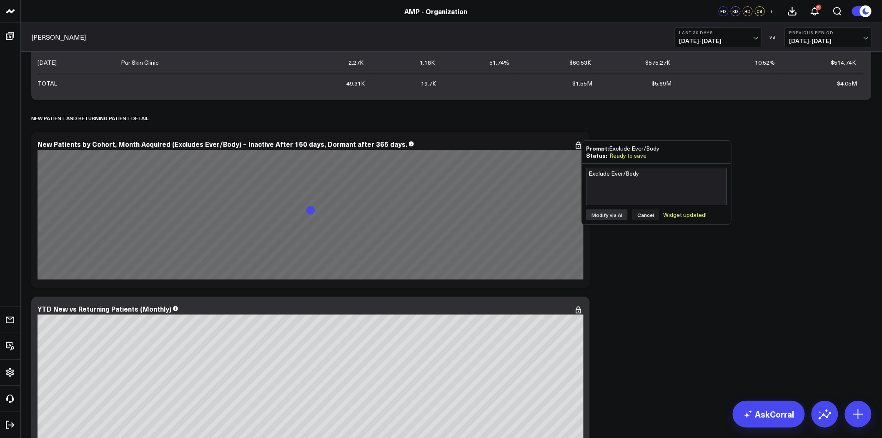
drag, startPoint x: 673, startPoint y: 214, endPoint x: 774, endPoint y: 185, distance: 105.3
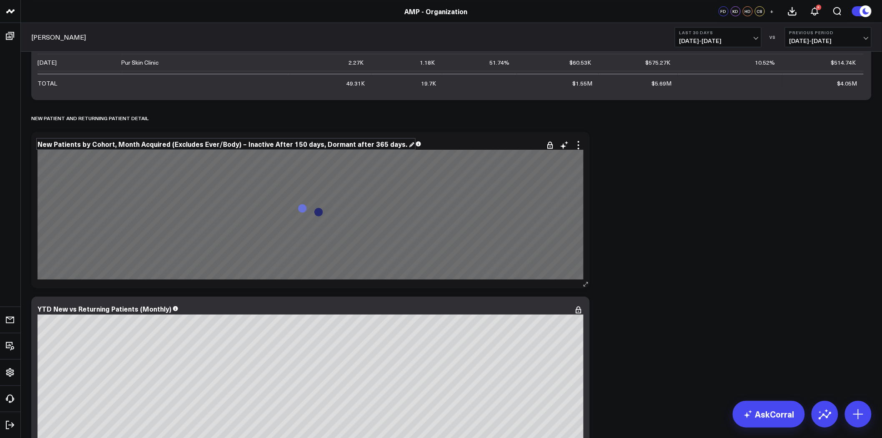
click at [165, 141] on div "New Patients by Cohort, Month Acquired (Excludes Ever/Body) – Inactive After 15…" at bounding box center [226, 143] width 377 height 9
drag, startPoint x: 165, startPoint y: 143, endPoint x: 233, endPoint y: 143, distance: 68.4
click at [233, 143] on div "New Patients by Cohort, Month Acquired (Excludes Ever/Body) – Inactive After 15…" at bounding box center [223, 143] width 371 height 9
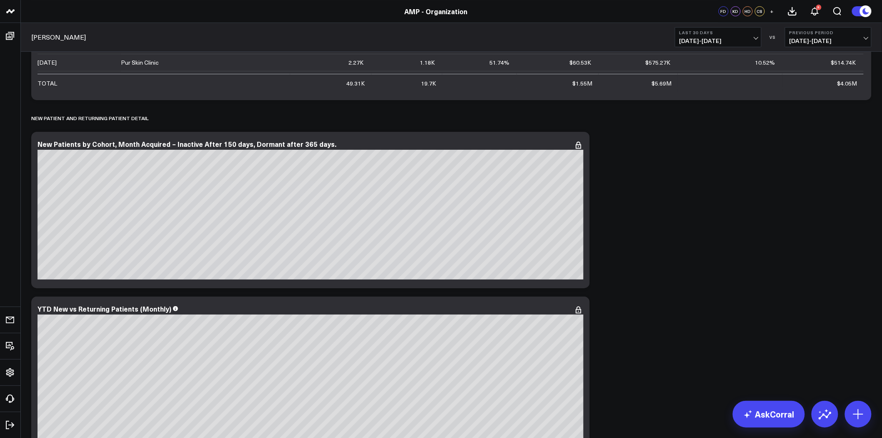
scroll to position [3936, 0]
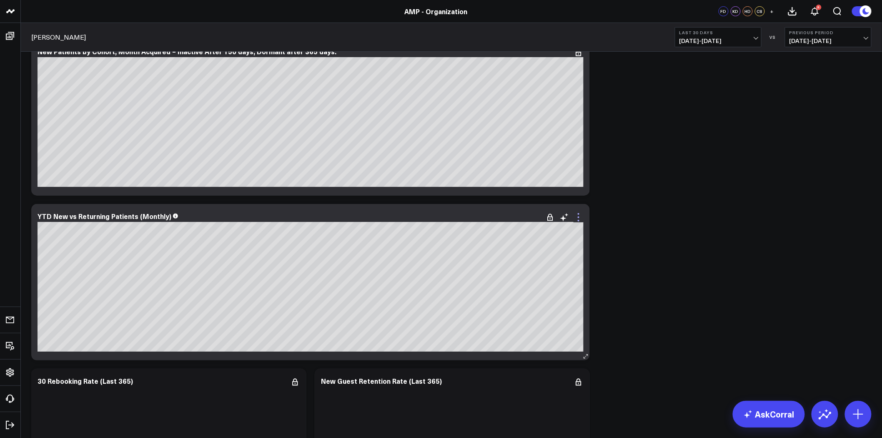
click at [578, 215] on icon at bounding box center [578, 217] width 10 height 10
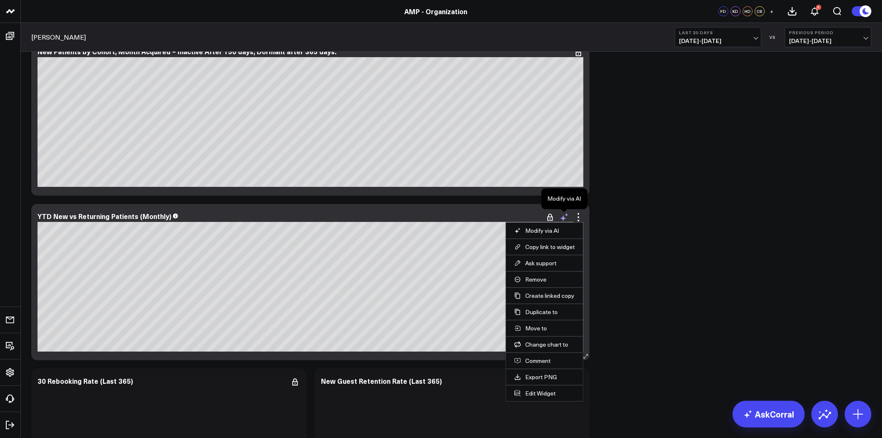
click at [568, 214] on icon at bounding box center [564, 217] width 10 height 10
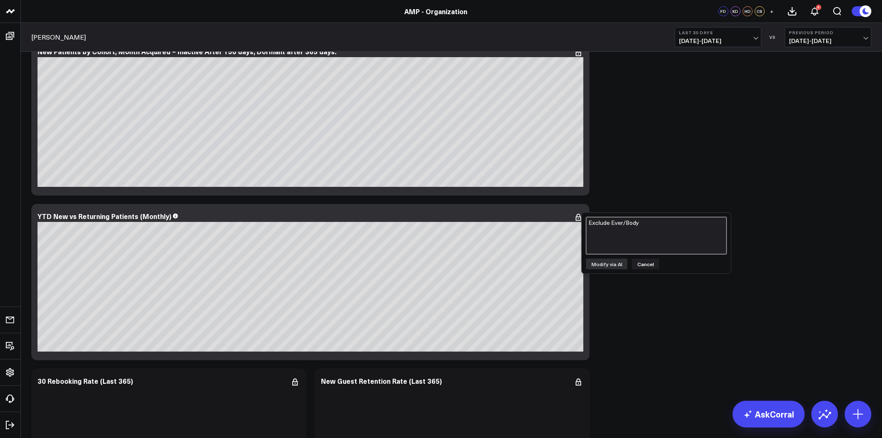
click at [622, 235] on textarea "Exclude Ever/Body" at bounding box center [656, 236] width 141 height 38
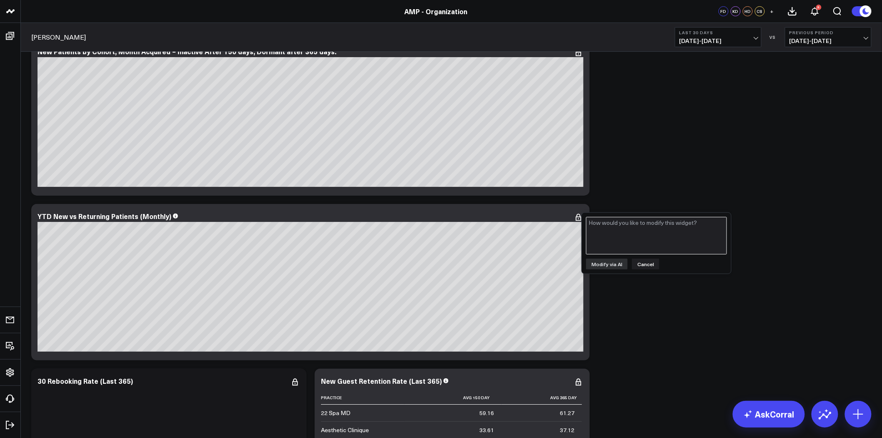
paste textarea "Exclude Ever/Body"
type textarea "Exclude Ever/Body"
click at [613, 264] on button "Modify via AI" at bounding box center [607, 263] width 42 height 11
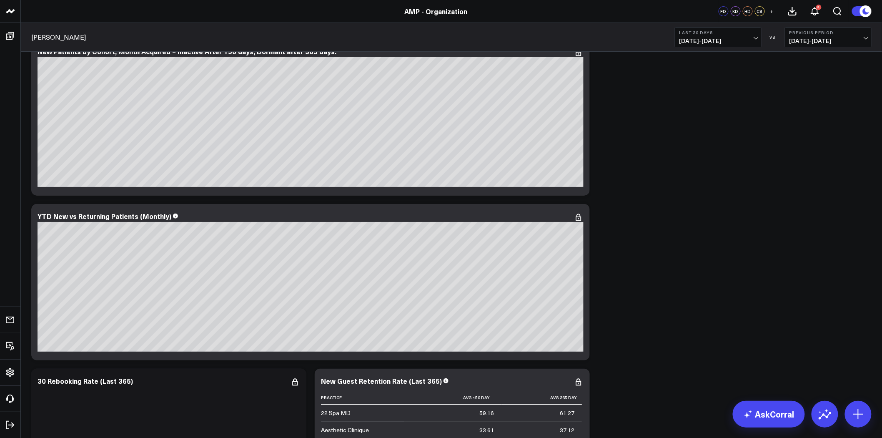
drag, startPoint x: 723, startPoint y: 178, endPoint x: 715, endPoint y: 159, distance: 20.0
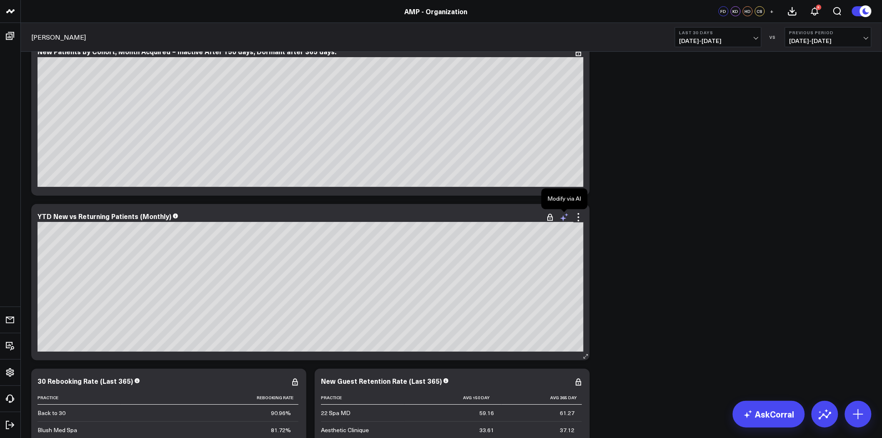
click at [566, 215] on icon at bounding box center [567, 214] width 4 height 3
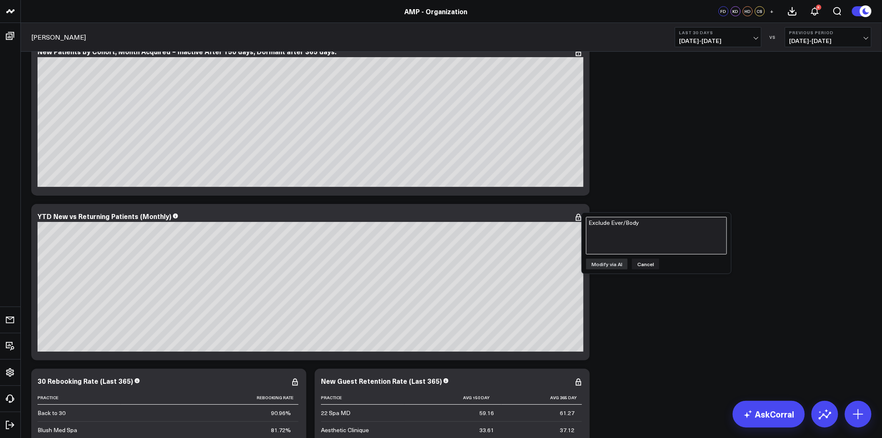
click at [609, 226] on textarea "Exclude Ever/Body" at bounding box center [656, 236] width 141 height 38
paste textarea "Exclude Ever/Body"
type textarea "Exclude Ever/Body"
click at [612, 263] on button "Modify via AI" at bounding box center [607, 263] width 42 height 11
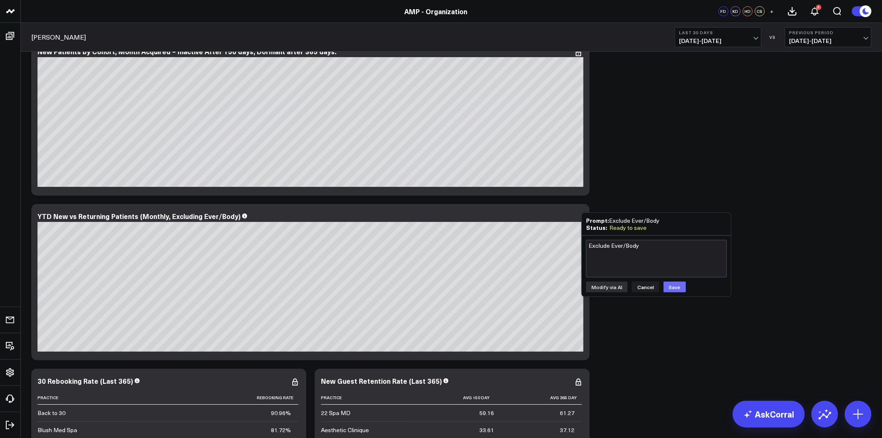
click at [674, 285] on button "Save" at bounding box center [675, 286] width 23 height 11
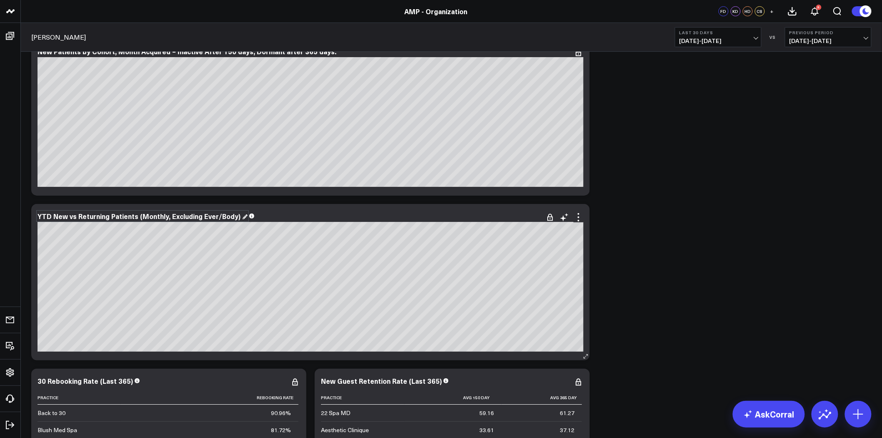
drag, startPoint x: 165, startPoint y: 218, endPoint x: 176, endPoint y: 218, distance: 10.8
click at [176, 218] on div "YTD New vs Returning Patients (Monthly, Excluding Ever/Body)" at bounding box center [143, 215] width 210 height 9
click at [164, 218] on div "YTD New vs Returning Patients (Monthly, Excluding Ever/Body)" at bounding box center [140, 215] width 205 height 9
drag, startPoint x: 164, startPoint y: 218, endPoint x: 244, endPoint y: 217, distance: 79.6
click at [244, 217] on div "YTD New vs Returning Patients (Monthly, Excluding Ever/Body)" at bounding box center [311, 216] width 546 height 8
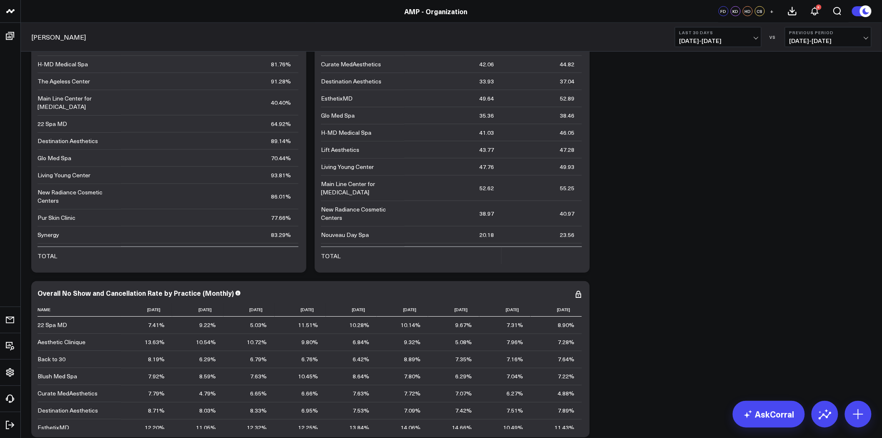
scroll to position [4214, 0]
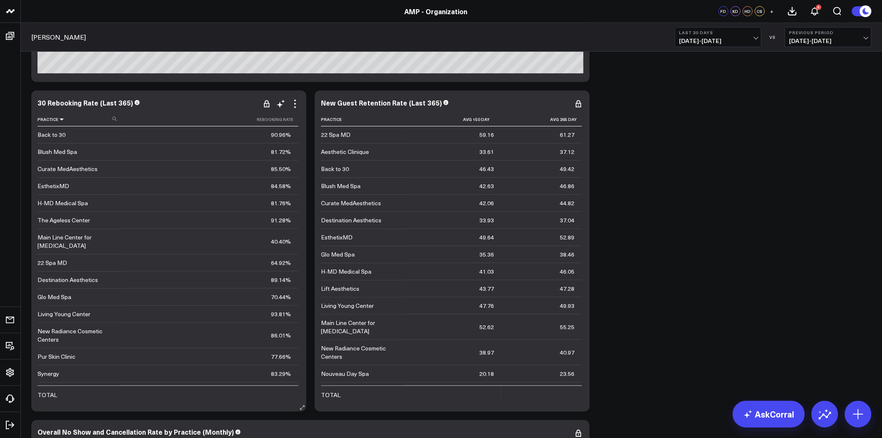
click at [60, 118] on icon at bounding box center [61, 119] width 7 height 5
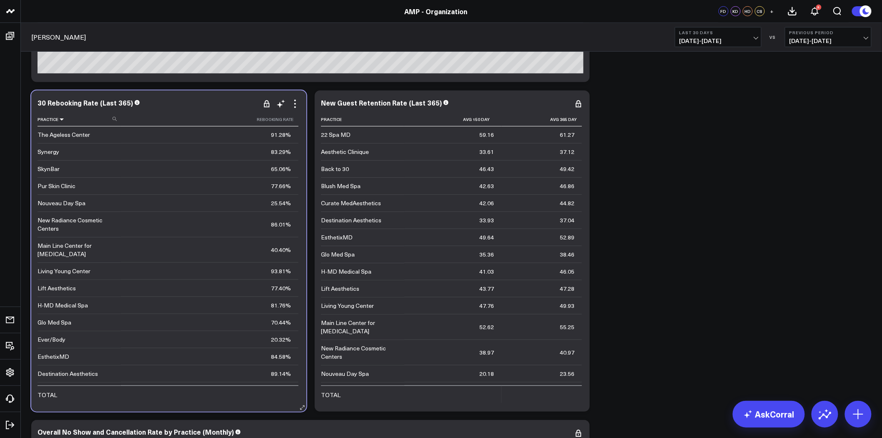
click at [60, 118] on icon at bounding box center [61, 119] width 7 height 5
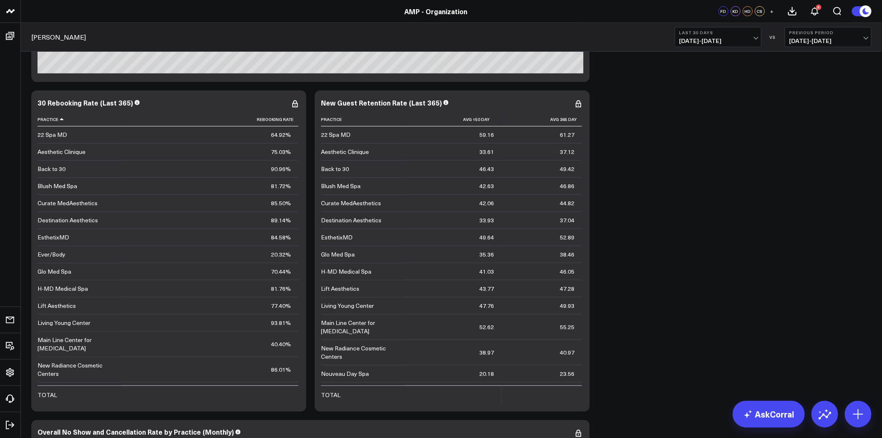
scroll to position [4029, 0]
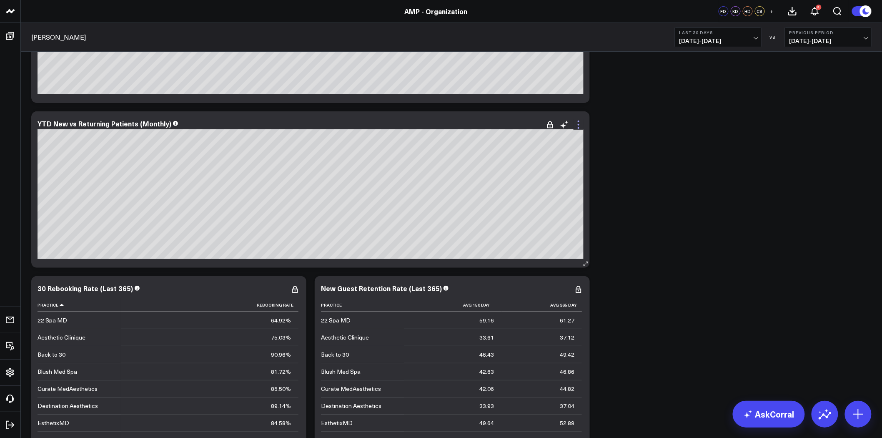
click at [580, 123] on icon at bounding box center [578, 125] width 10 height 10
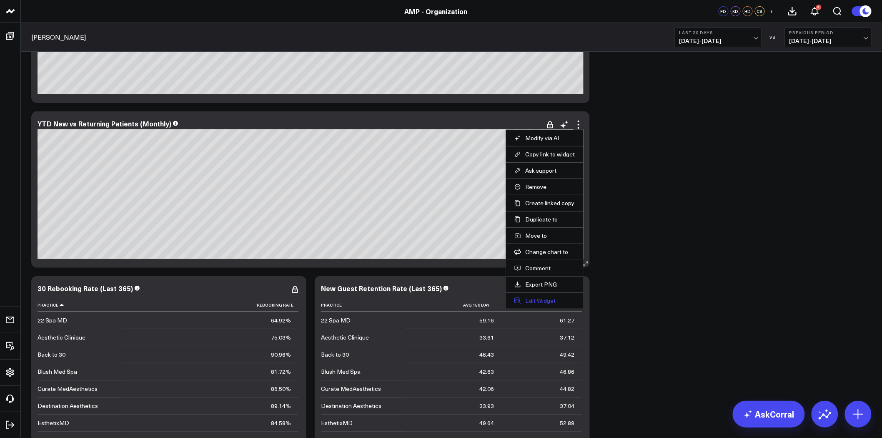
click at [540, 299] on button "Edit Widget" at bounding box center [544, 301] width 60 height 8
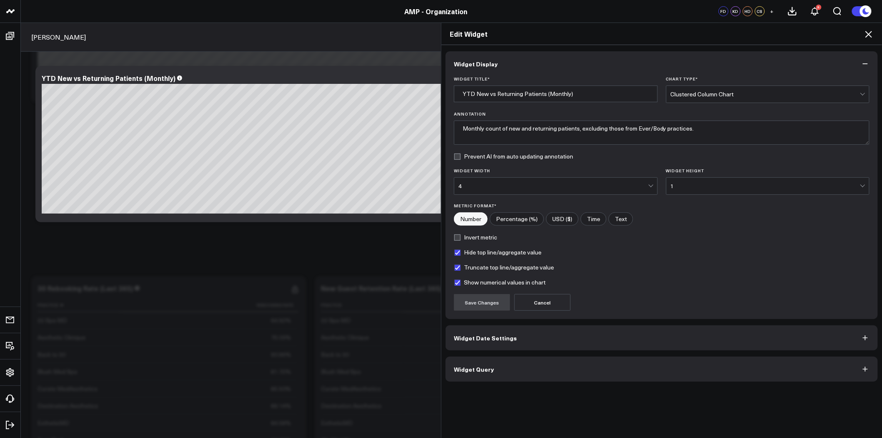
click at [542, 368] on button "Widget Query" at bounding box center [662, 368] width 432 height 25
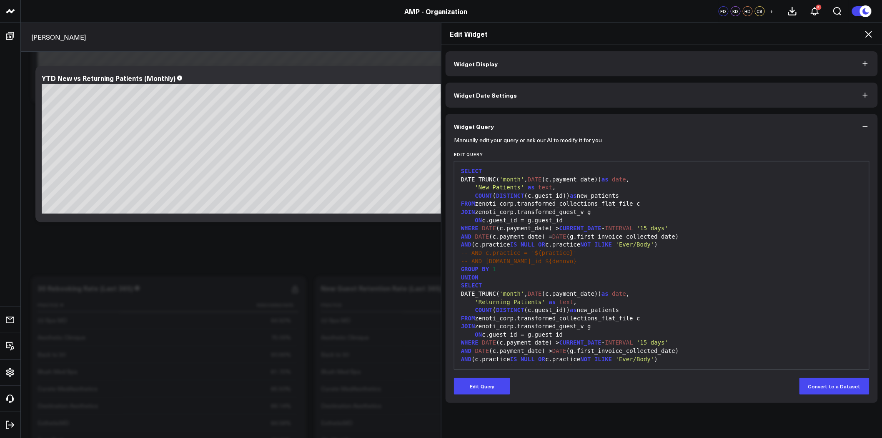
scroll to position [24, 0]
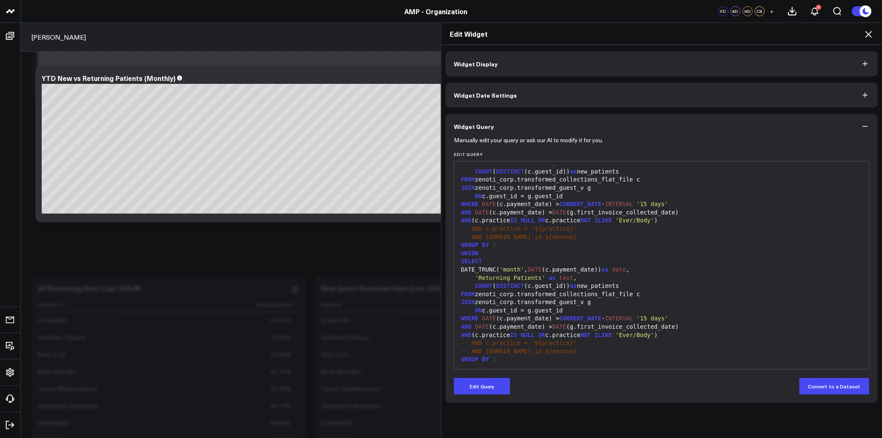
click at [869, 31] on icon at bounding box center [869, 34] width 10 height 10
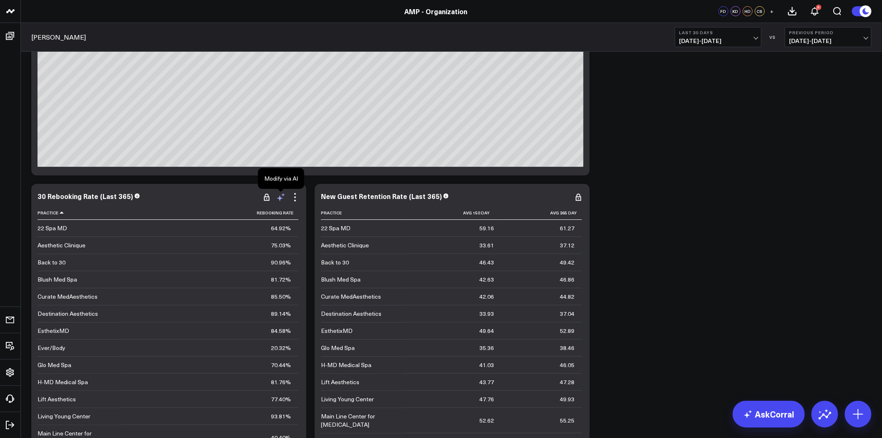
scroll to position [4121, 0]
click at [282, 193] on icon at bounding box center [281, 197] width 10 height 10
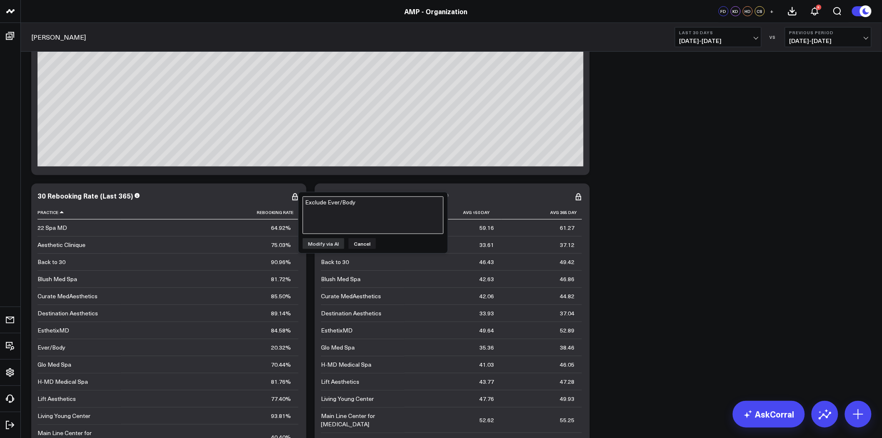
click at [343, 209] on textarea "Exclude Ever/Body" at bounding box center [373, 215] width 141 height 38
paste textarea "Exclude Ever/Body"
type textarea "Exclude Ever/Body"
click at [335, 239] on button "Modify via AI" at bounding box center [324, 243] width 42 height 11
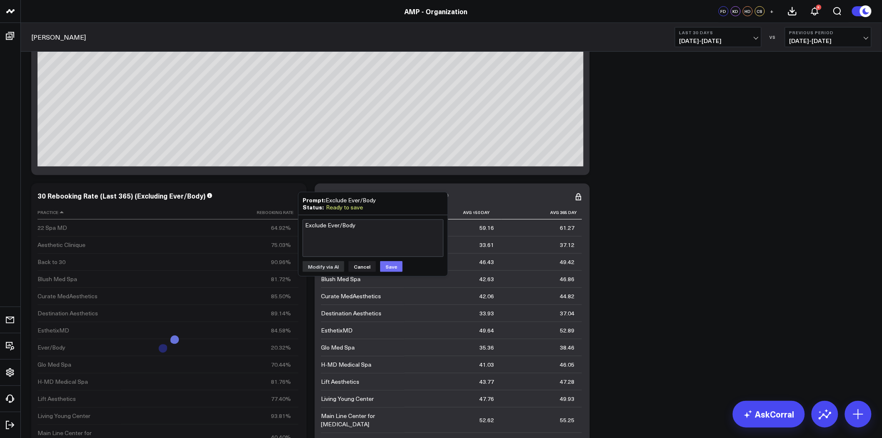
click at [390, 261] on button "Save" at bounding box center [391, 266] width 23 height 11
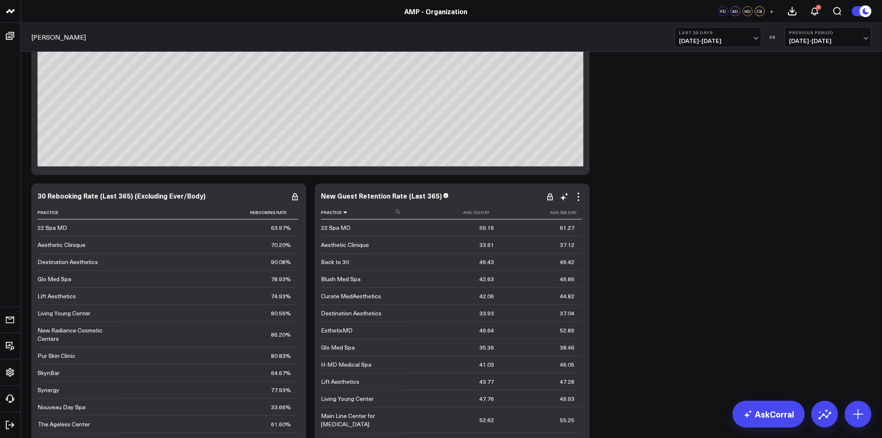
click at [344, 213] on icon at bounding box center [345, 212] width 7 height 5
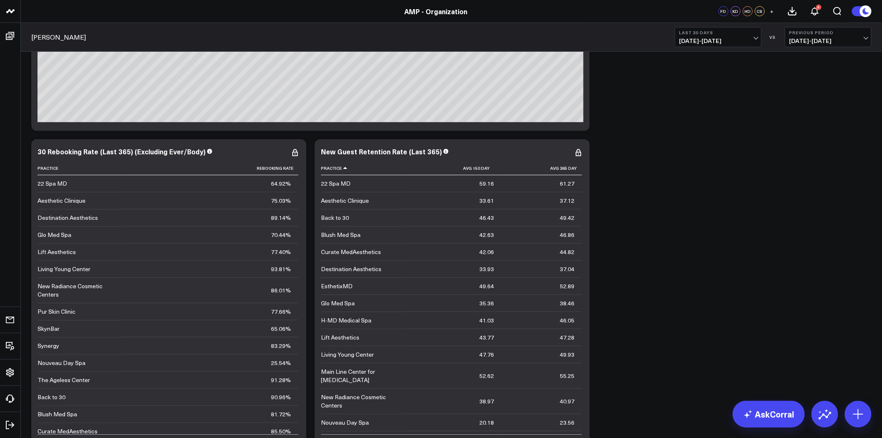
scroll to position [4168, 0]
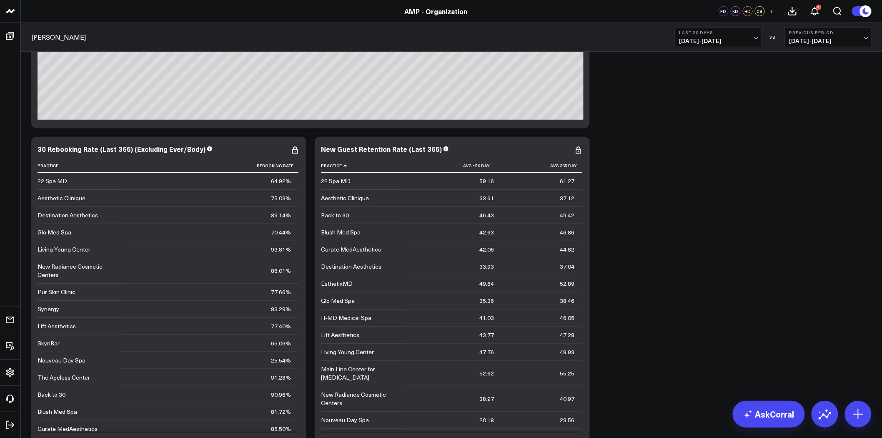
click at [60, 167] on icon at bounding box center [61, 165] width 7 height 5
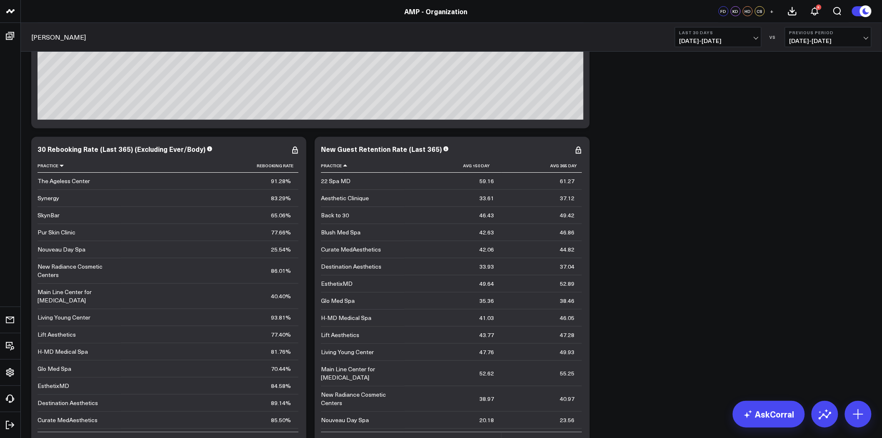
click at [60, 167] on icon at bounding box center [61, 165] width 7 height 5
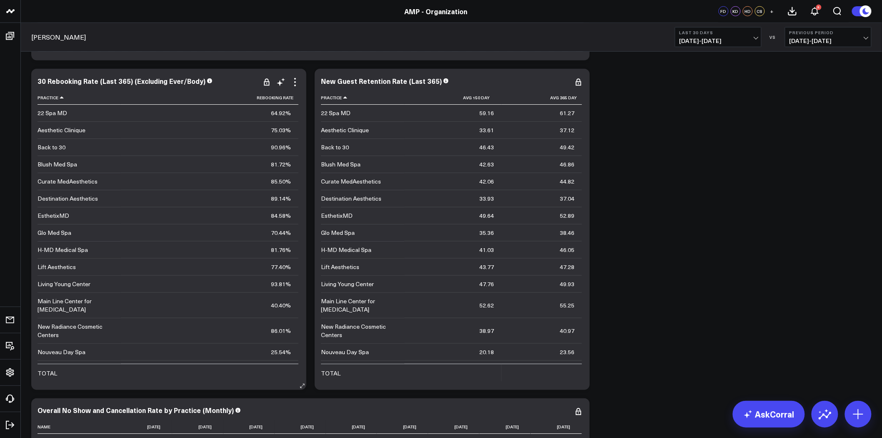
scroll to position [4214, 0]
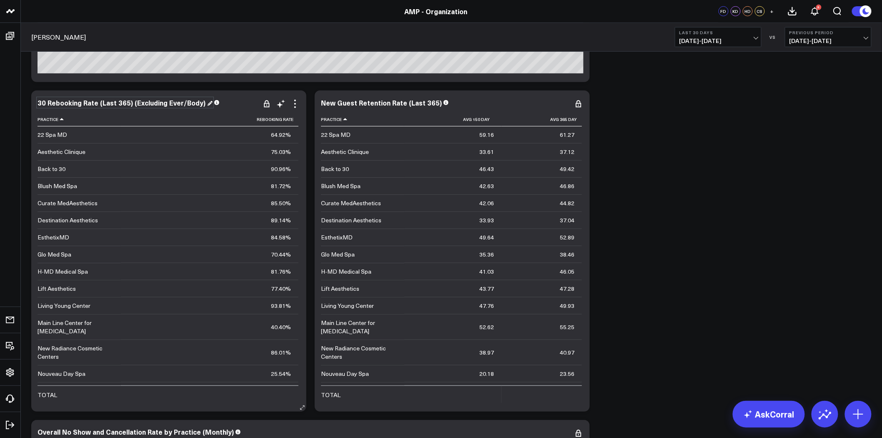
click at [133, 106] on div "30 Rebooking Rate (Last 365) (Excluding Ever/Body)" at bounding box center [125, 102] width 175 height 9
drag, startPoint x: 128, startPoint y: 102, endPoint x: 259, endPoint y: 106, distance: 130.5
click at [258, 106] on div "Modify via AI Copy link to widget Ask support Remove Create linked copy Leon Da…" at bounding box center [168, 250] width 275 height 321
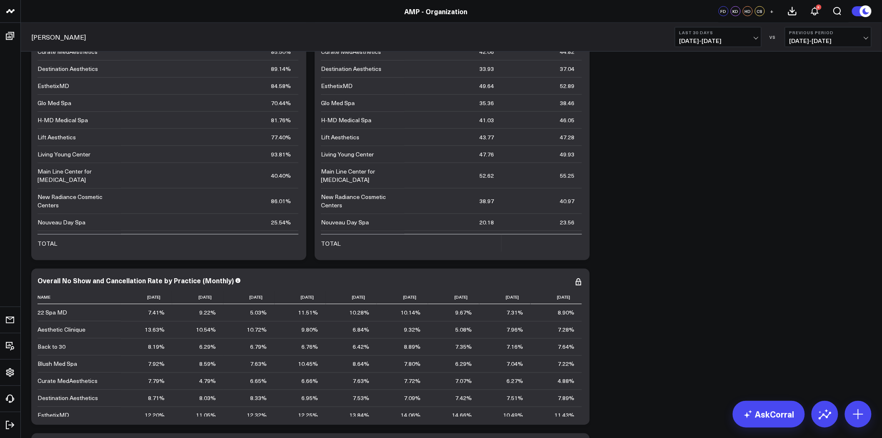
scroll to position [4399, 0]
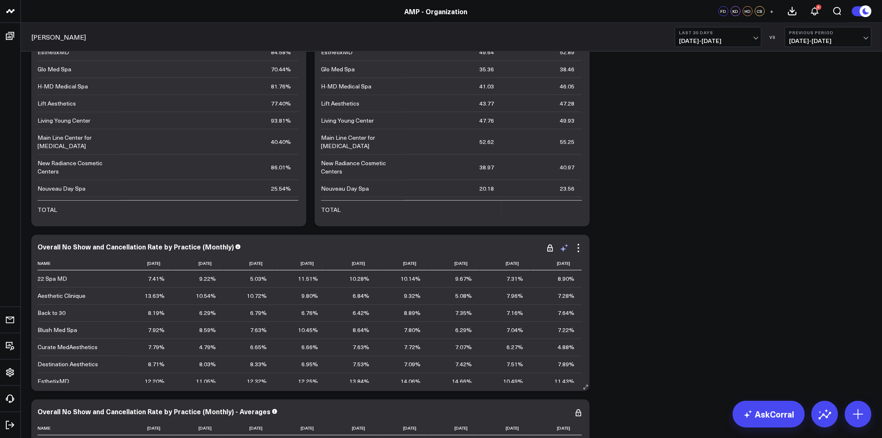
click at [566, 247] on icon at bounding box center [564, 248] width 10 height 10
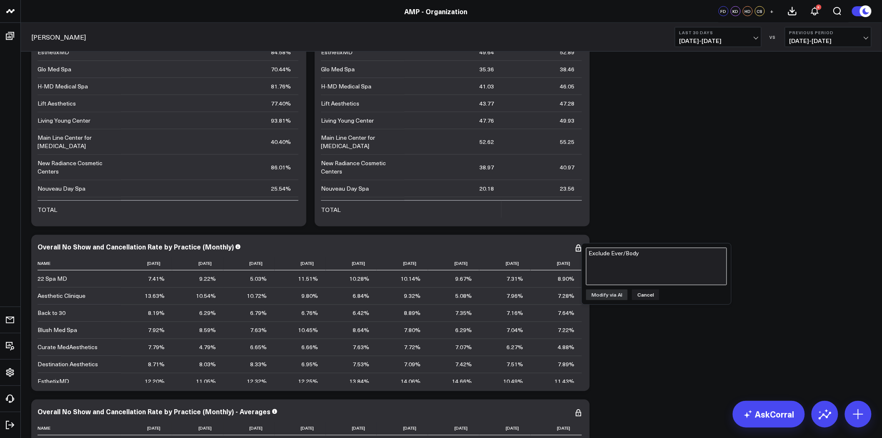
click at [623, 255] on textarea "Exclude Ever/Body" at bounding box center [656, 267] width 141 height 38
paste textarea "Exclude Ever/Body"
type textarea "Exclude Ever/Body"
click at [607, 293] on button "Modify via AI" at bounding box center [607, 294] width 42 height 11
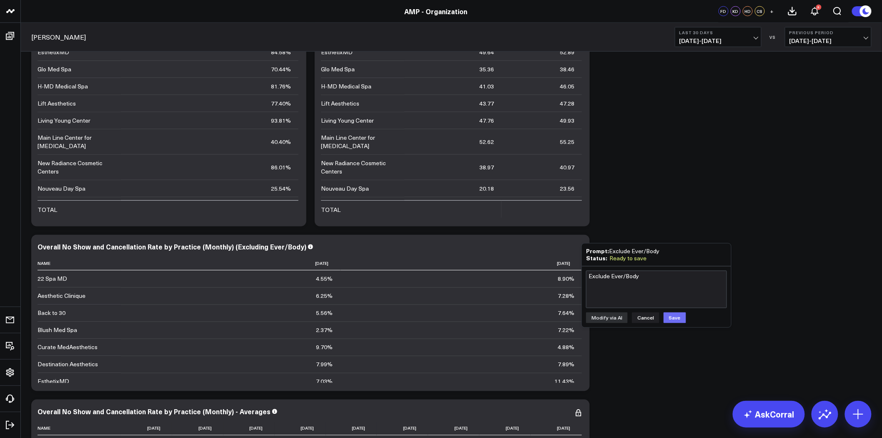
click at [676, 316] on button "Save" at bounding box center [675, 317] width 23 height 11
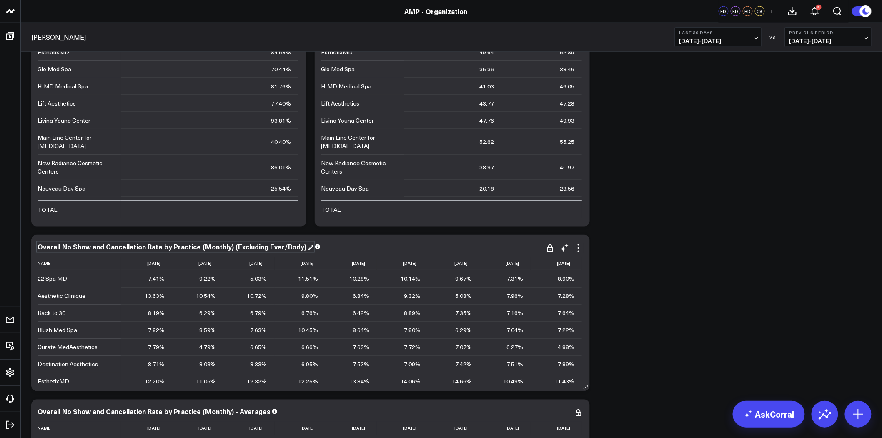
click at [255, 248] on div "Overall No Show and Cancellation Rate by Practice (Monthly) (Excluding Ever/Bod…" at bounding box center [176, 246] width 276 height 9
drag, startPoint x: 229, startPoint y: 247, endPoint x: 392, endPoint y: 261, distance: 163.1
click at [388, 261] on div "Overall No Show and Cancellation Rate by Practice (Monthly) (Excluding Ever/Bod…" at bounding box center [311, 313] width 546 height 140
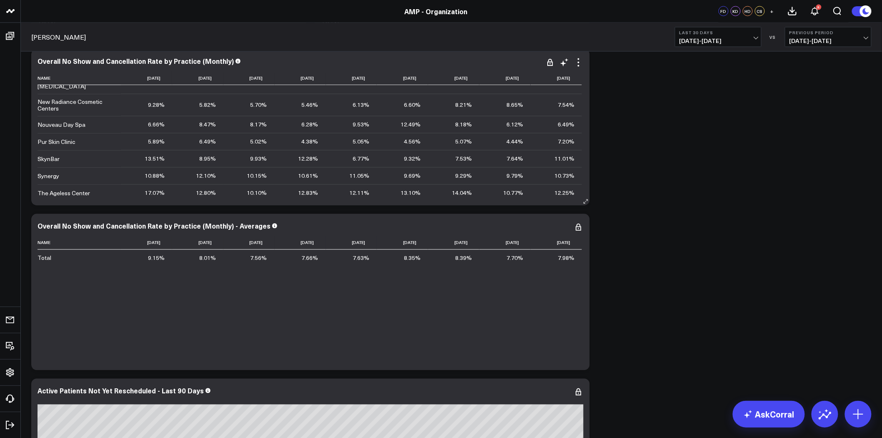
scroll to position [205, 0]
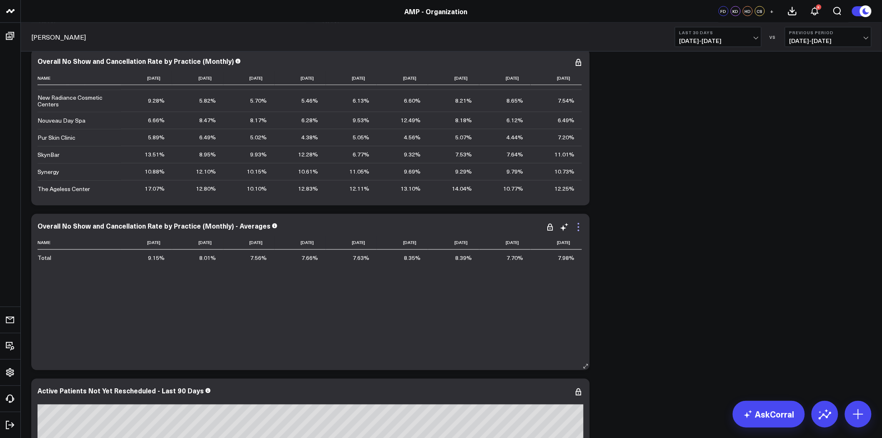
click at [576, 226] on icon at bounding box center [578, 227] width 10 height 10
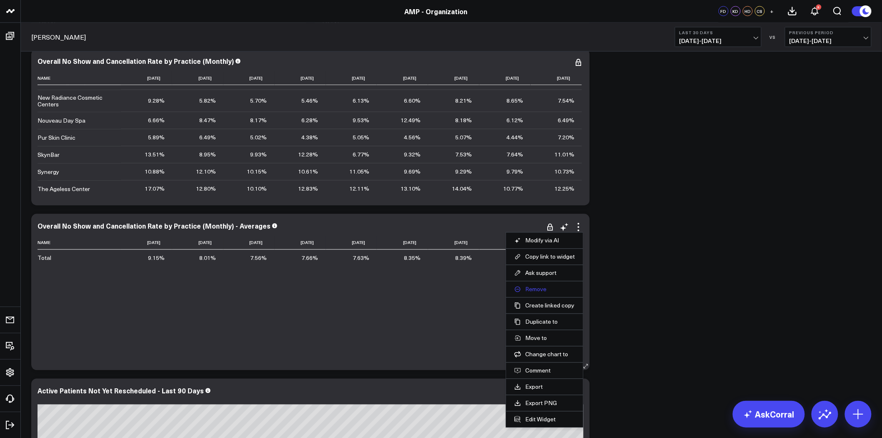
click at [543, 290] on button "Remove" at bounding box center [544, 289] width 60 height 8
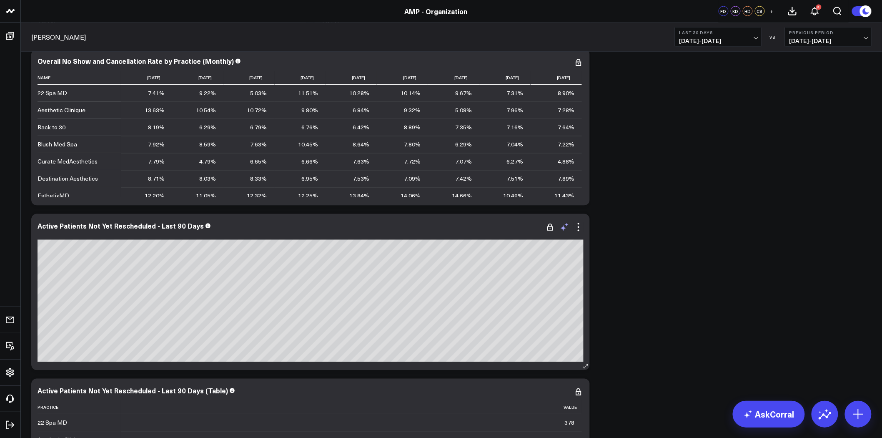
click at [563, 226] on icon at bounding box center [564, 227] width 10 height 10
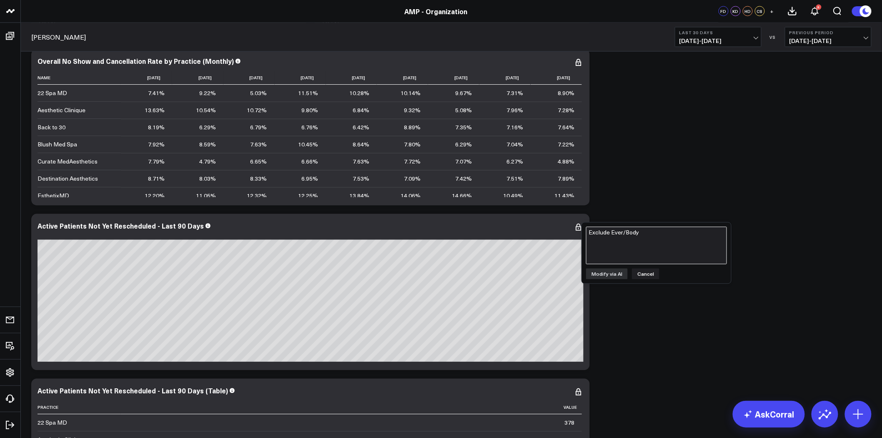
click at [588, 239] on textarea "Exclude Ever/Body" at bounding box center [656, 246] width 141 height 38
paste textarea "Exclude Ever/Body"
type textarea "Exclude Ever/Body"
click at [613, 271] on button "Modify via AI" at bounding box center [607, 273] width 42 height 11
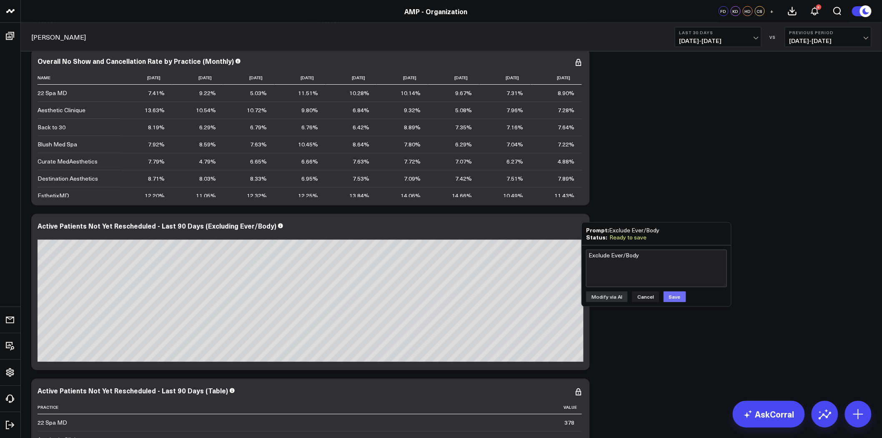
click at [676, 296] on button "Save" at bounding box center [675, 296] width 23 height 11
click at [219, 228] on div "Active Patients Not Yet Rescheduled - Last 90 Days (Excluding Ever/Body)" at bounding box center [161, 225] width 246 height 9
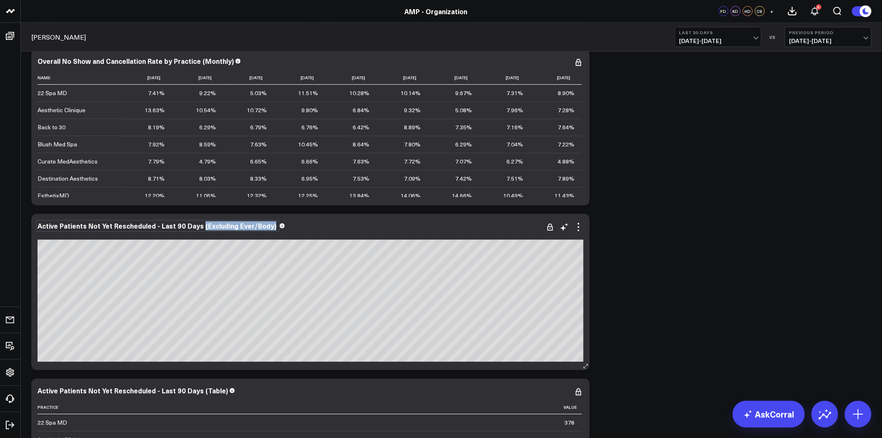
drag, startPoint x: 0, startPoint y: 0, endPoint x: 319, endPoint y: 230, distance: 393.4
click at [319, 230] on div "Active Patients Not Yet Rescheduled - Last 90 Days (Excluding Ever/Body)" at bounding box center [311, 231] width 546 height 18
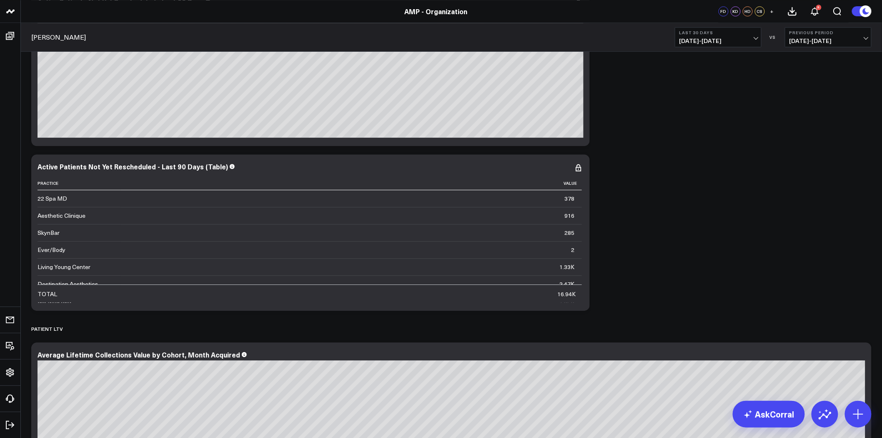
scroll to position [4816, 0]
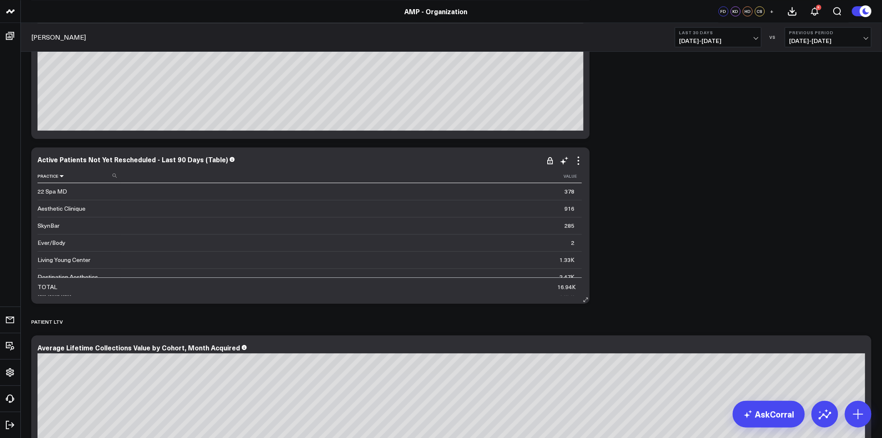
click at [61, 175] on icon at bounding box center [61, 175] width 7 height 5
click at [567, 159] on icon at bounding box center [564, 160] width 10 height 10
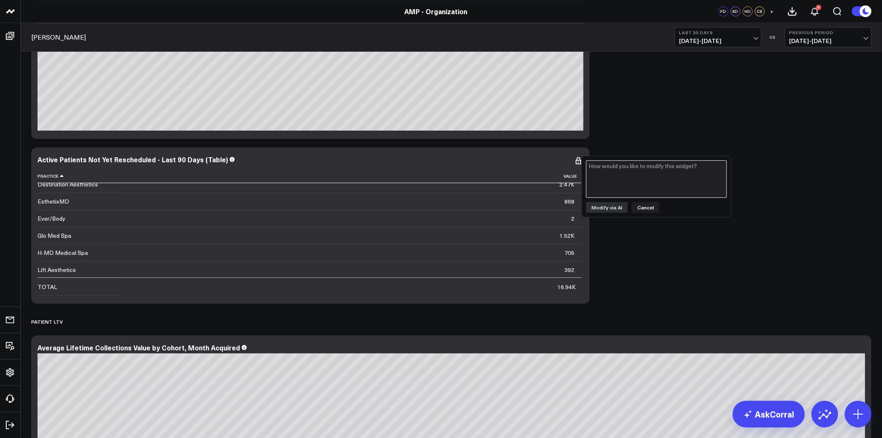
click at [613, 177] on textarea at bounding box center [656, 179] width 141 height 38
paste textarea "Exclude Ever/Body"
type textarea "Exclude Ever/Body"
click at [609, 207] on button "Modify via AI" at bounding box center [607, 207] width 42 height 11
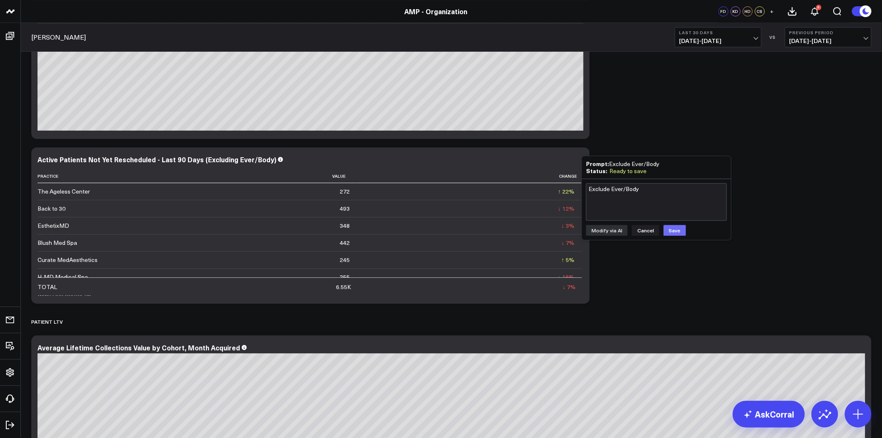
click at [674, 233] on button "Save" at bounding box center [675, 230] width 23 height 11
click at [227, 167] on div "Active Patients Not Yet Rescheduled - Last 90 Days (Excluding Ever/Body) Practi…" at bounding box center [311, 225] width 546 height 140
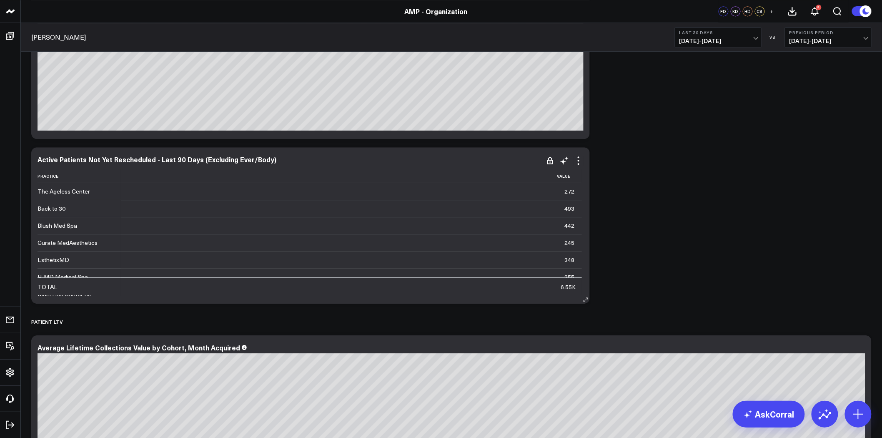
drag, startPoint x: 198, startPoint y: 158, endPoint x: 314, endPoint y: 161, distance: 115.9
click at [314, 161] on div "Active Patients Not Yet Rescheduled - Last 90 Days (Excluding Ever/Body)" at bounding box center [311, 159] width 546 height 8
click at [205, 156] on div "Active Patients Not Yet Rescheduled - Last 90 Days (Excluding Ever/Body)" at bounding box center [161, 159] width 246 height 9
drag, startPoint x: 197, startPoint y: 158, endPoint x: 308, endPoint y: 161, distance: 111.3
click at [307, 161] on div "Active Patients Not Yet Rescheduled - Last 90 Days (Excluding Ever/Body)" at bounding box center [311, 159] width 546 height 8
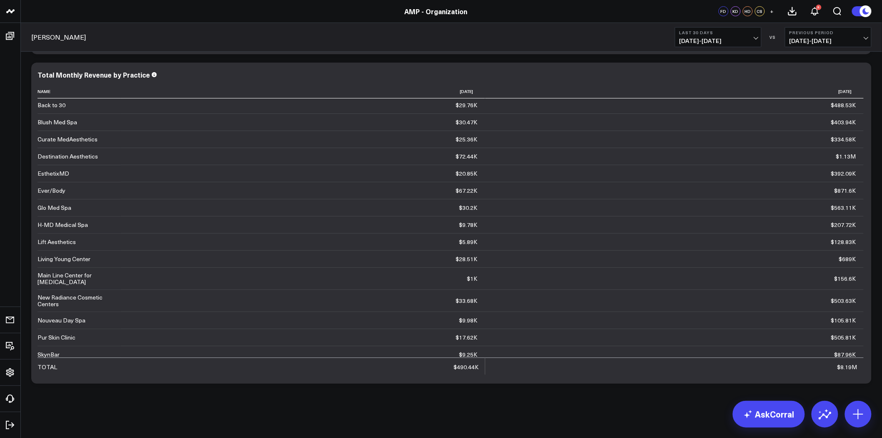
scroll to position [76, 0]
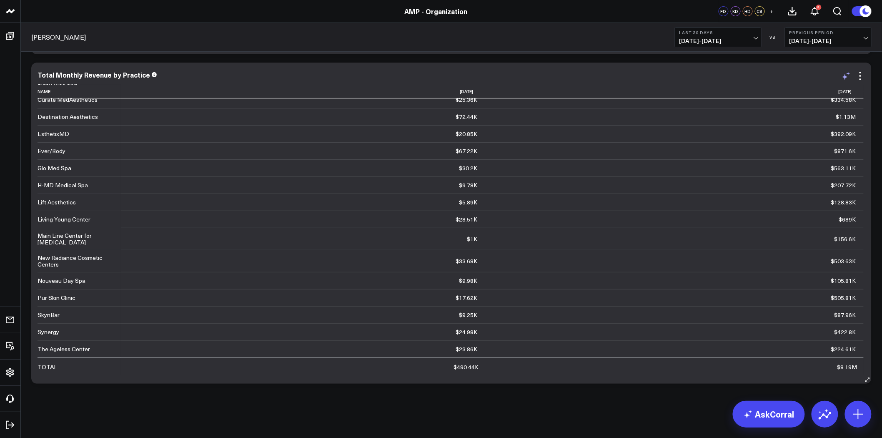
click at [847, 78] on icon at bounding box center [846, 76] width 10 height 10
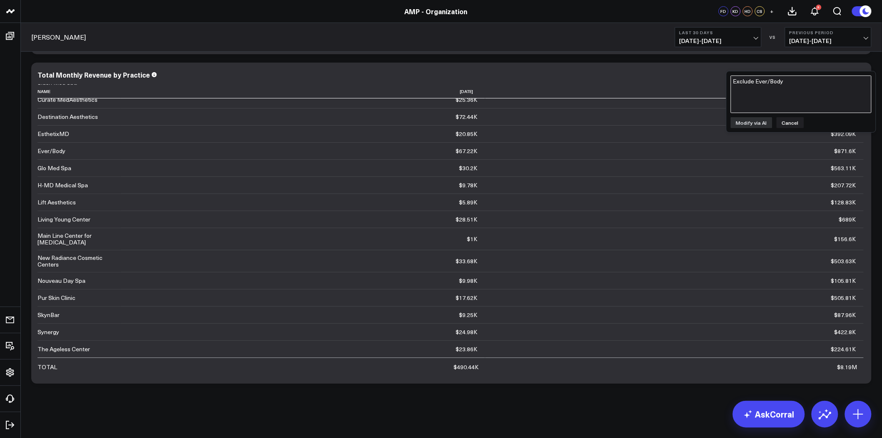
click at [783, 103] on textarea "Exclude Ever/Body" at bounding box center [801, 94] width 141 height 38
paste textarea "Exclude Ever/Body"
type textarea "Exclude Ever/Body"
click at [760, 121] on button "Modify via AI" at bounding box center [752, 122] width 42 height 11
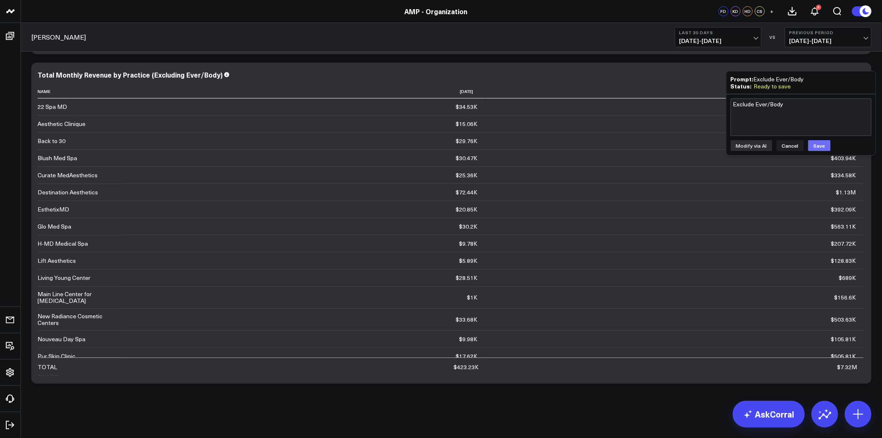
click at [813, 143] on button "Save" at bounding box center [819, 145] width 23 height 11
click at [146, 74] on div "Total Monthly Revenue by Practice (Excluding Ever/Body)" at bounding box center [134, 74] width 192 height 9
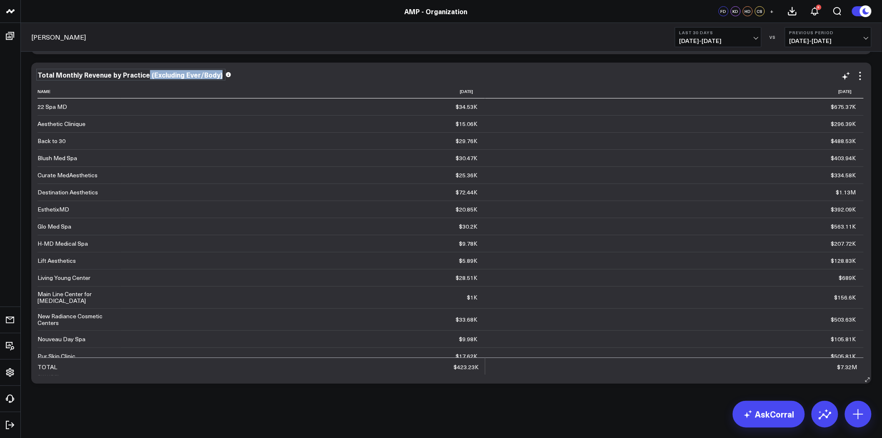
drag, startPoint x: 146, startPoint y: 73, endPoint x: 227, endPoint y: 75, distance: 80.9
click at [227, 75] on div "Total Monthly Revenue by Practice (Excluding Ever/Body)" at bounding box center [452, 75] width 828 height 8
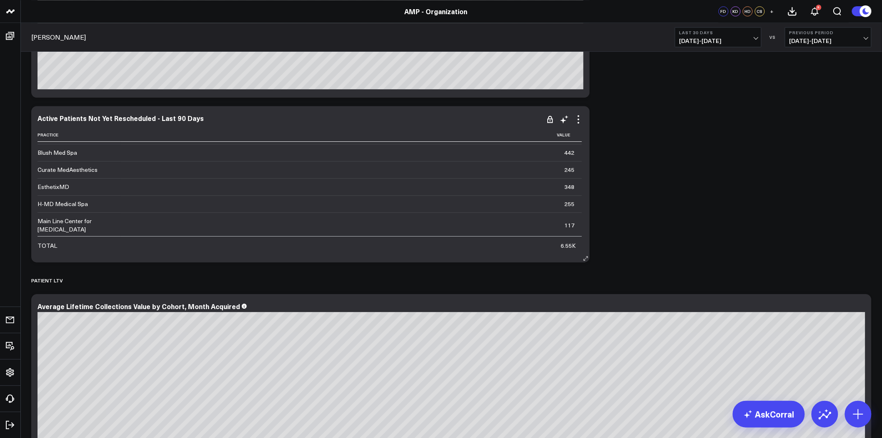
scroll to position [46, 0]
click at [849, 307] on icon at bounding box center [846, 307] width 10 height 10
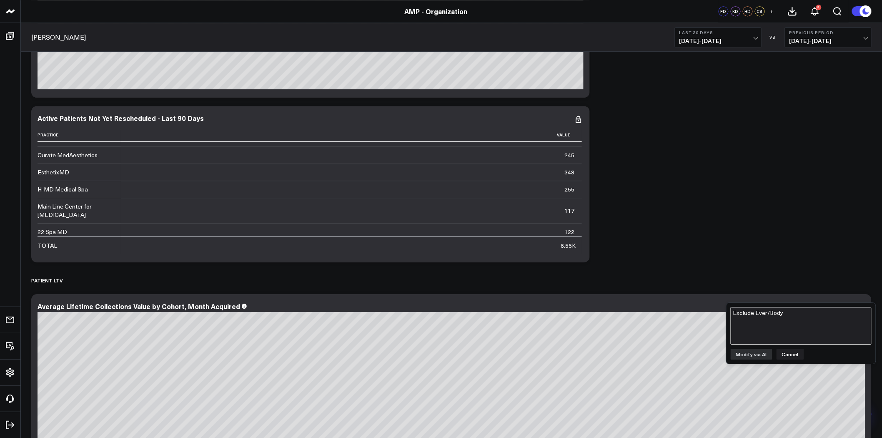
click at [798, 319] on textarea "Exclude Ever/Body" at bounding box center [801, 326] width 141 height 38
paste textarea "Exclude Ever/Body"
type textarea "Exclude Ever/Body"
click at [757, 354] on button "Modify via AI" at bounding box center [752, 353] width 42 height 11
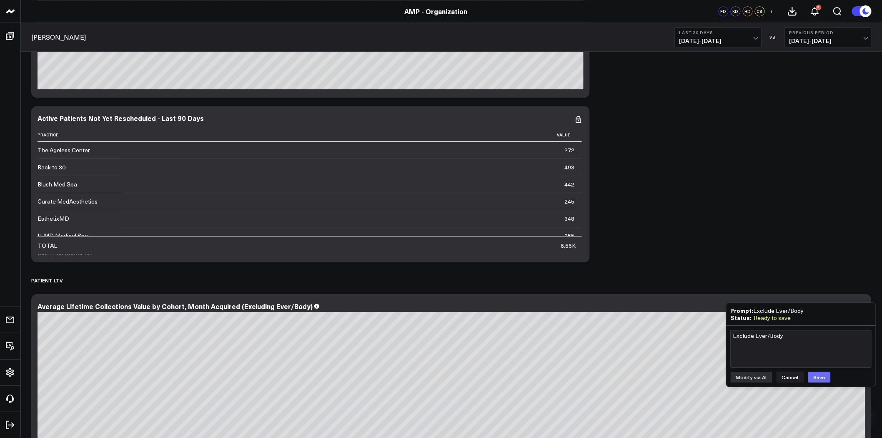
click at [818, 373] on button "Save" at bounding box center [819, 376] width 23 height 11
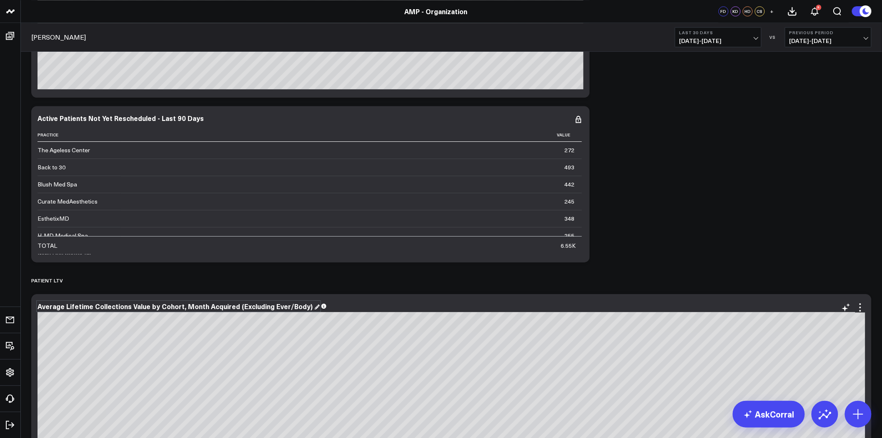
click at [245, 302] on div "Average Lifetime Collections Value by Cohort, Month Acquired (Excluding Ever/Bo…" at bounding box center [179, 305] width 282 height 9
drag, startPoint x: 234, startPoint y: 305, endPoint x: 333, endPoint y: 308, distance: 99.2
click at [333, 308] on div "Average Lifetime Collections Value by Cohort, Month Acquired (Excluding Ever/Bo…" at bounding box center [452, 306] width 828 height 8
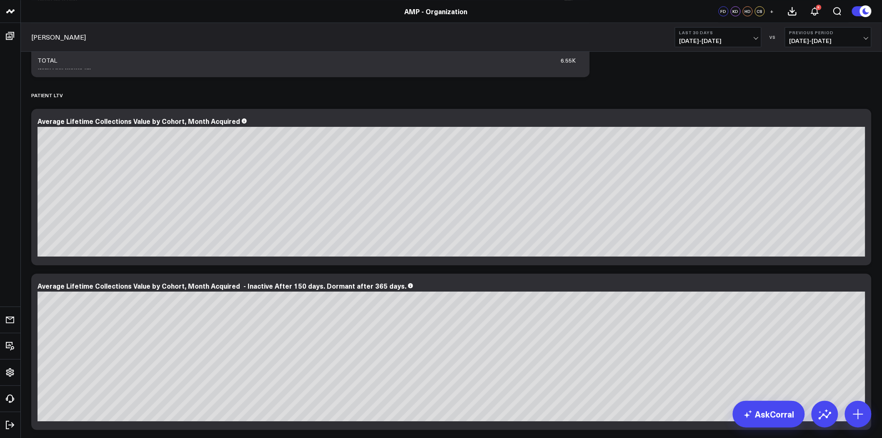
scroll to position [5181, 0]
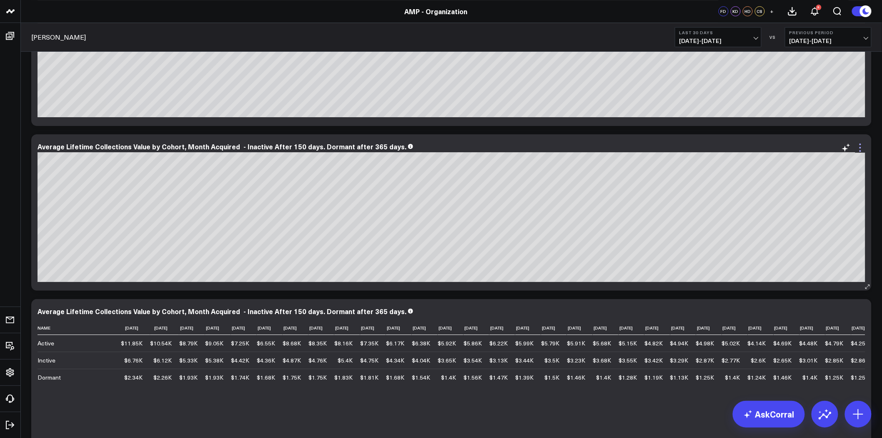
click at [860, 146] on icon at bounding box center [860, 148] width 10 height 10
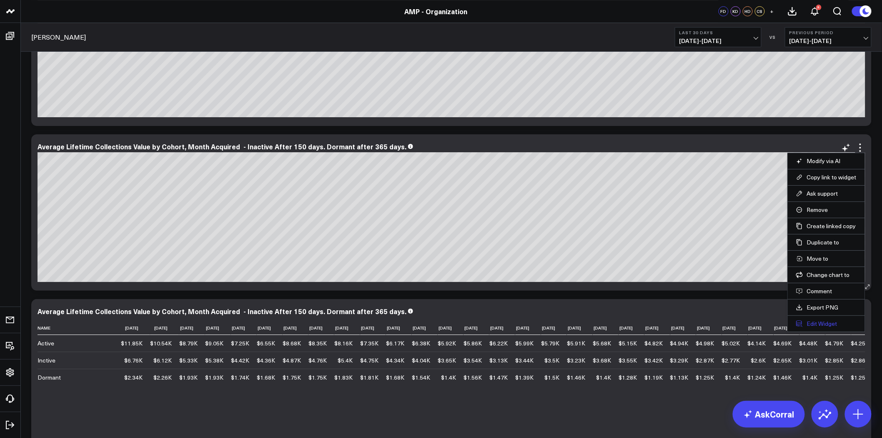
click at [823, 324] on button "Edit Widget" at bounding box center [826, 324] width 60 height 8
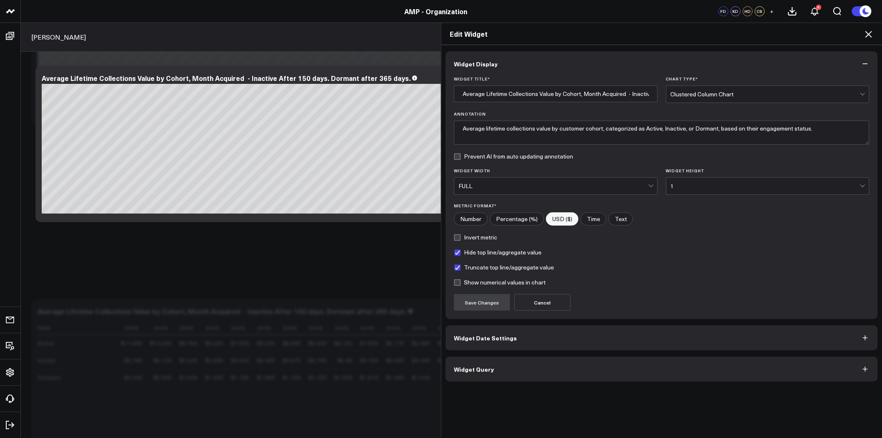
click at [870, 35] on icon at bounding box center [869, 34] width 10 height 10
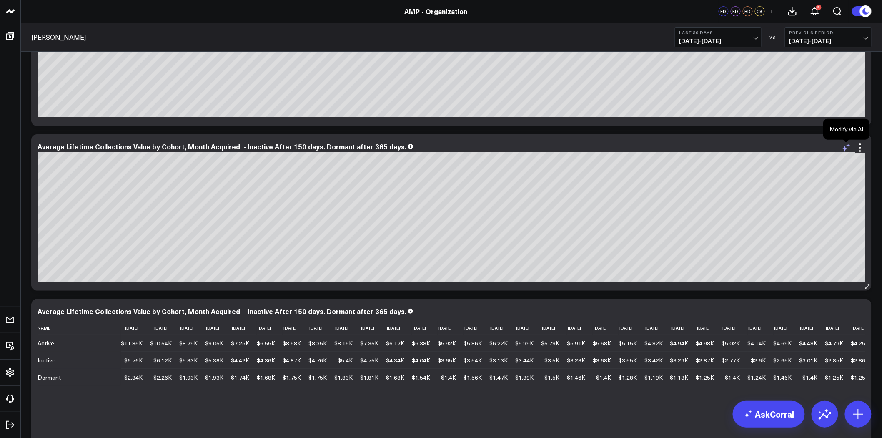
click at [846, 150] on icon at bounding box center [846, 148] width 10 height 10
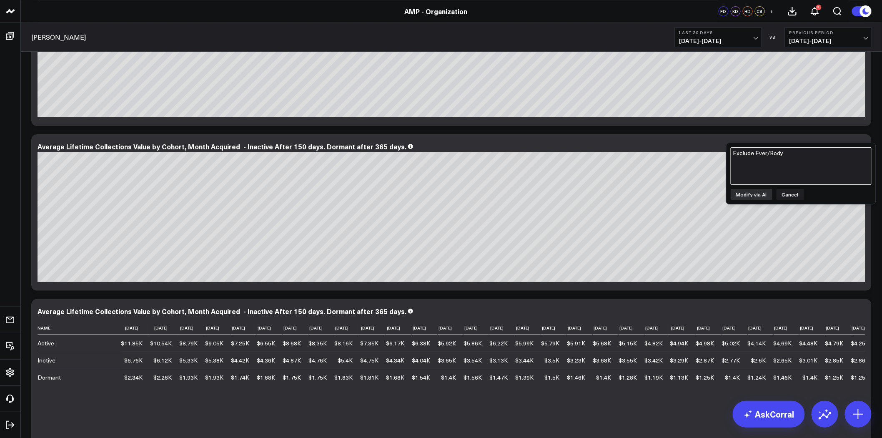
click at [779, 165] on textarea "Exclude Ever/Body" at bounding box center [801, 166] width 141 height 38
paste textarea "Exclude Ever/Body"
type textarea "Exclude Ever/Body"
click at [761, 193] on button "Modify via AI" at bounding box center [752, 194] width 42 height 11
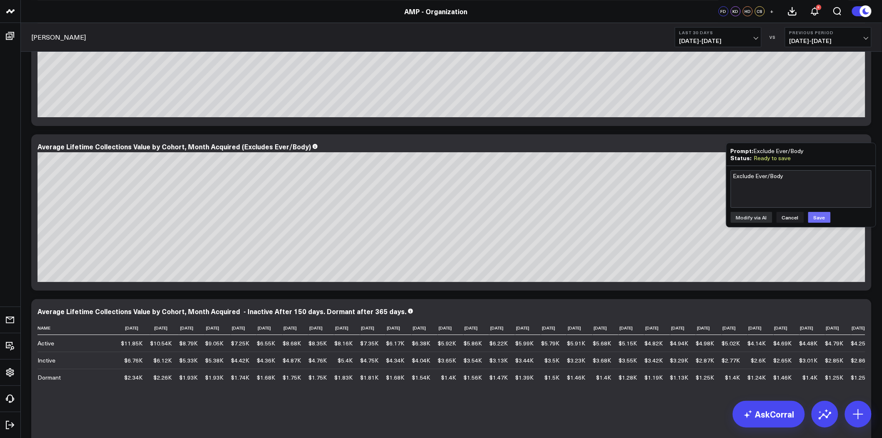
click at [819, 216] on button "Save" at bounding box center [819, 217] width 23 height 11
click at [235, 144] on div "Average Lifetime Collections Value by Cohort, Month Acquired (Excludes Ever/Bod…" at bounding box center [178, 146] width 280 height 9
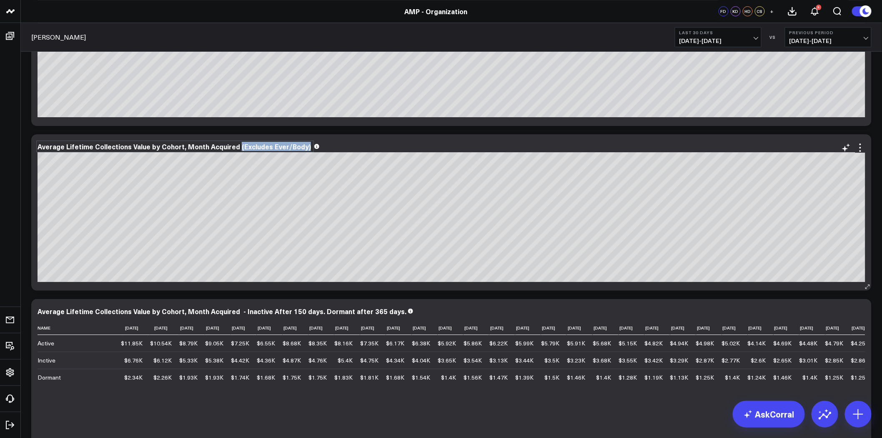
drag, startPoint x: 235, startPoint y: 144, endPoint x: 323, endPoint y: 148, distance: 88.5
click at [323, 148] on div "Average Lifetime Collections Value by Cohort, Month Acquired (Excludes Ever/Bod…" at bounding box center [452, 147] width 828 height 8
click at [346, 135] on div "Average Lifetime Collections Value by Cohort, Month Acquired" at bounding box center [451, 212] width 840 height 156
click at [846, 313] on icon at bounding box center [845, 313] width 6 height 6
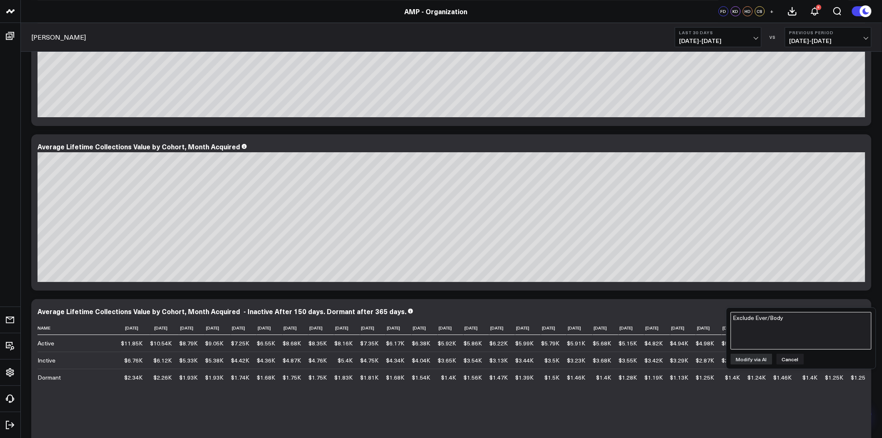
click at [796, 331] on textarea "Exclude Ever/Body" at bounding box center [801, 331] width 141 height 38
paste textarea "Exclude Ever/Body"
type textarea "Exclude Ever/Body"
click at [759, 357] on button "Modify via AI" at bounding box center [752, 358] width 42 height 11
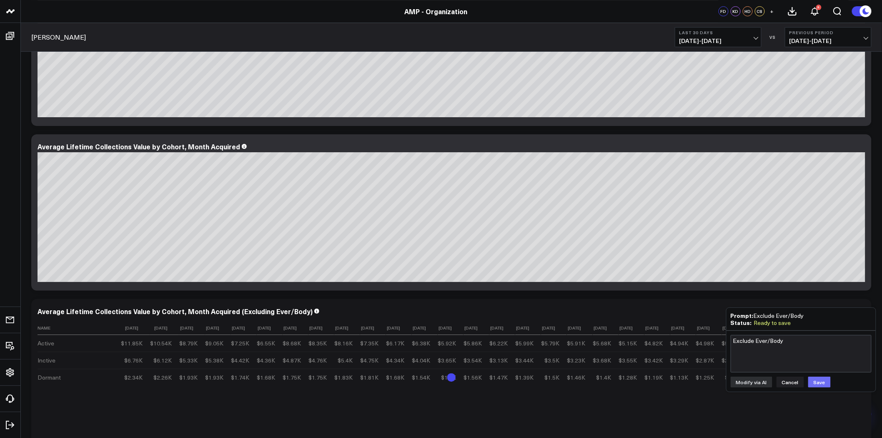
click at [818, 382] on button "Save" at bounding box center [819, 381] width 23 height 11
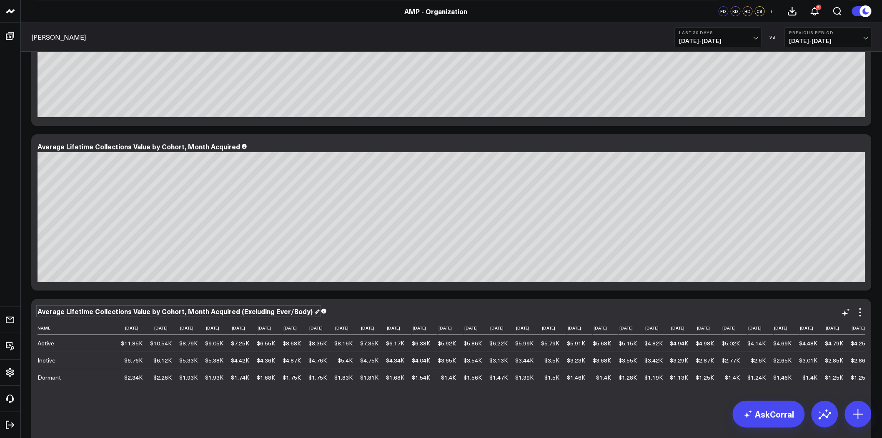
drag, startPoint x: 234, startPoint y: 310, endPoint x: 292, endPoint y: 306, distance: 58.1
click at [292, 306] on div "Average Lifetime Collections Value by Cohort, Month Acquired (Excluding Ever/Bo…" at bounding box center [179, 310] width 282 height 9
click at [235, 310] on div "Average Lifetime Collections Value by Cohort, Month Acquired (Excluding Ever/Bo…" at bounding box center [176, 310] width 277 height 9
drag, startPoint x: 235, startPoint y: 310, endPoint x: 308, endPoint y: 310, distance: 73.8
click at [308, 310] on div "Average Lifetime Collections Value by Cohort, Month Acquired (Excluding Ever/Bo…" at bounding box center [452, 311] width 828 height 8
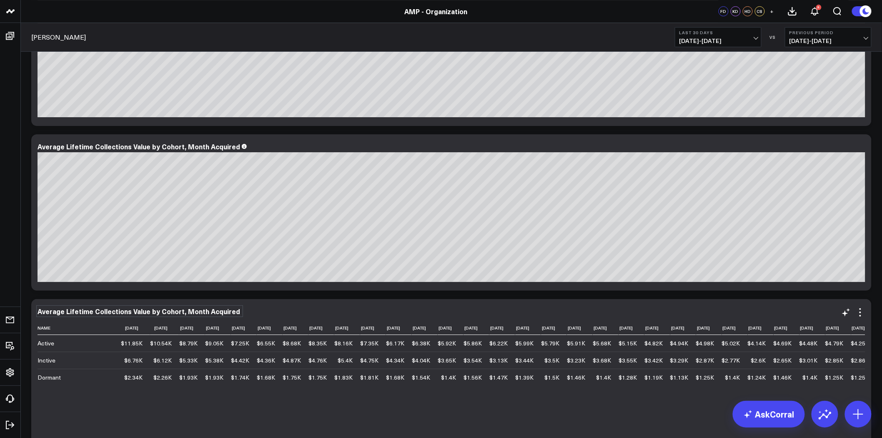
click at [317, 302] on div "Average Lifetime Collections Value by Cohort, Month Acquired Name [DATE] [DATE]…" at bounding box center [451, 377] width 840 height 156
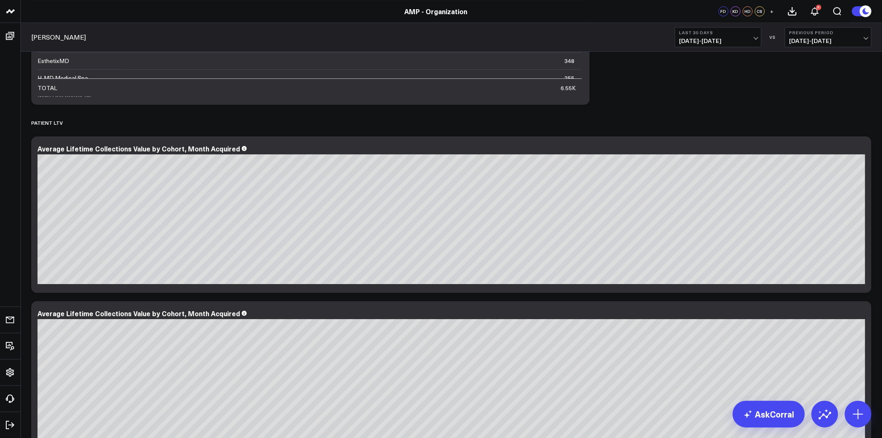
scroll to position [4950, 0]
